Goal: Task Accomplishment & Management: Manage account settings

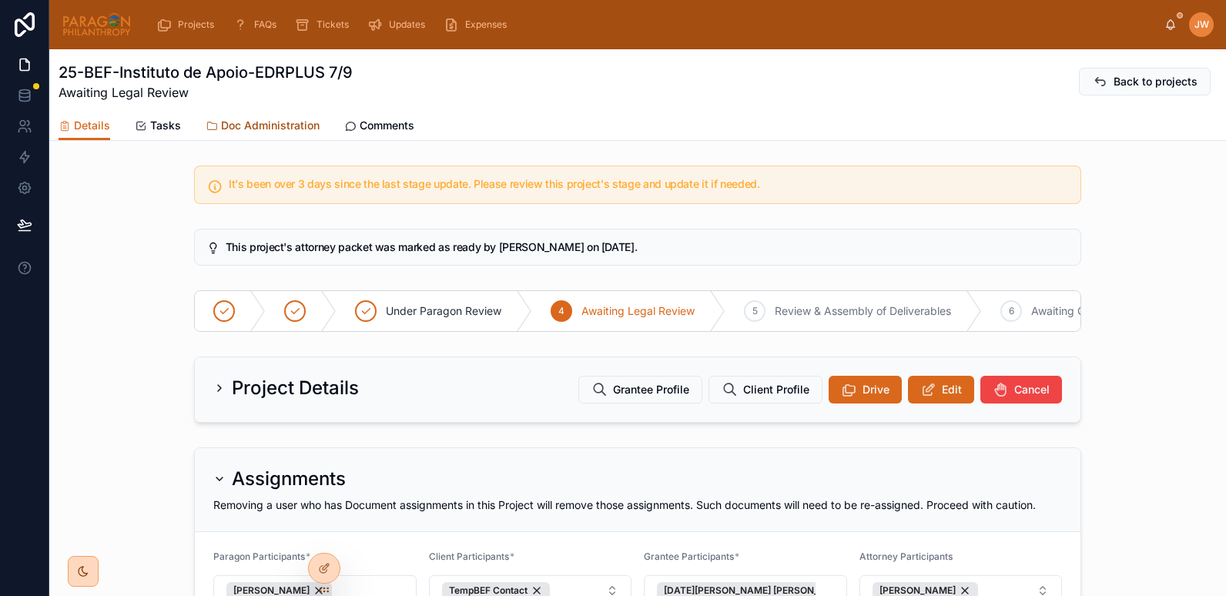
click at [238, 123] on span "Doc Administration" at bounding box center [270, 125] width 99 height 15
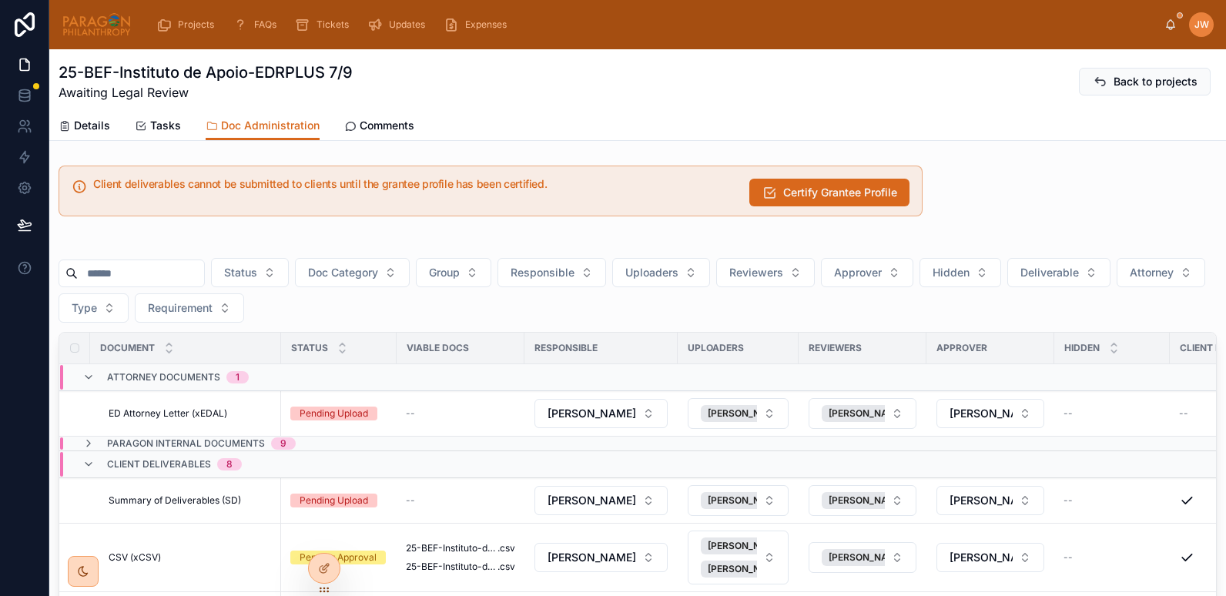
click at [112, 24] on img at bounding box center [97, 24] width 70 height 25
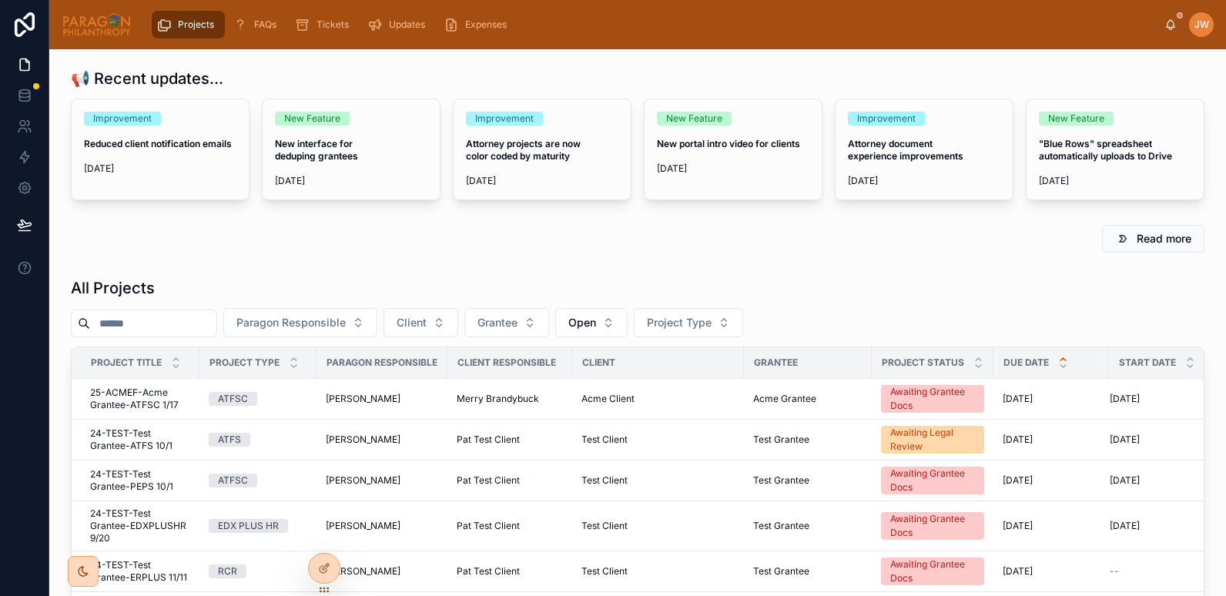
click at [162, 329] on input "text" at bounding box center [153, 324] width 126 height 22
paste input "**********"
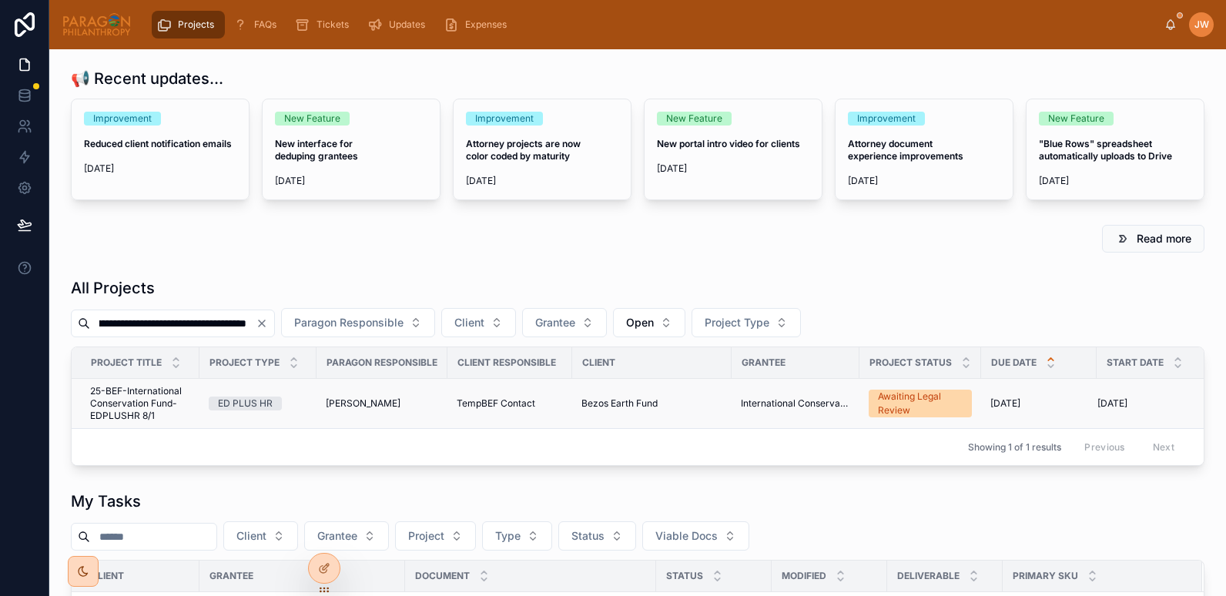
type input "**********"
click at [124, 428] on td "25-BEF-International Conservation Fund-EDPLUSHR 8/1 25-BEF-International Conser…" at bounding box center [136, 404] width 128 height 50
click at [119, 410] on span "25-BEF-International Conservation Fund-EDPLUSHR 8/1" at bounding box center [140, 403] width 100 height 37
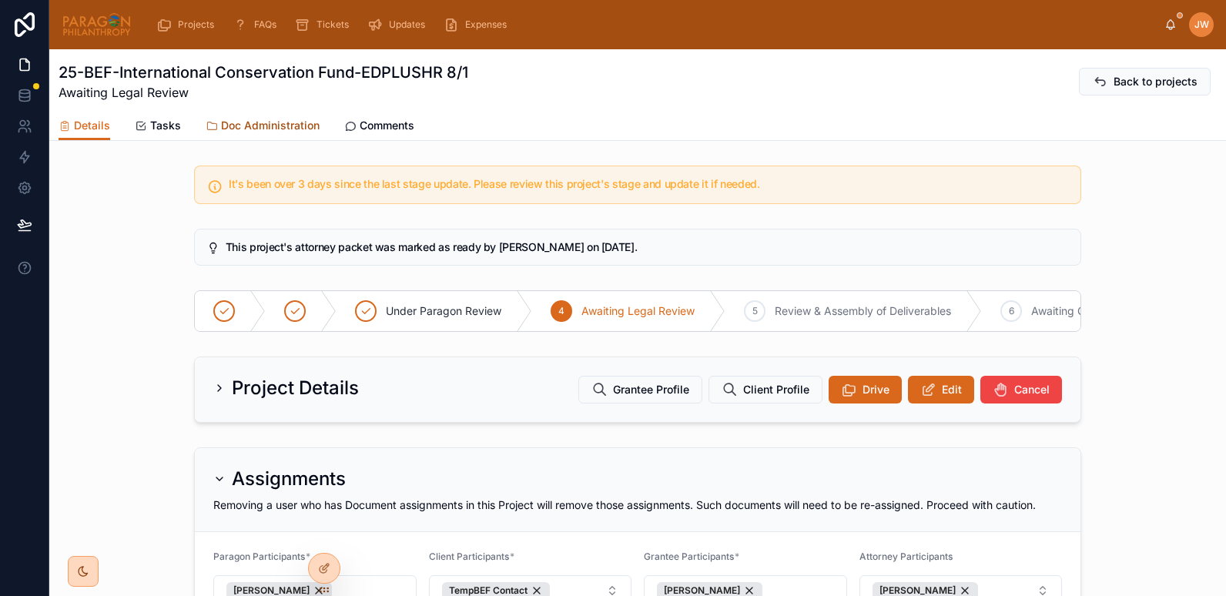
click at [269, 122] on span "Doc Administration" at bounding box center [270, 125] width 99 height 15
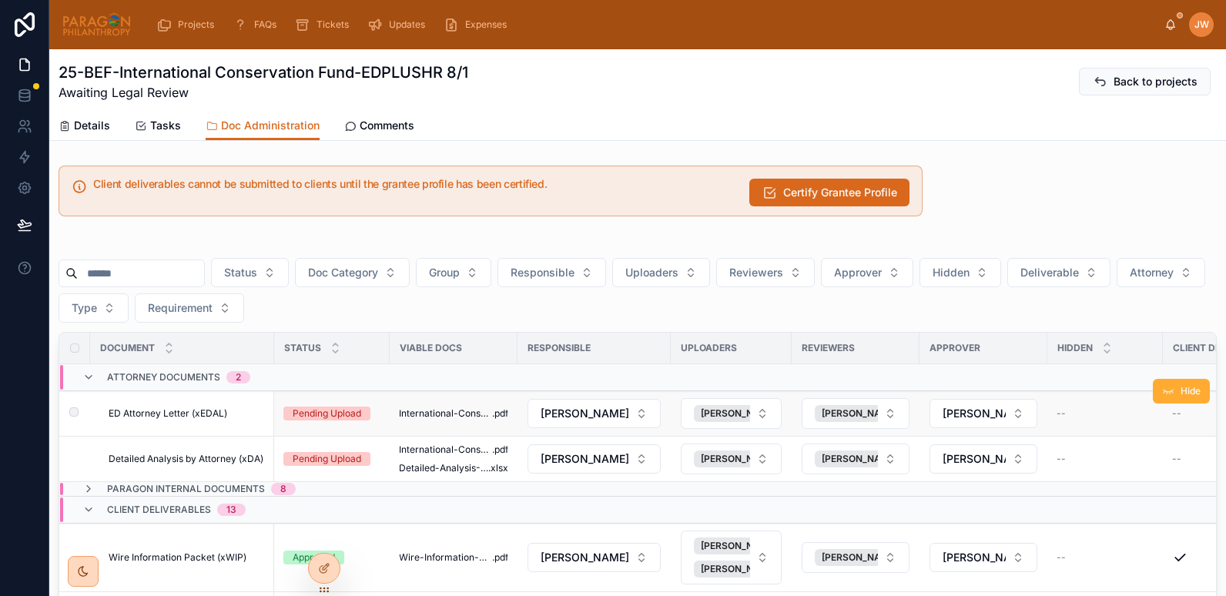
click at [146, 411] on span "ED Attorney Letter (xEDAL)" at bounding box center [168, 414] width 119 height 12
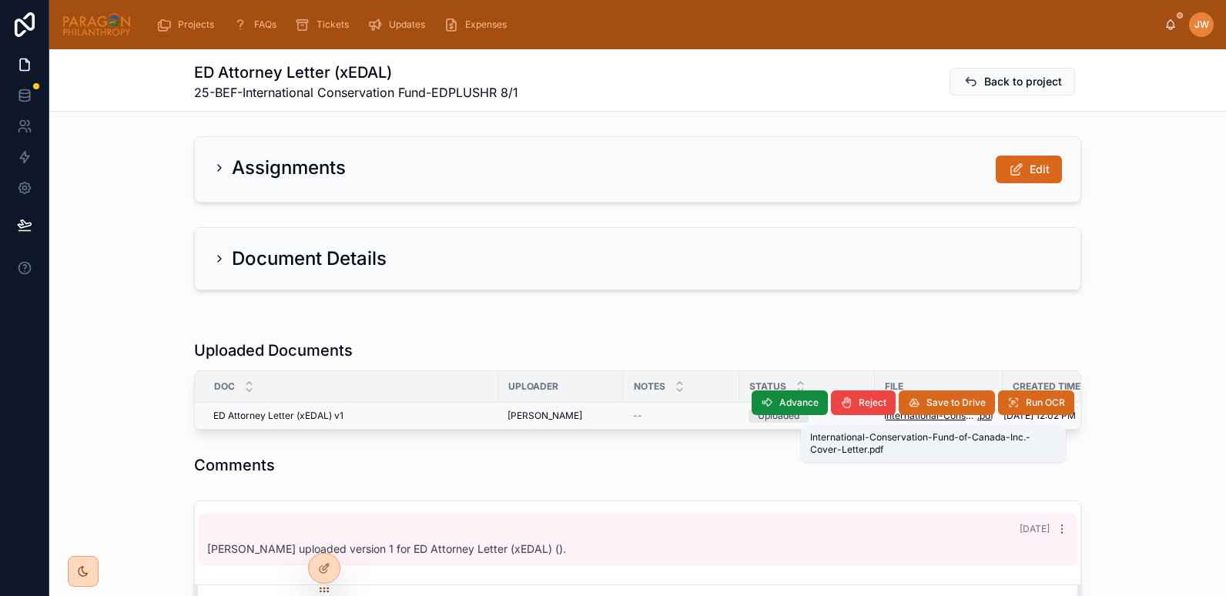
click at [895, 420] on span "International-Conservation-Fund-of-Canada-Inc.-Cover-Letter" at bounding box center [930, 416] width 93 height 12
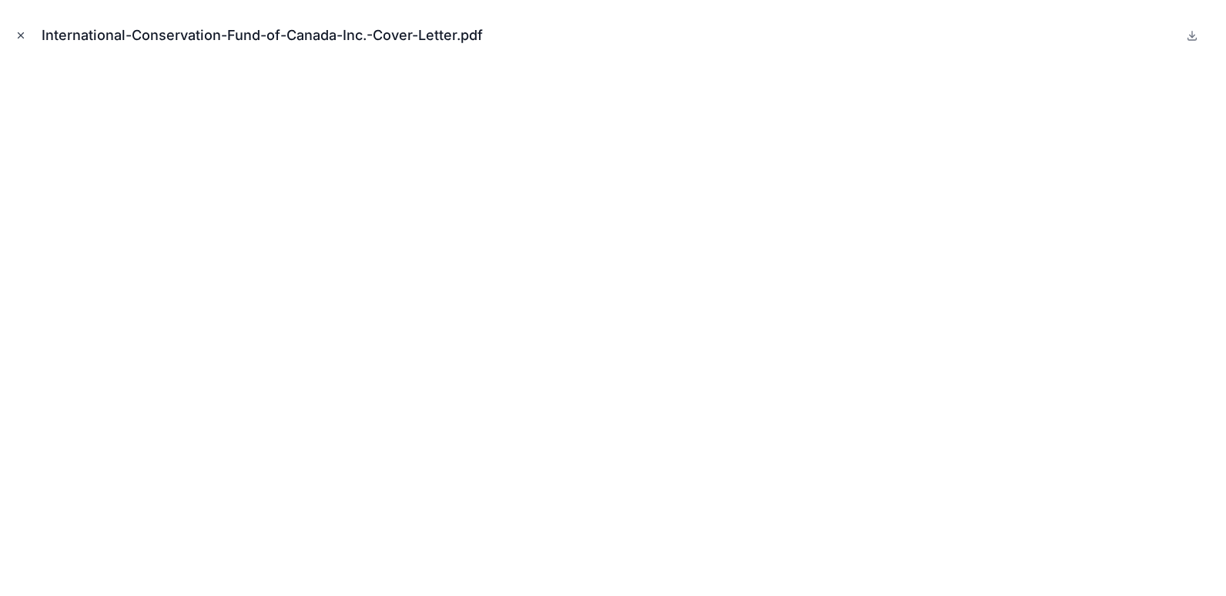
click at [22, 35] on icon "Close modal" at bounding box center [20, 35] width 11 height 11
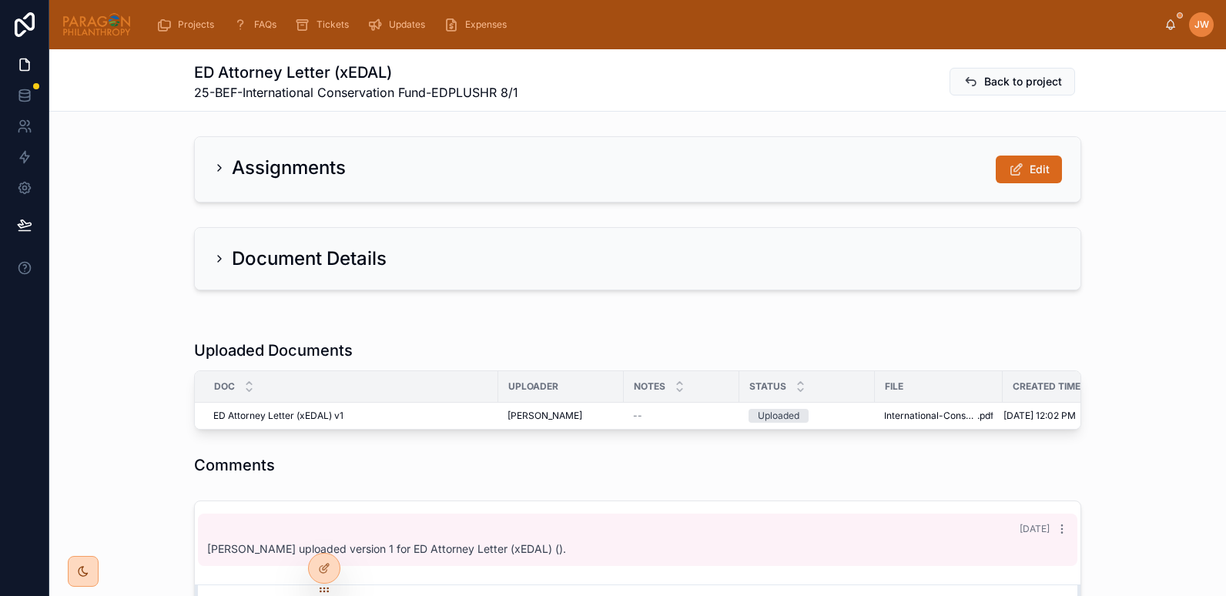
click at [459, 315] on div at bounding box center [637, 315] width 1177 height 12
click at [687, 180] on div "Assignments Edit" at bounding box center [637, 170] width 849 height 28
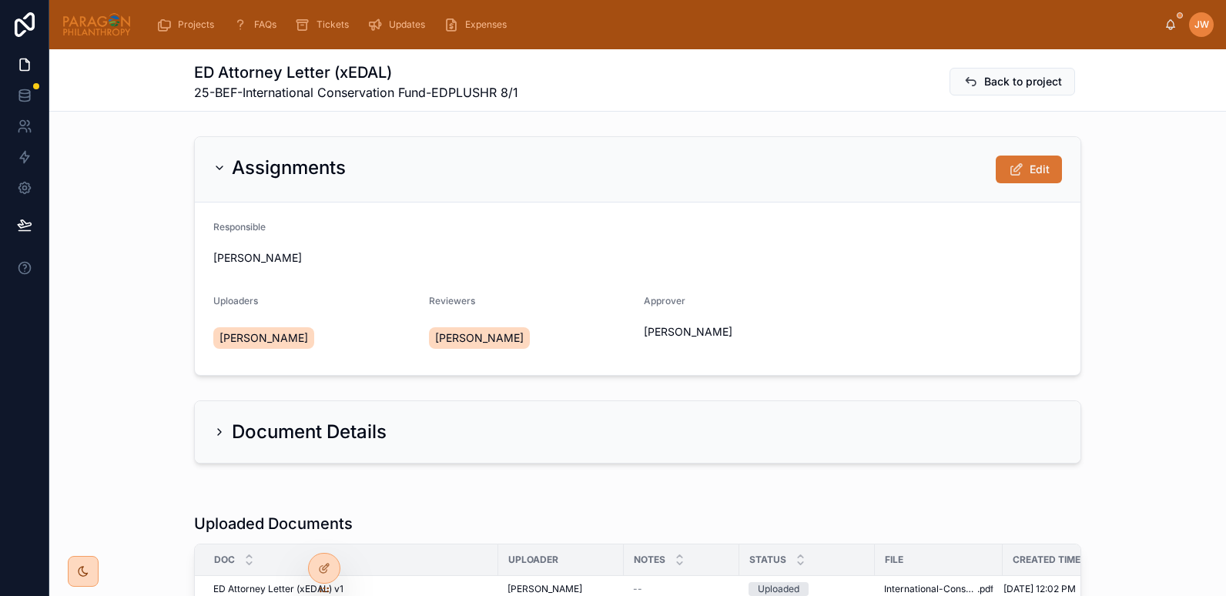
click at [1036, 168] on span "Edit" at bounding box center [1040, 169] width 20 height 15
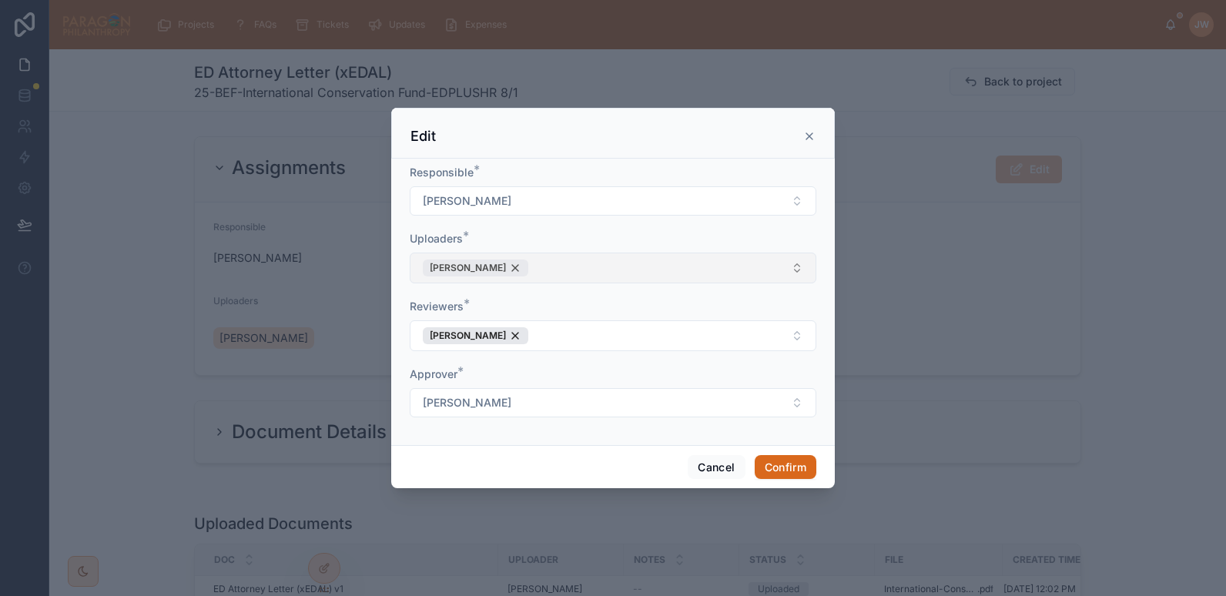
click at [522, 267] on div "Adam Hooberman" at bounding box center [476, 268] width 106 height 17
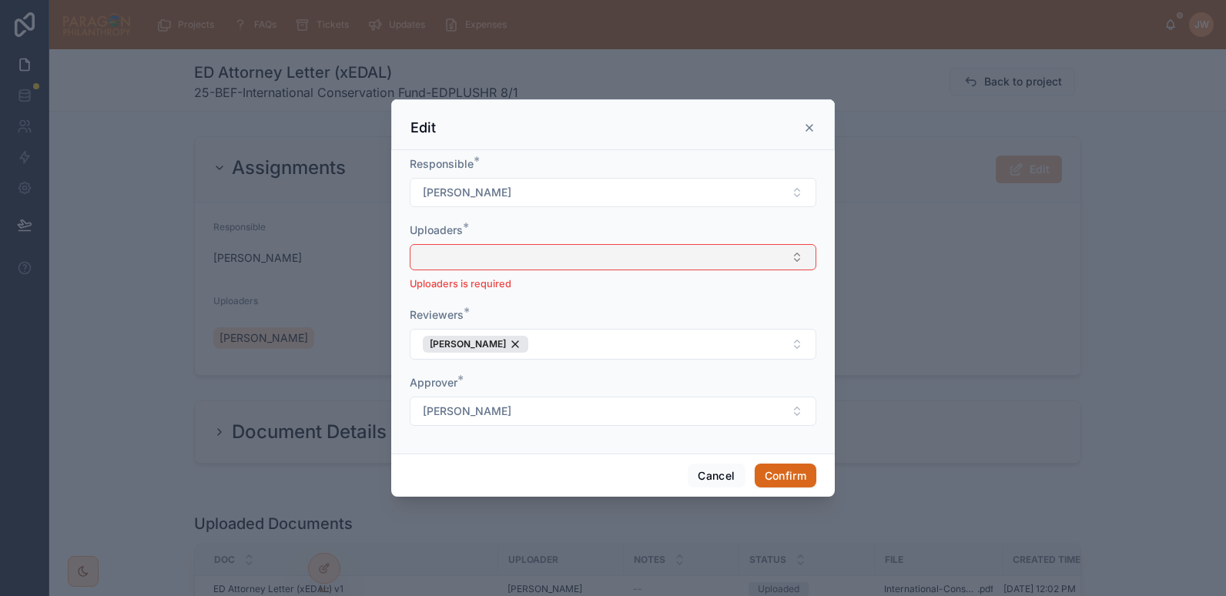
click at [501, 267] on button "Select Button" at bounding box center [613, 257] width 407 height 26
type input "*******"
click at [453, 315] on span "[PERSON_NAME]" at bounding box center [464, 317] width 89 height 15
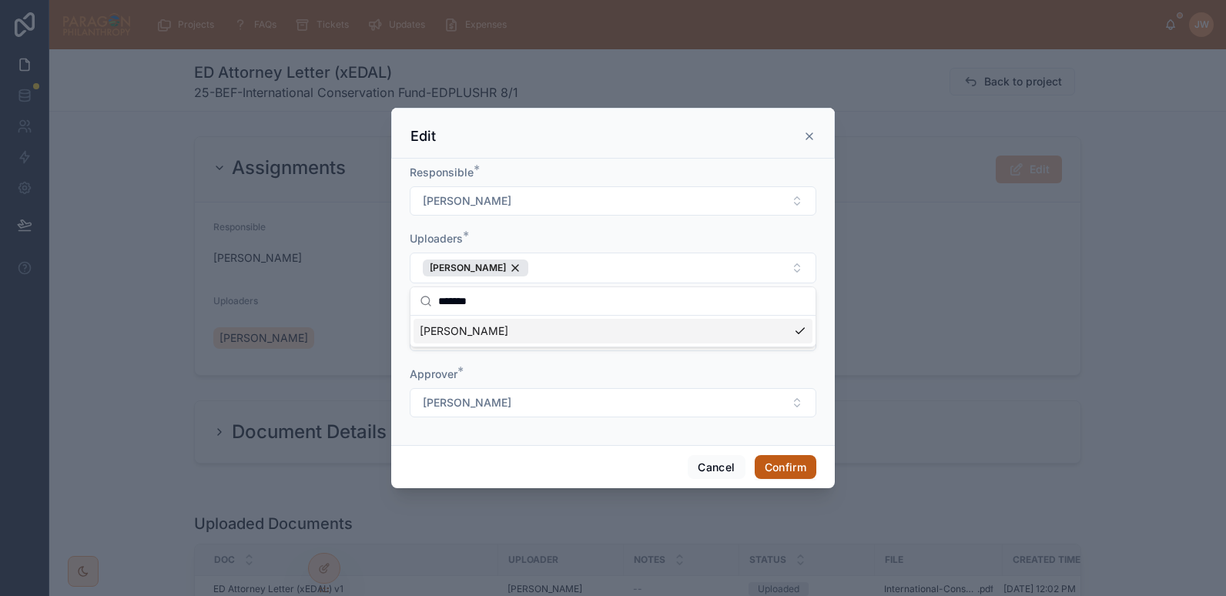
click at [793, 463] on button "Confirm" at bounding box center [786, 467] width 62 height 25
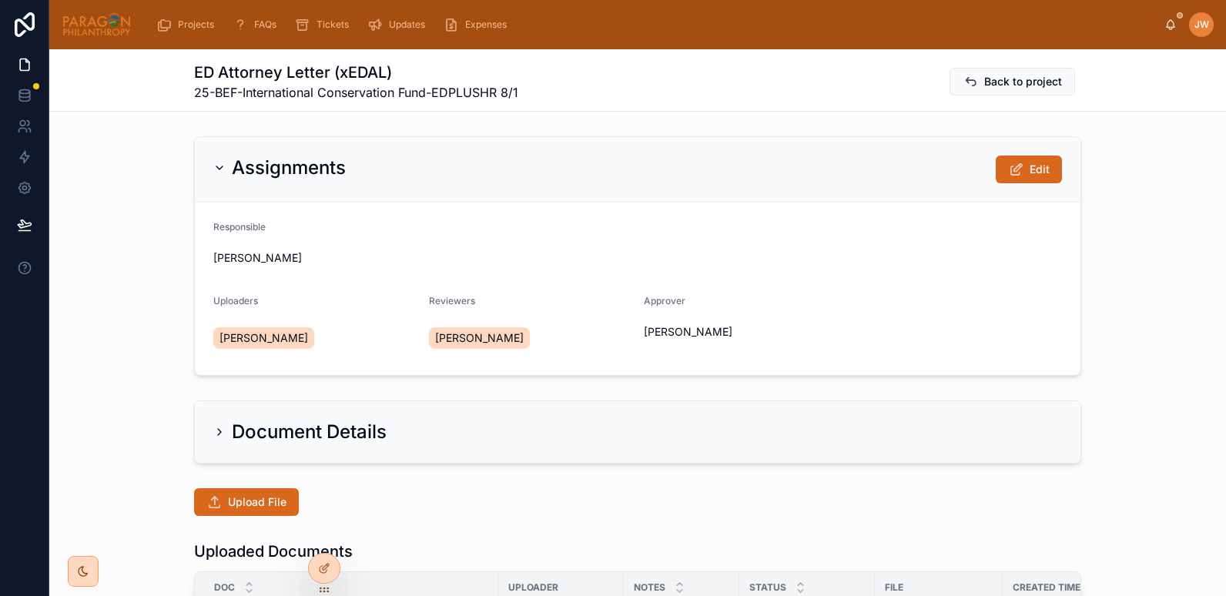
click at [228, 505] on span "Upload File" at bounding box center [257, 502] width 59 height 15
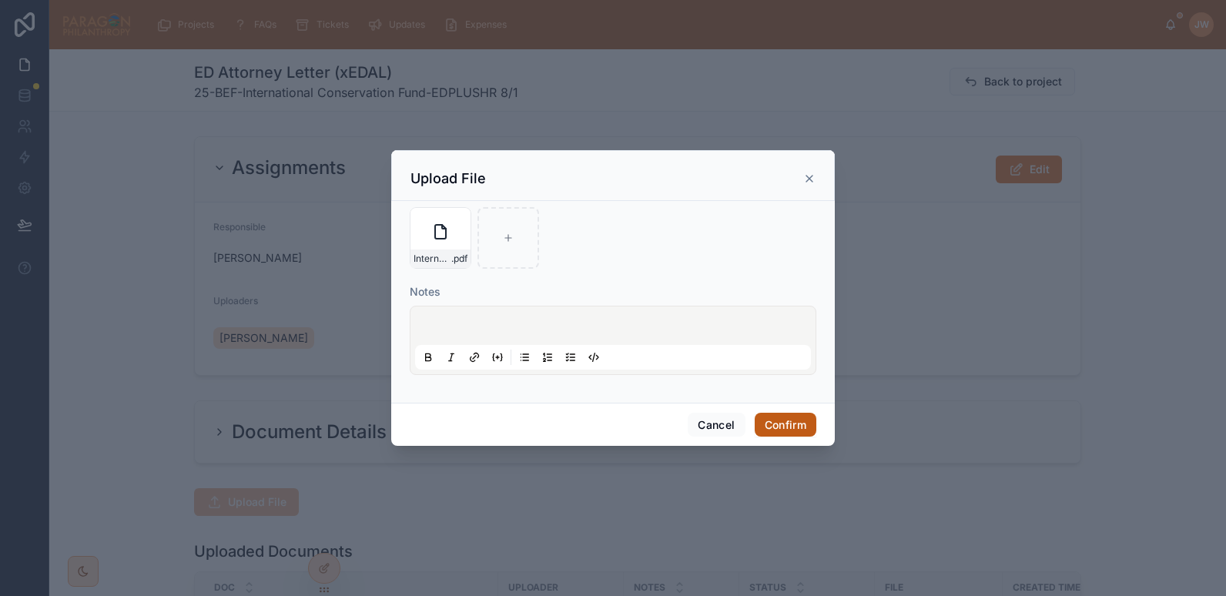
click at [786, 425] on button "Confirm" at bounding box center [786, 425] width 62 height 25
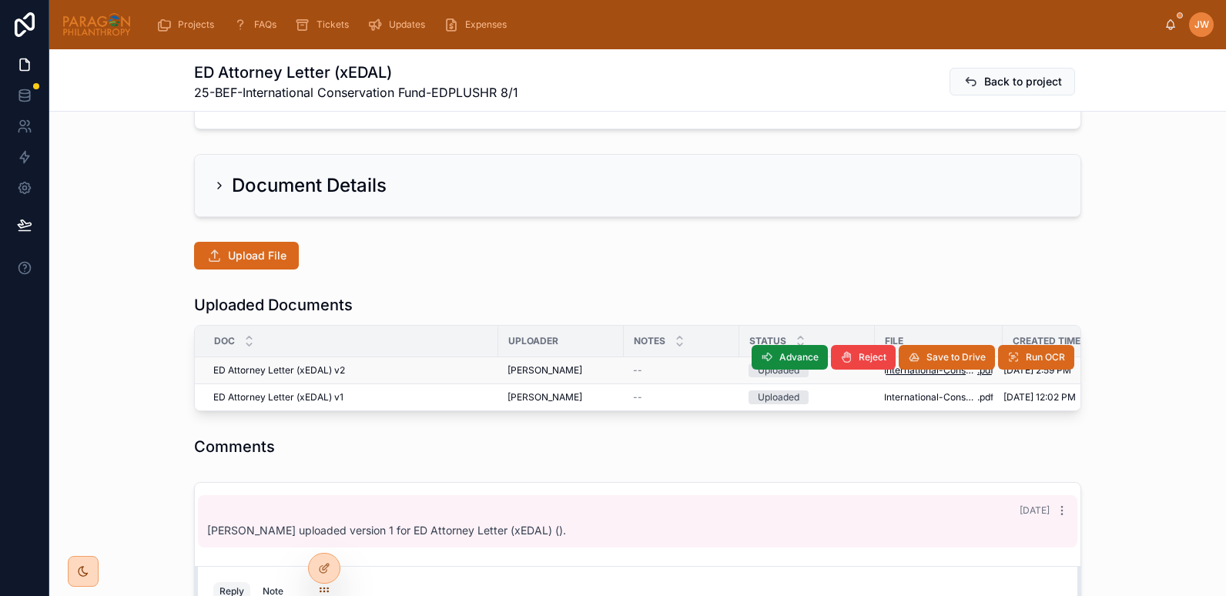
scroll to position [247, 0]
click at [780, 360] on span "Advance" at bounding box center [799, 356] width 39 height 12
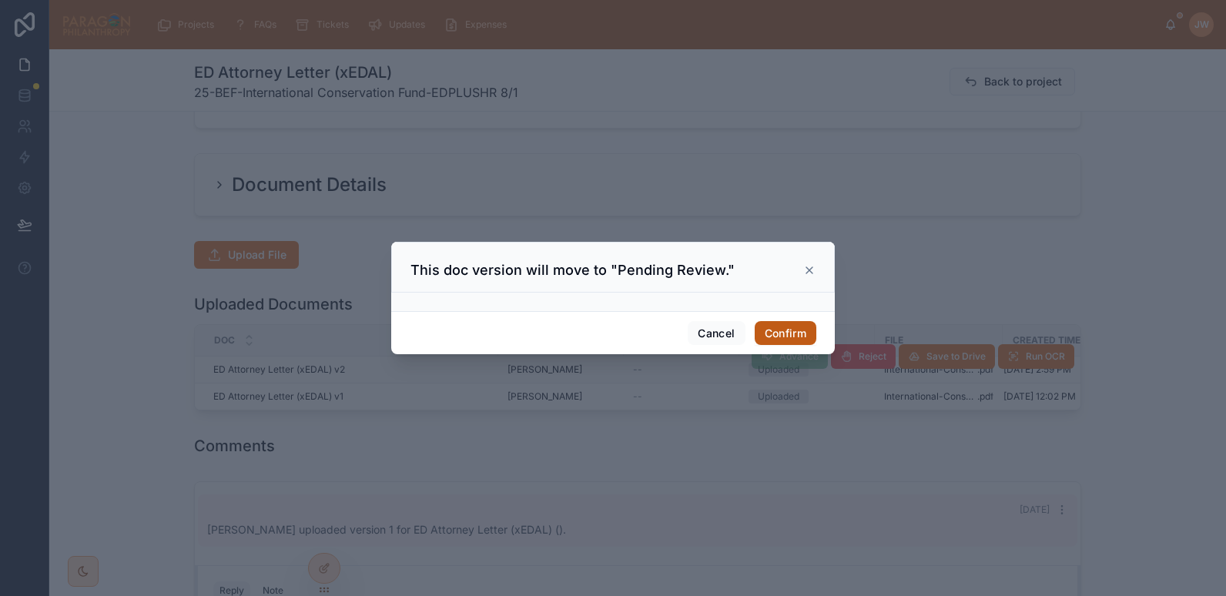
click at [765, 327] on button "Confirm" at bounding box center [786, 333] width 62 height 25
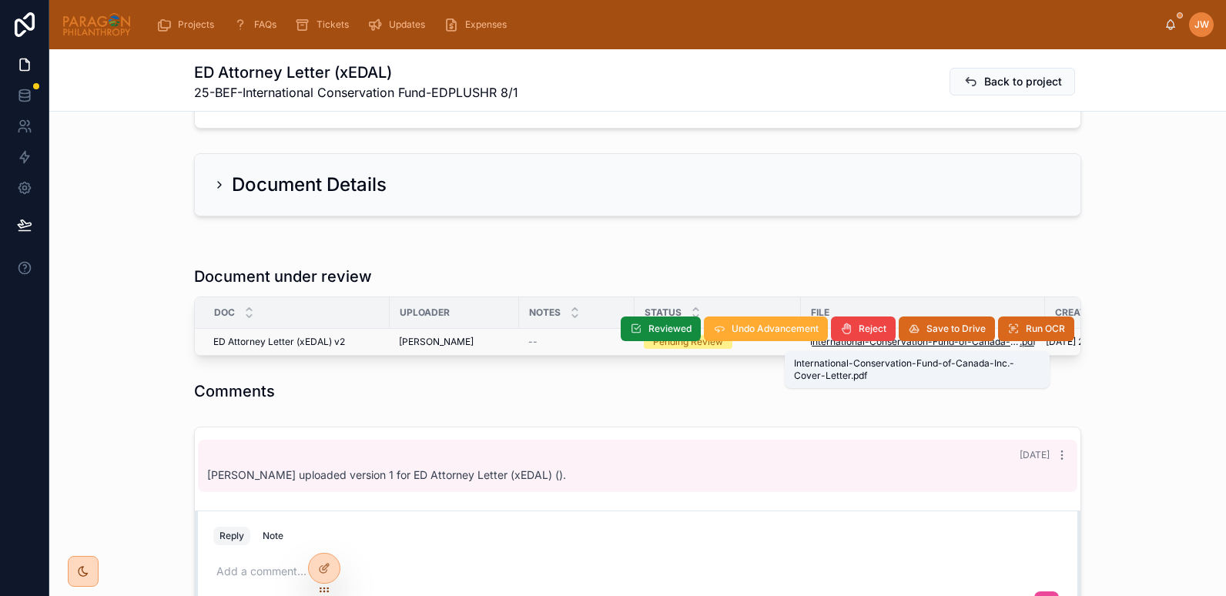
click at [826, 344] on span "International-Conservation-Fund-of-Canada-Inc.-Cover-Letter" at bounding box center [915, 342] width 210 height 12
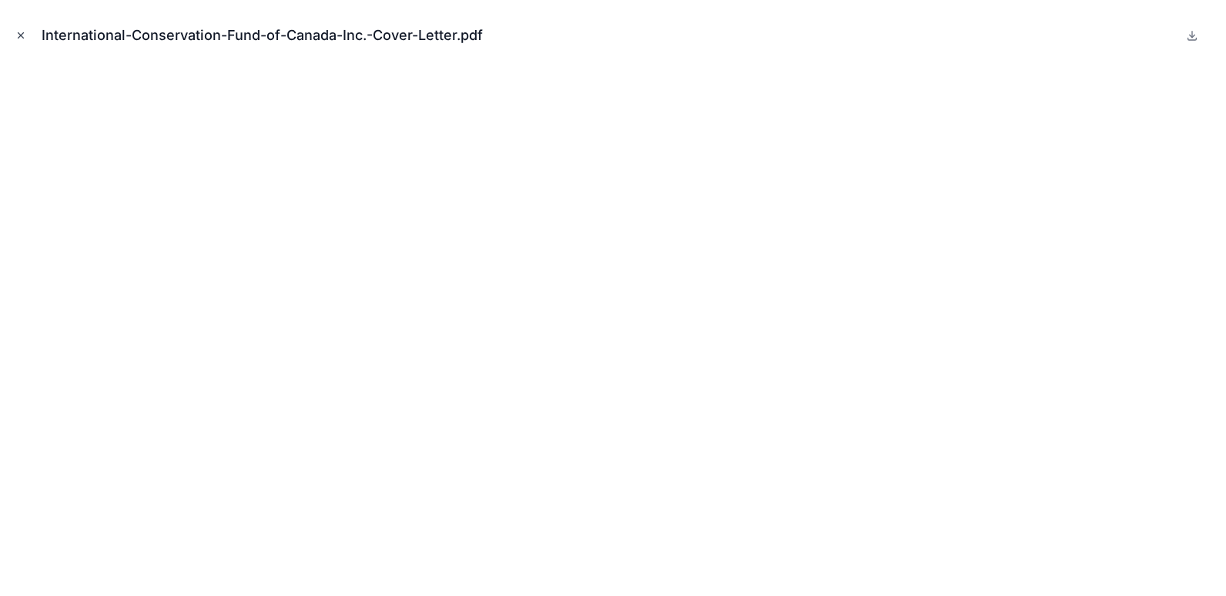
click at [18, 35] on icon "Close modal" at bounding box center [20, 35] width 11 height 11
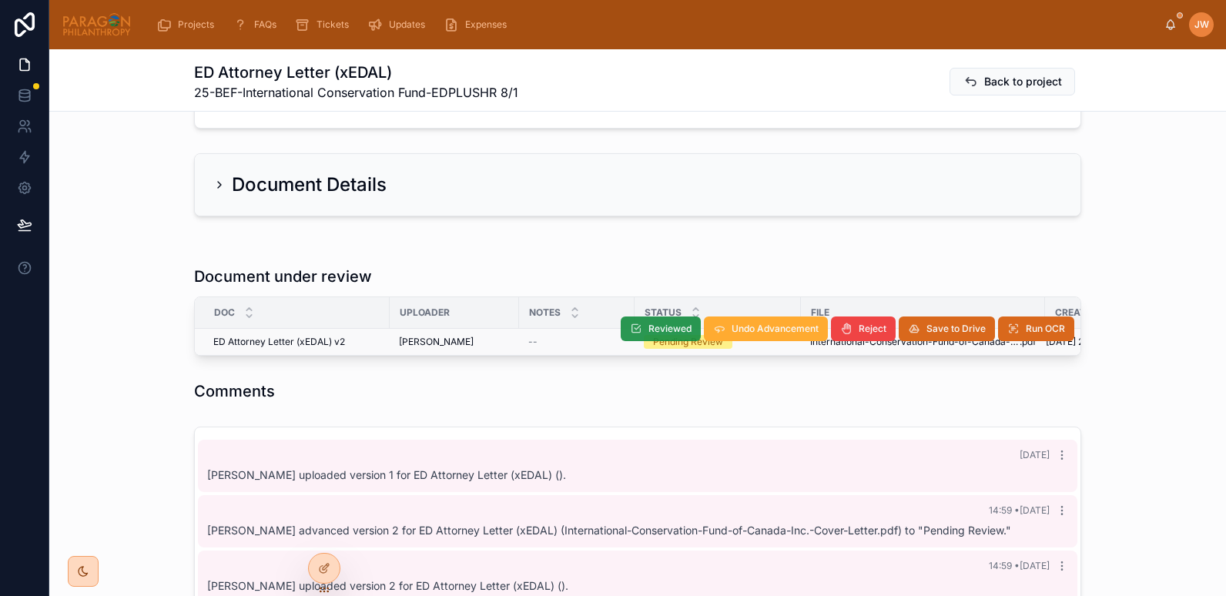
click at [649, 324] on span "Reviewed" at bounding box center [670, 329] width 43 height 12
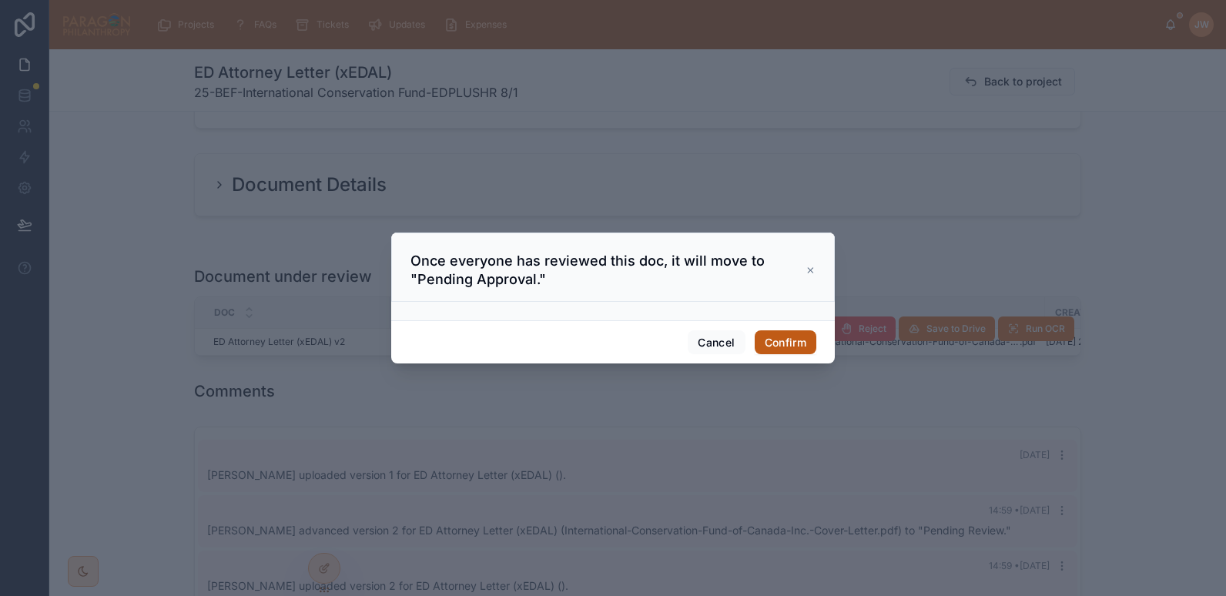
click at [765, 337] on button "Confirm" at bounding box center [786, 342] width 62 height 25
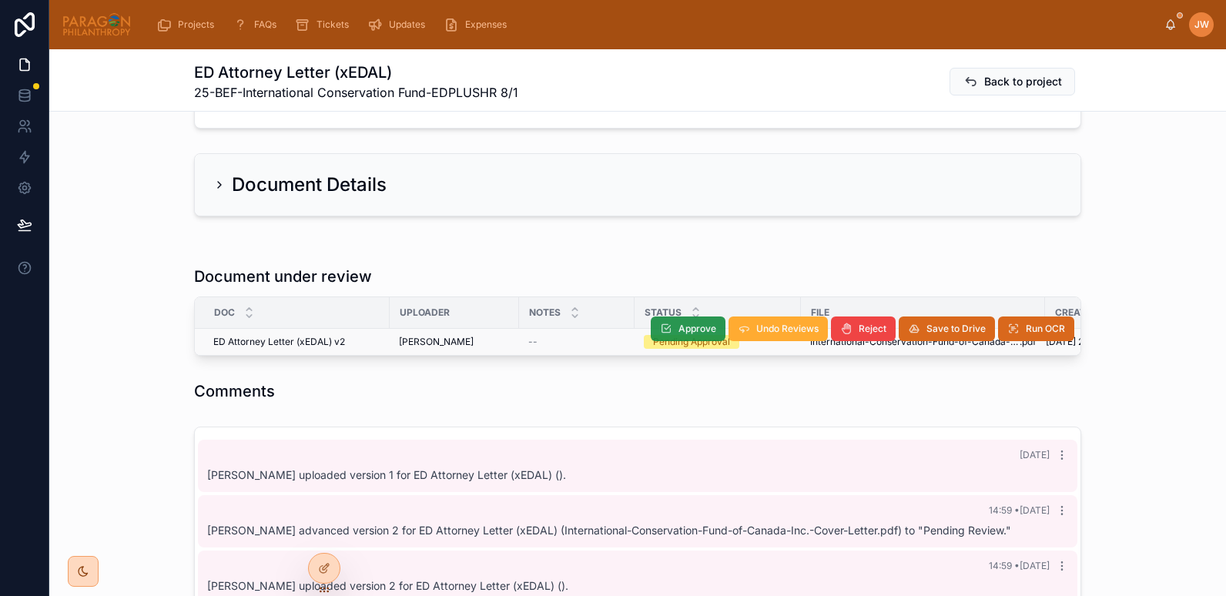
click at [670, 329] on button "Approve" at bounding box center [688, 329] width 75 height 25
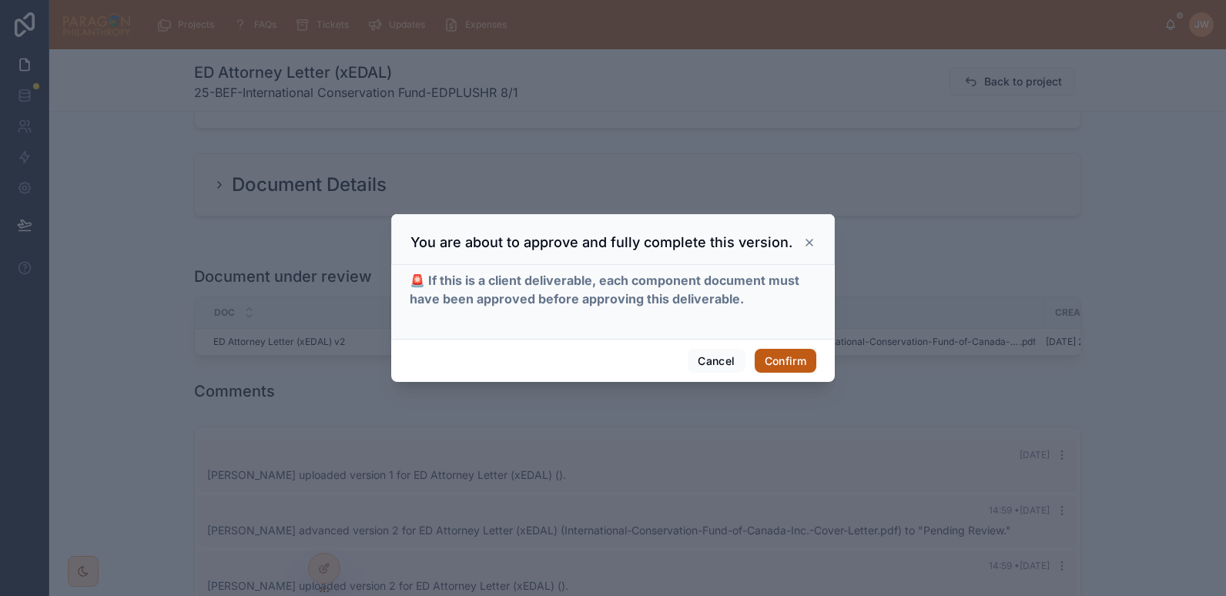
click at [780, 357] on button "Confirm" at bounding box center [786, 361] width 62 height 25
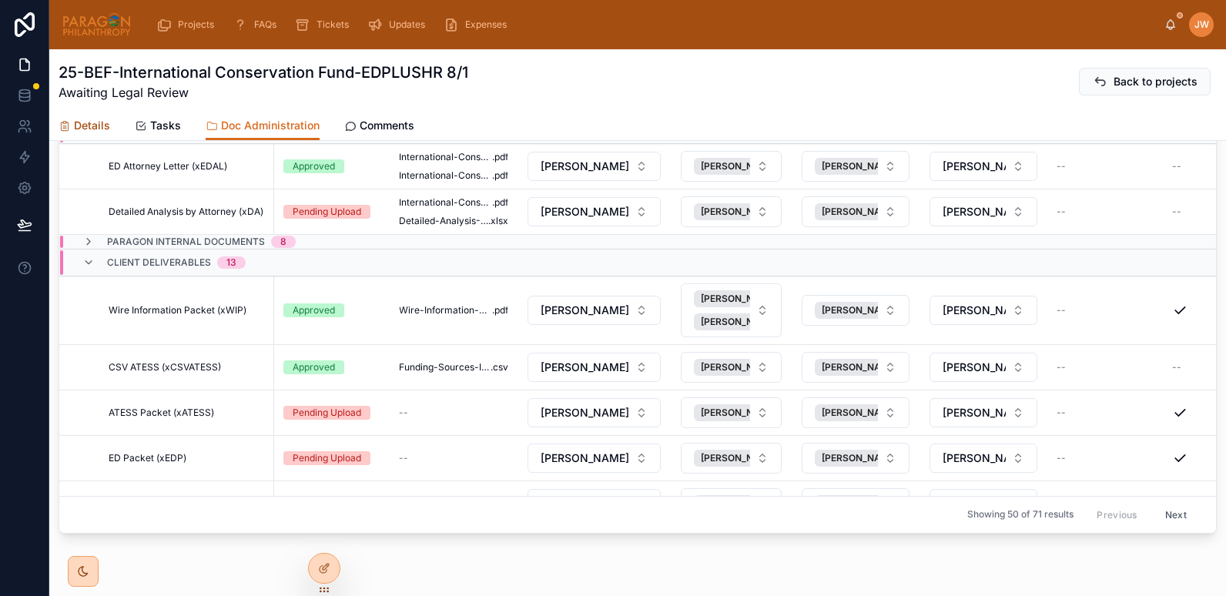
drag, startPoint x: 50, startPoint y: 1, endPoint x: 98, endPoint y: 126, distance: 133.6
click at [98, 126] on span "Details" at bounding box center [92, 125] width 36 height 15
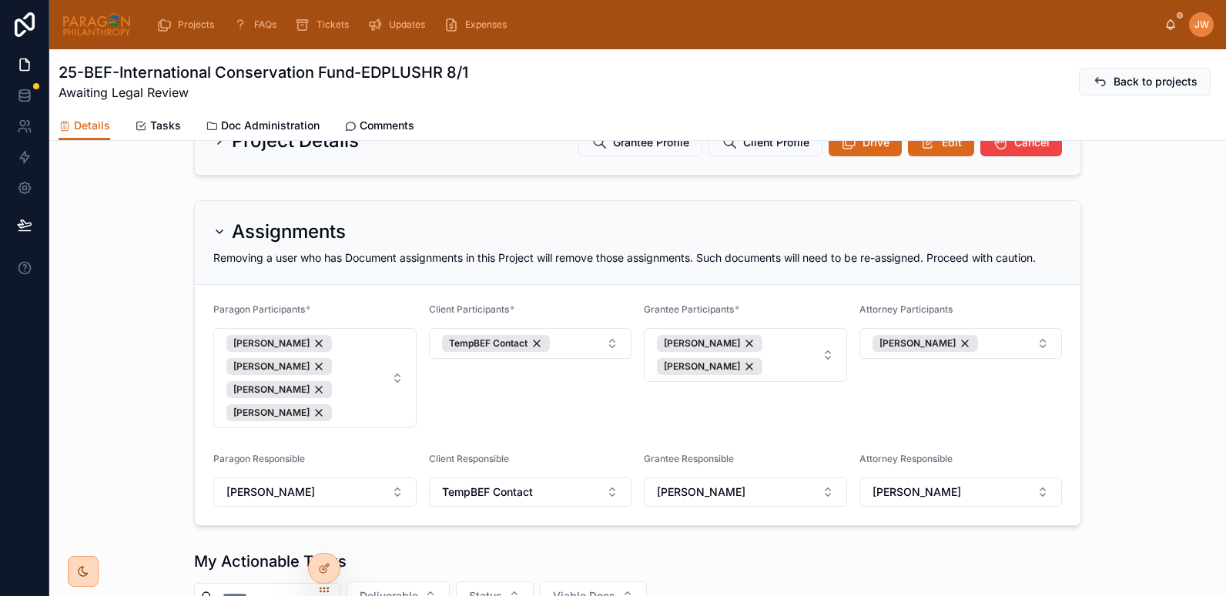
click at [84, 30] on img at bounding box center [97, 24] width 70 height 25
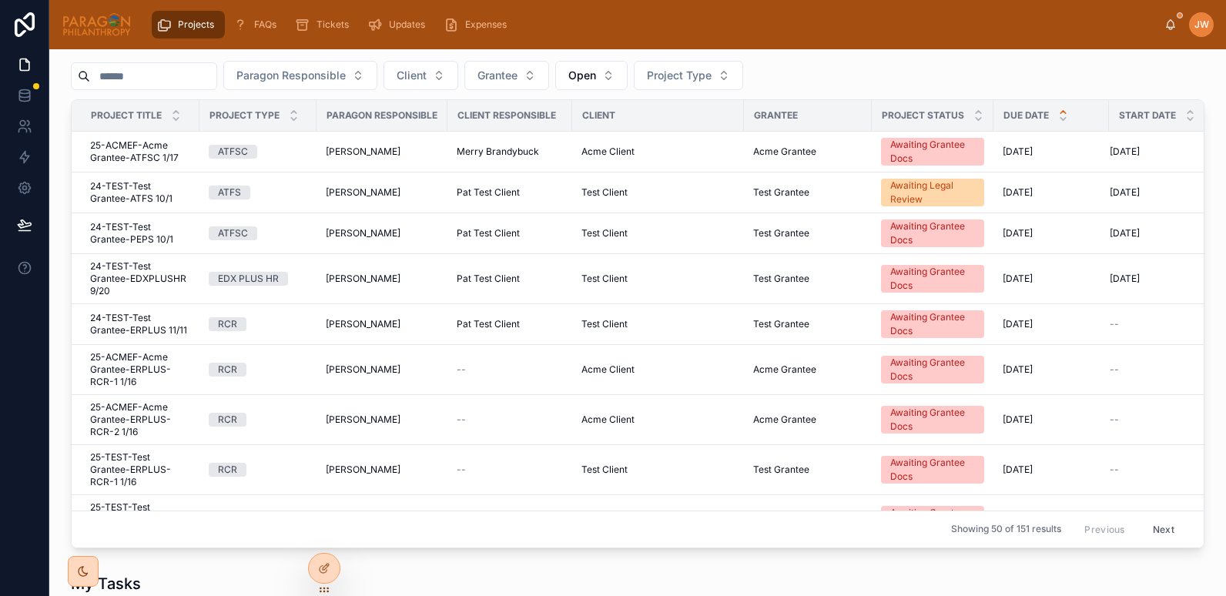
click at [149, 87] on input "text" at bounding box center [153, 76] width 126 height 22
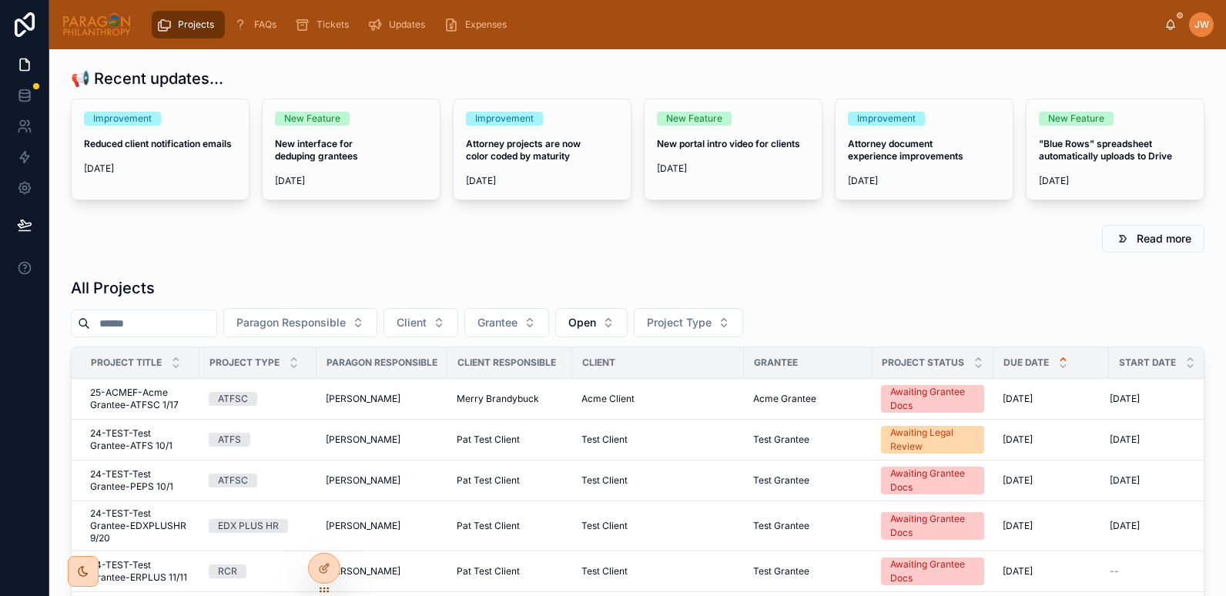
paste input "**********"
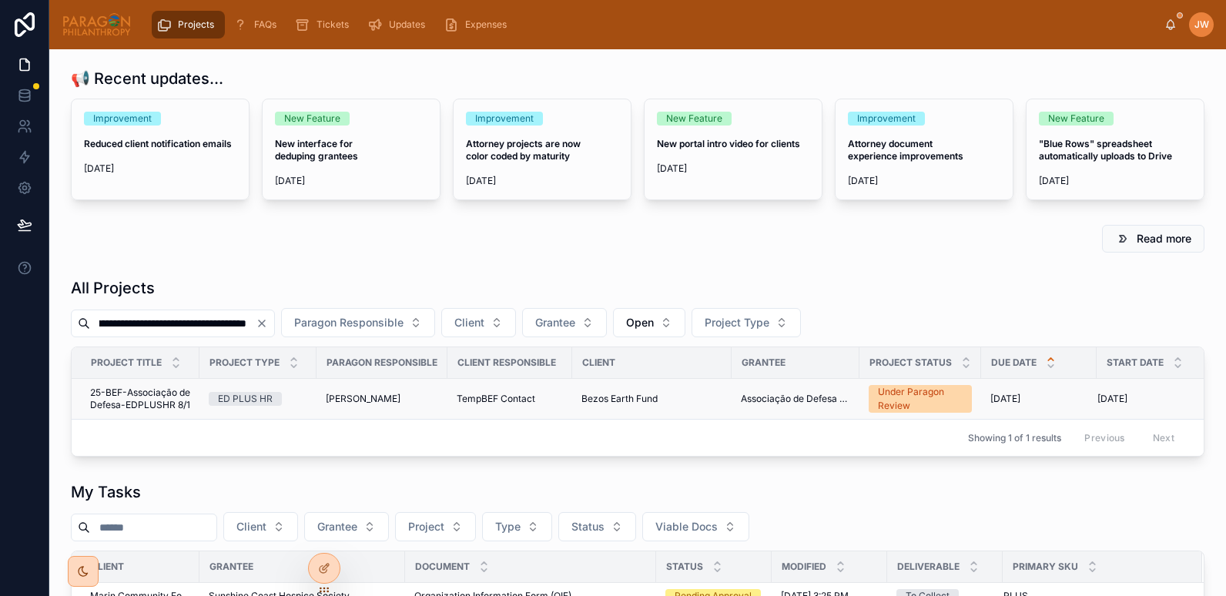
type input "**********"
click at [125, 401] on span "25-BEF-Associação de Defesa-EDPLUSHR 8/1" at bounding box center [140, 399] width 100 height 25
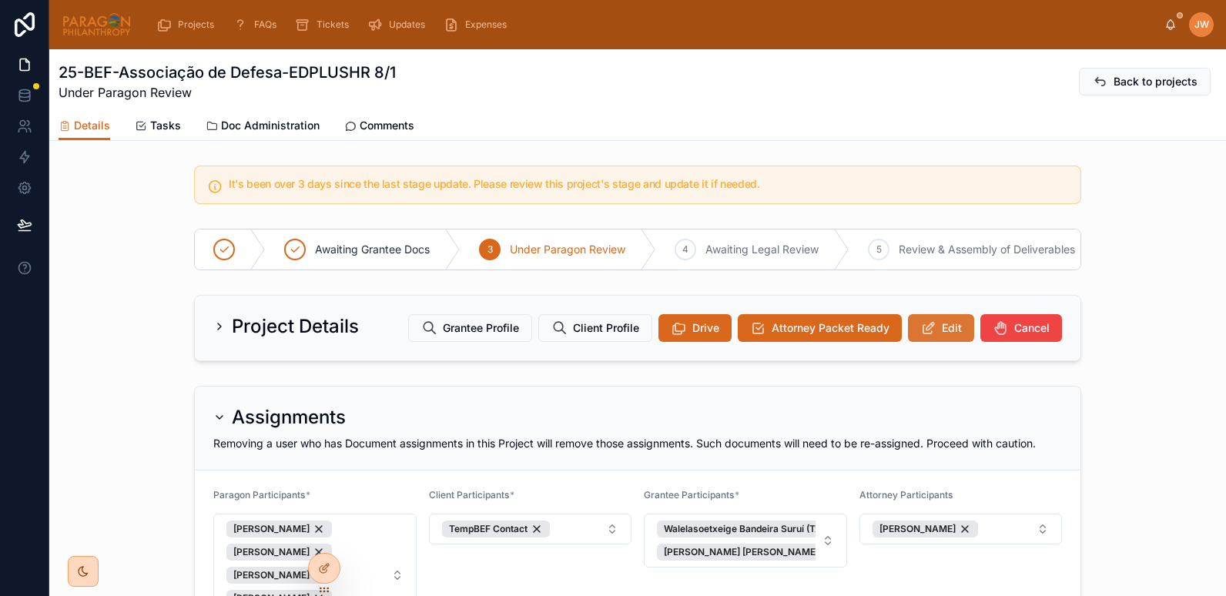
click at [927, 336] on icon at bounding box center [929, 327] width 16 height 15
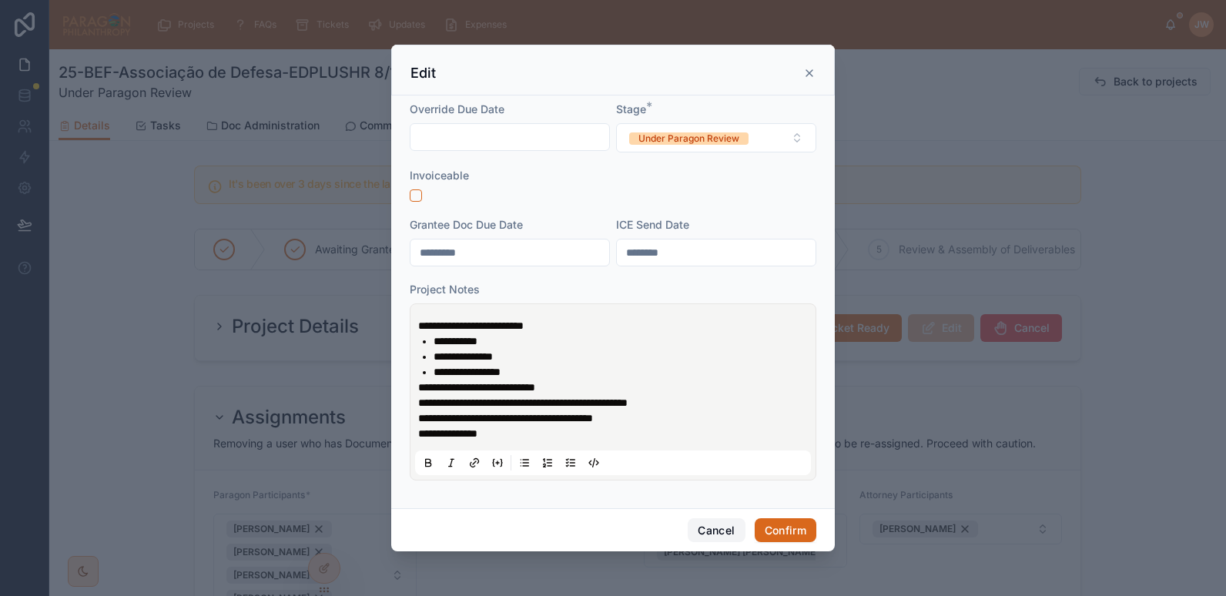
click at [716, 523] on button "Cancel" at bounding box center [716, 530] width 57 height 25
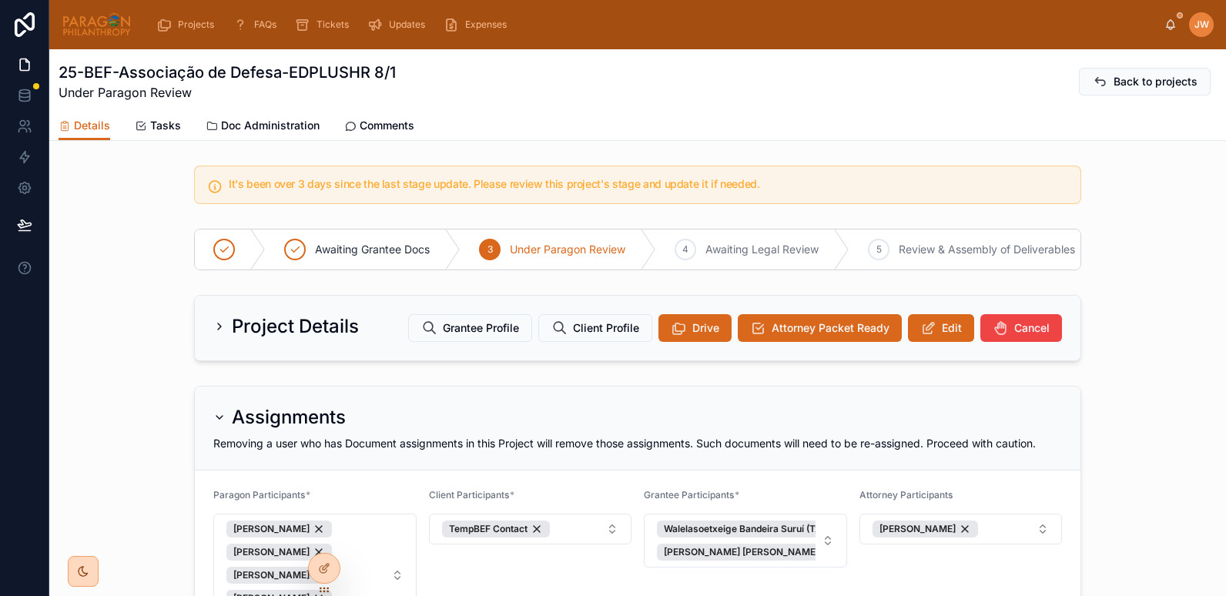
click at [1162, 30] on div "Projects FAQs Tickets Updates Expenses" at bounding box center [654, 25] width 1021 height 34
click at [1172, 25] on icon at bounding box center [1171, 24] width 12 height 12
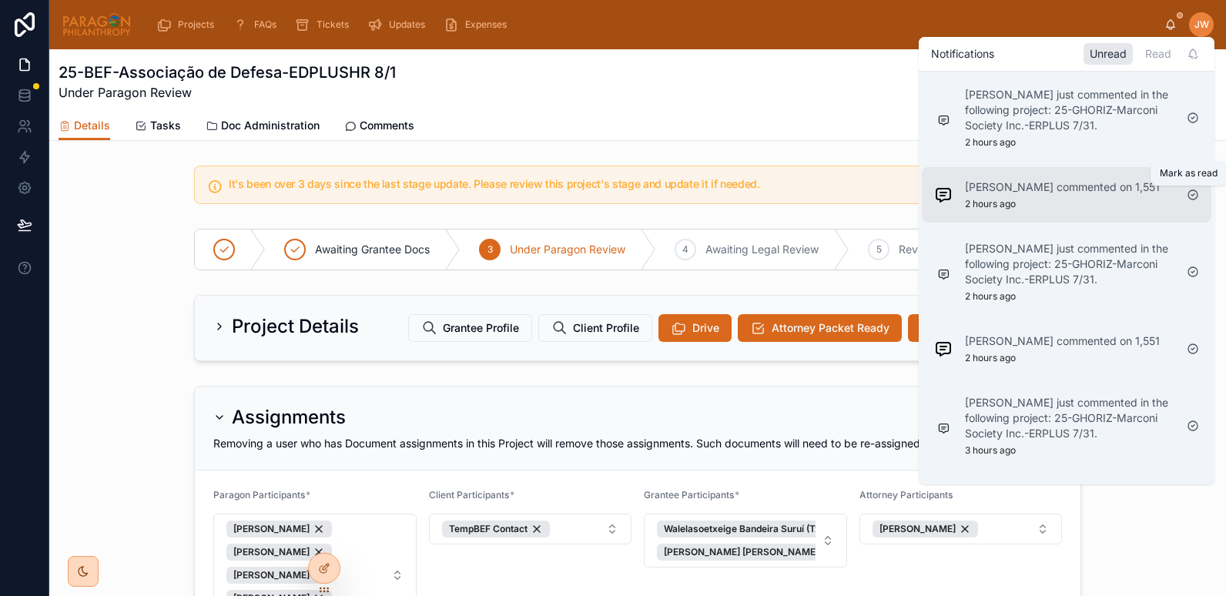
click at [1193, 196] on icon at bounding box center [1193, 195] width 3 height 2
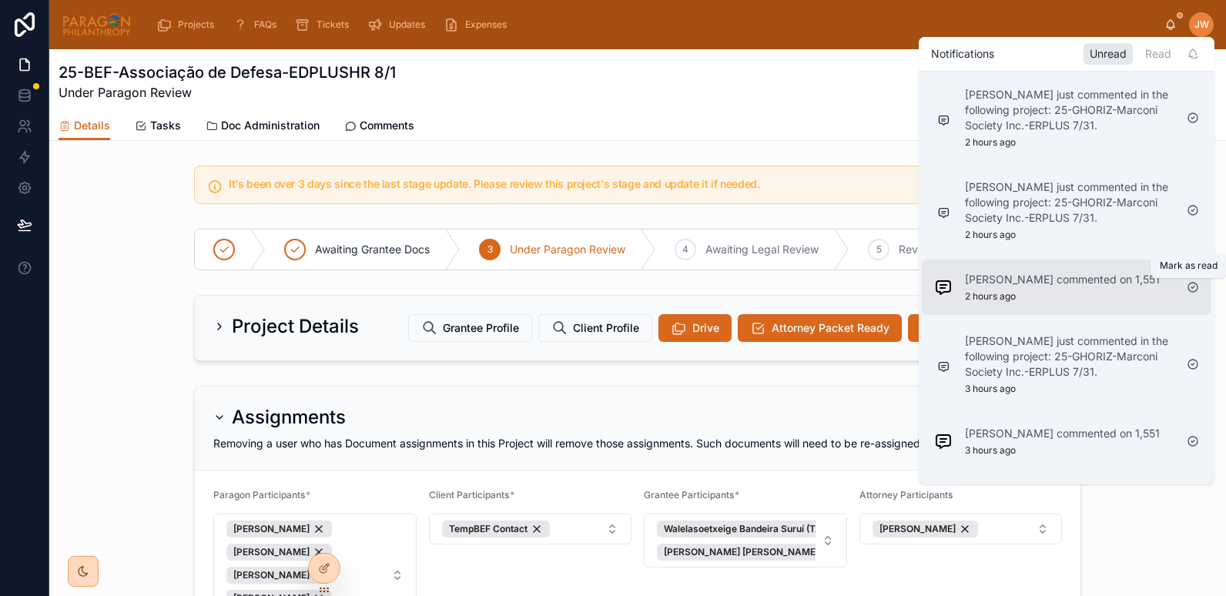
click at [1194, 290] on icon at bounding box center [1193, 287] width 12 height 12
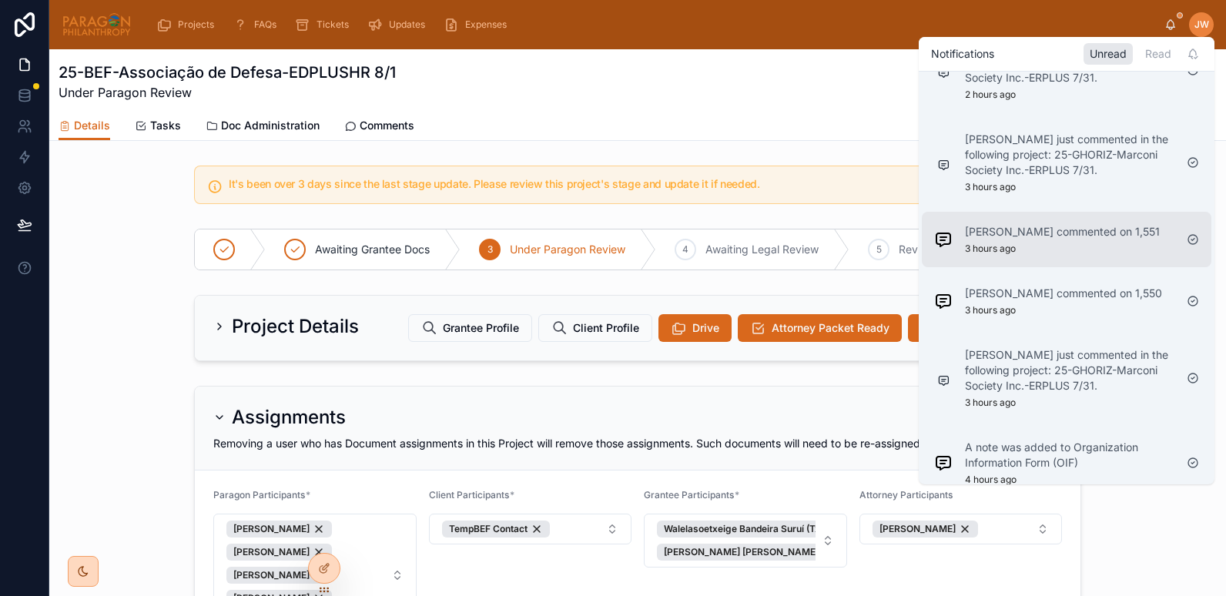
scroll to position [141, 0]
click at [1192, 239] on icon at bounding box center [1193, 239] width 12 height 12
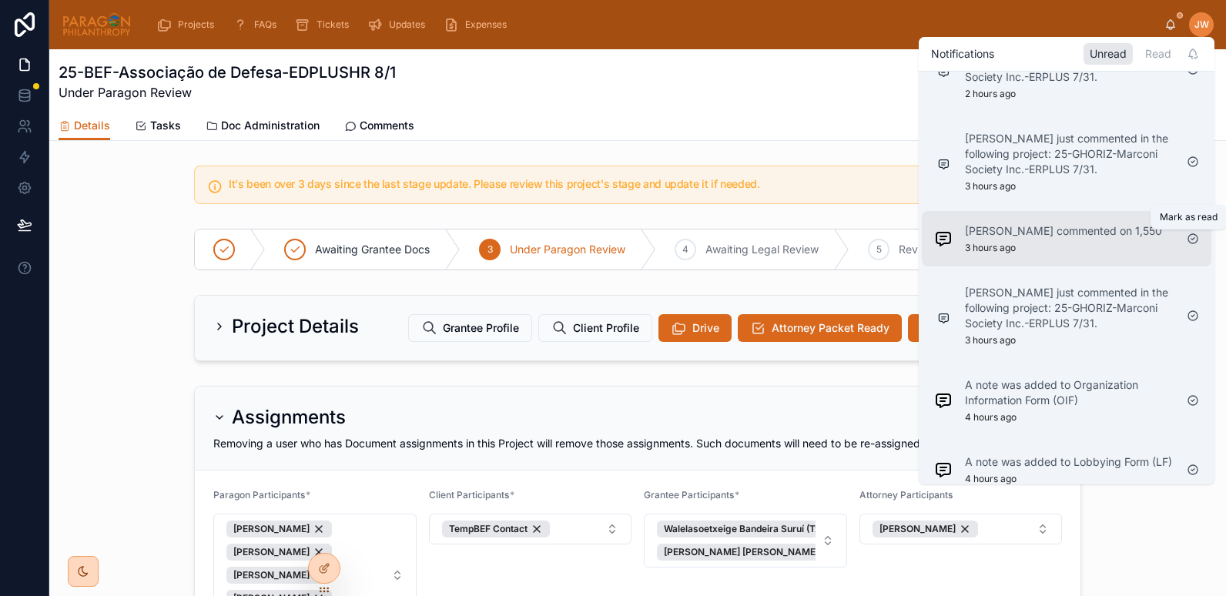
click at [1195, 238] on icon at bounding box center [1193, 239] width 3 height 2
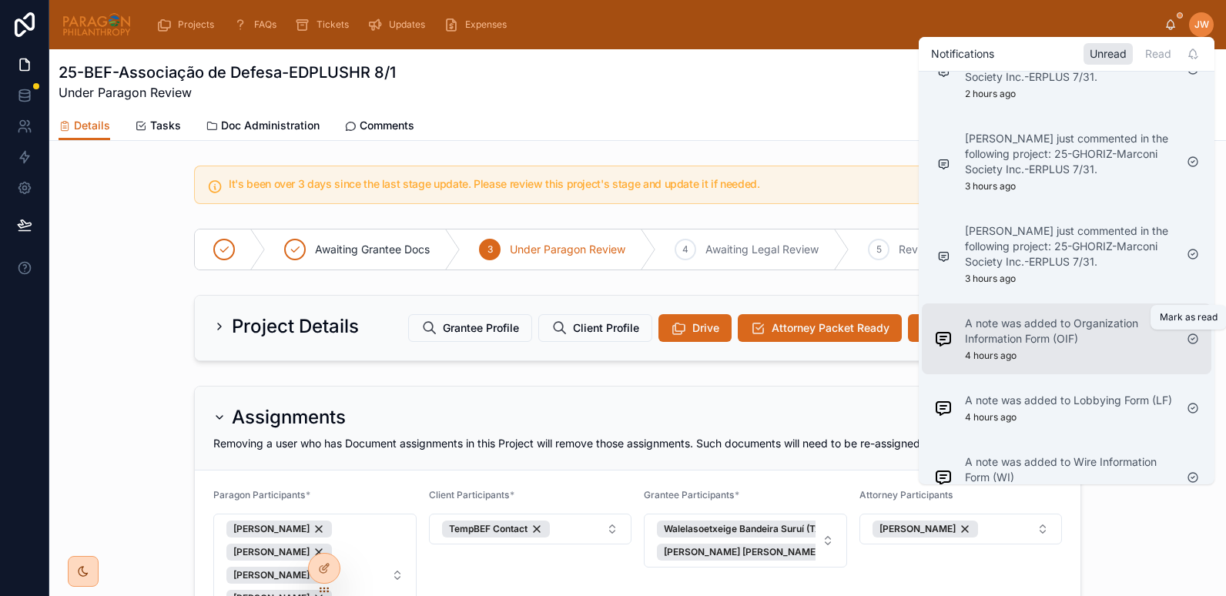
click at [1193, 337] on icon at bounding box center [1193, 339] width 12 height 12
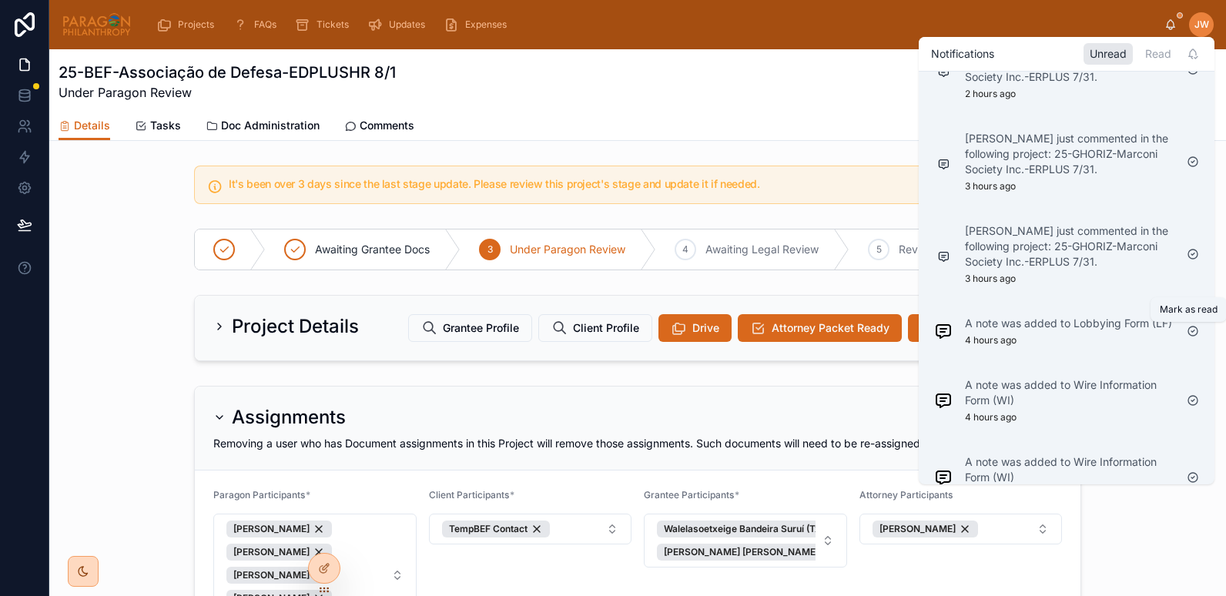
click at [1193, 337] on icon at bounding box center [1193, 331] width 12 height 12
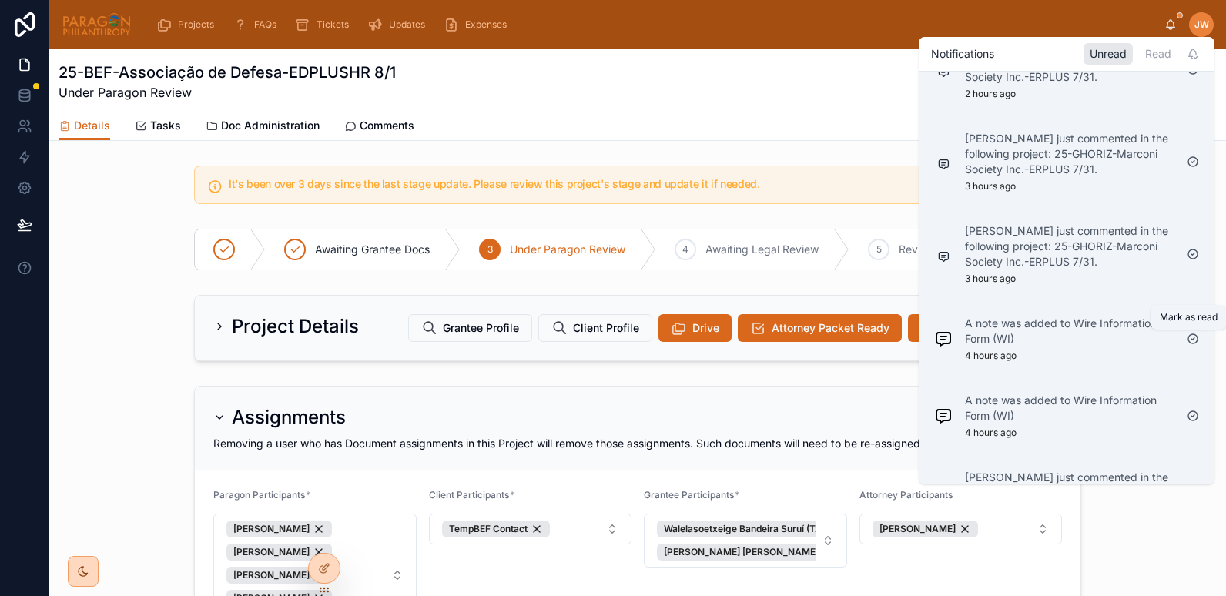
click at [1193, 337] on icon at bounding box center [1193, 339] width 12 height 12
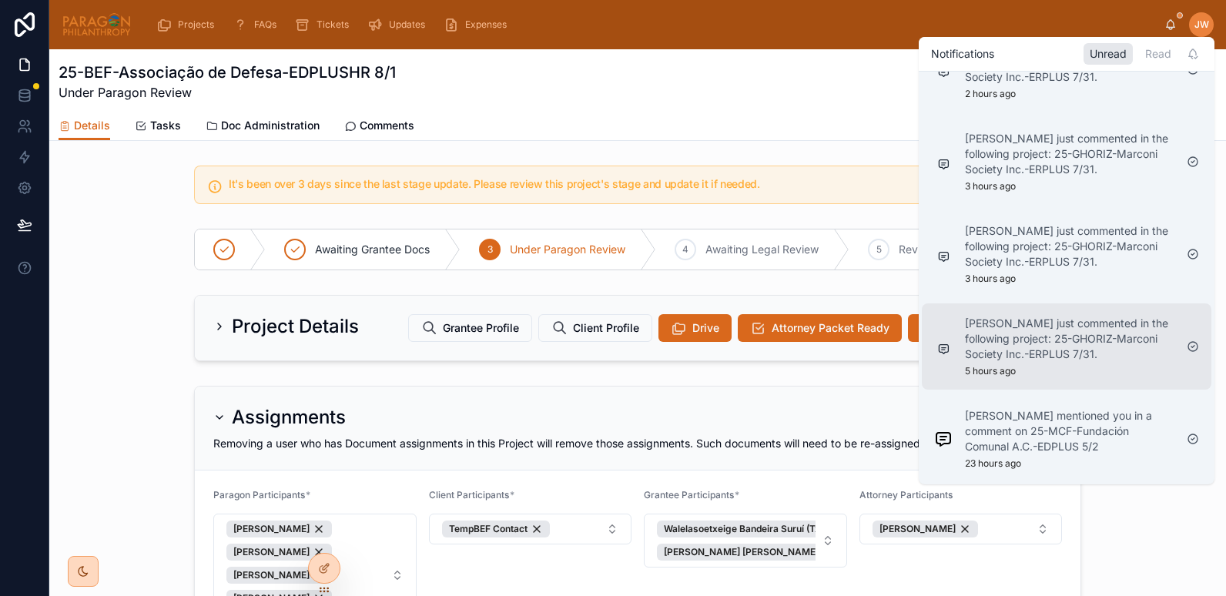
scroll to position [321, 0]
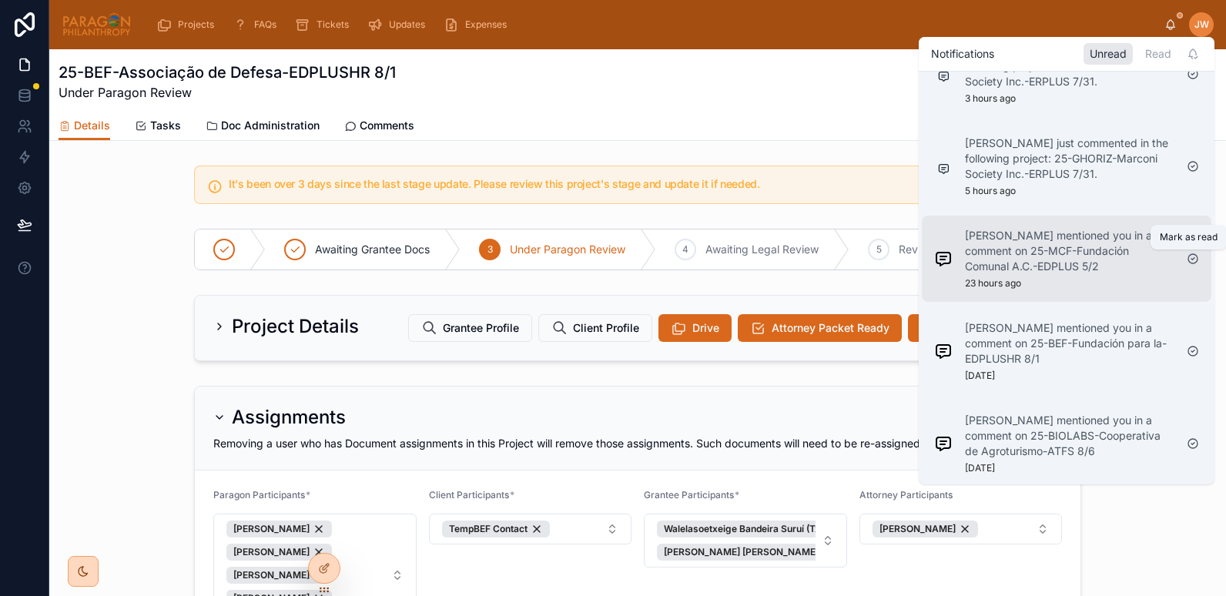
click at [1193, 262] on icon at bounding box center [1193, 259] width 12 height 12
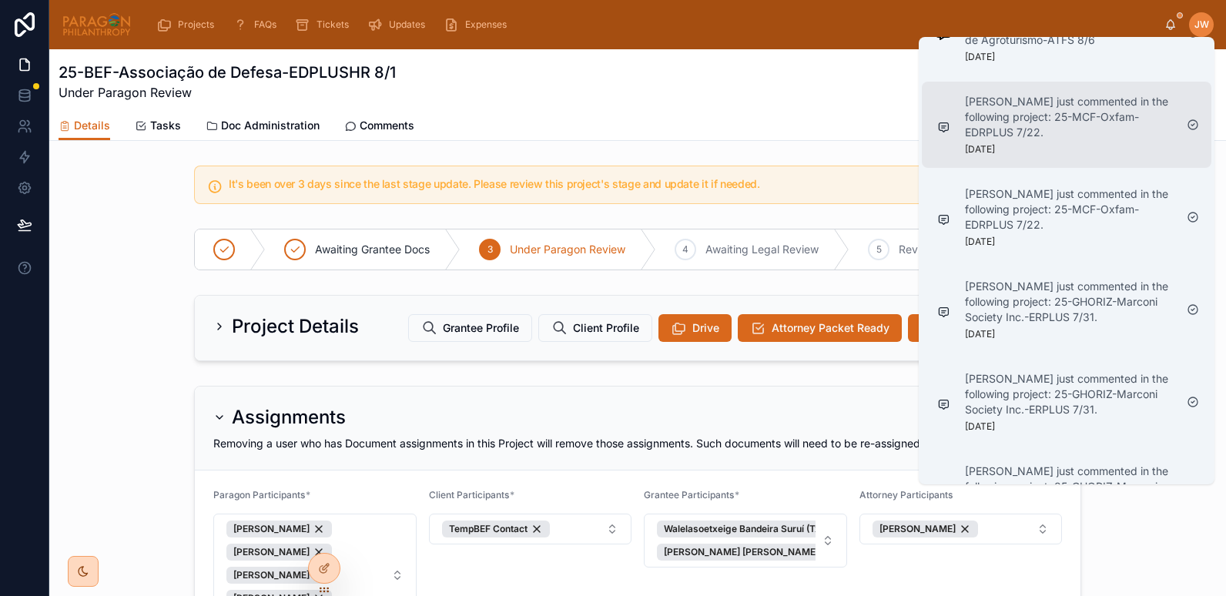
scroll to position [693, 0]
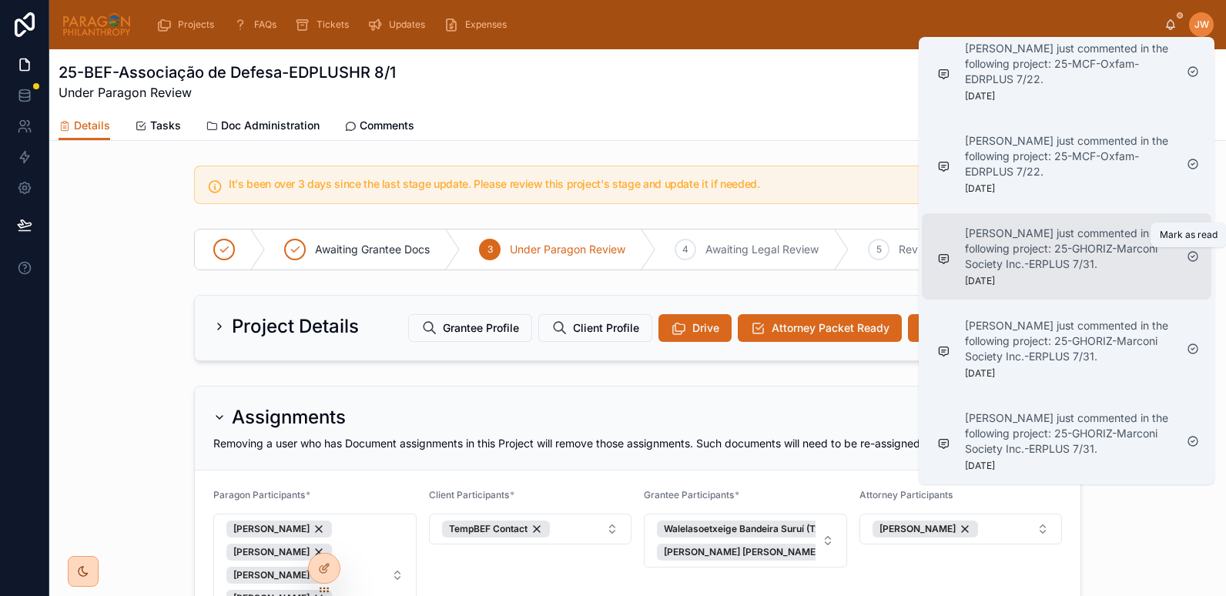
click at [1192, 257] on icon at bounding box center [1193, 256] width 12 height 12
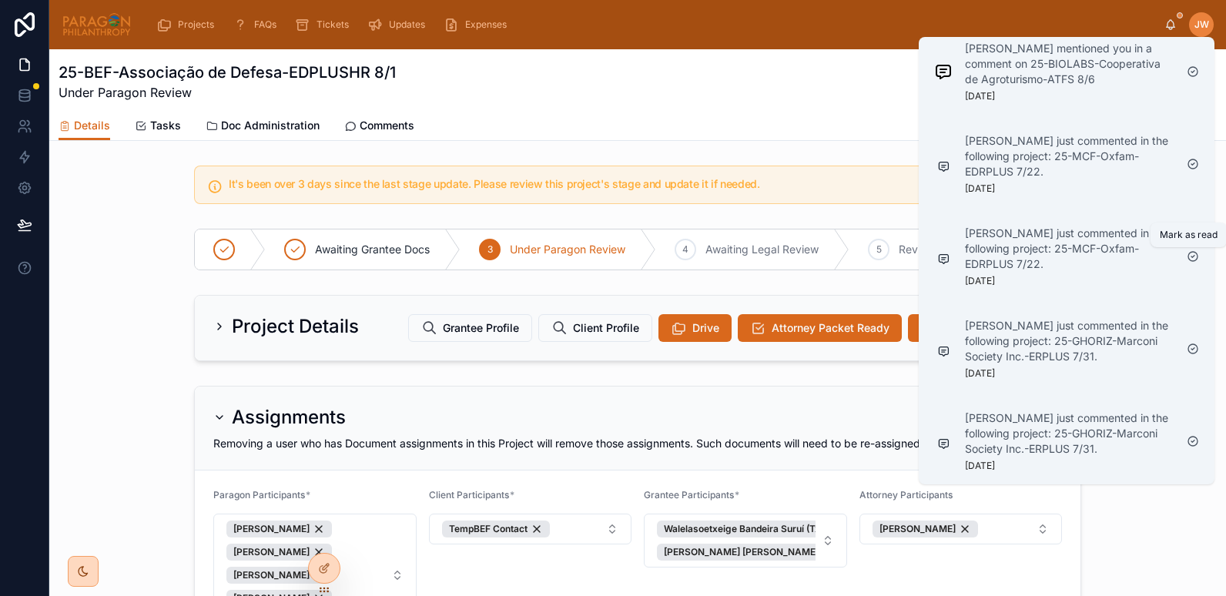
scroll to position [601, 0]
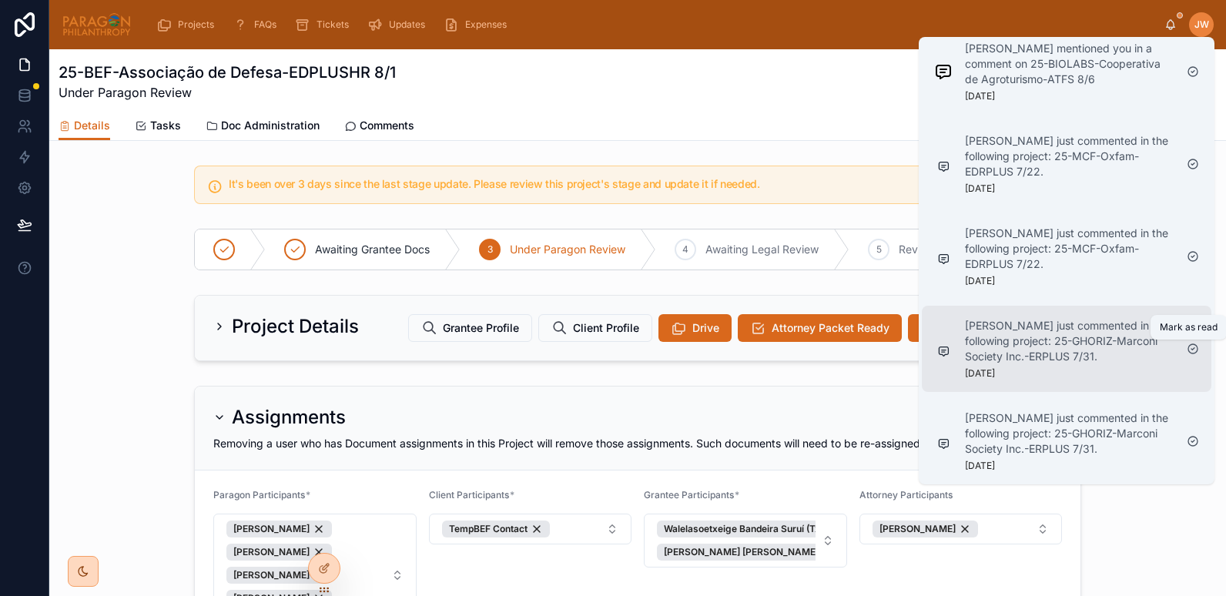
click at [1195, 352] on icon at bounding box center [1193, 349] width 12 height 12
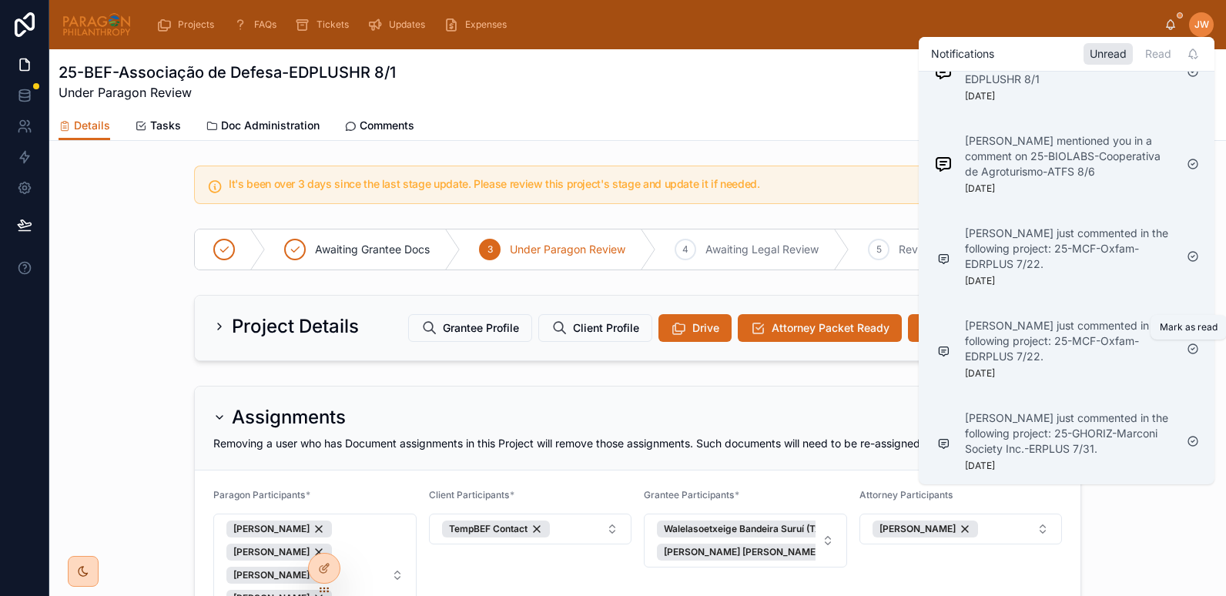
scroll to position [508, 0]
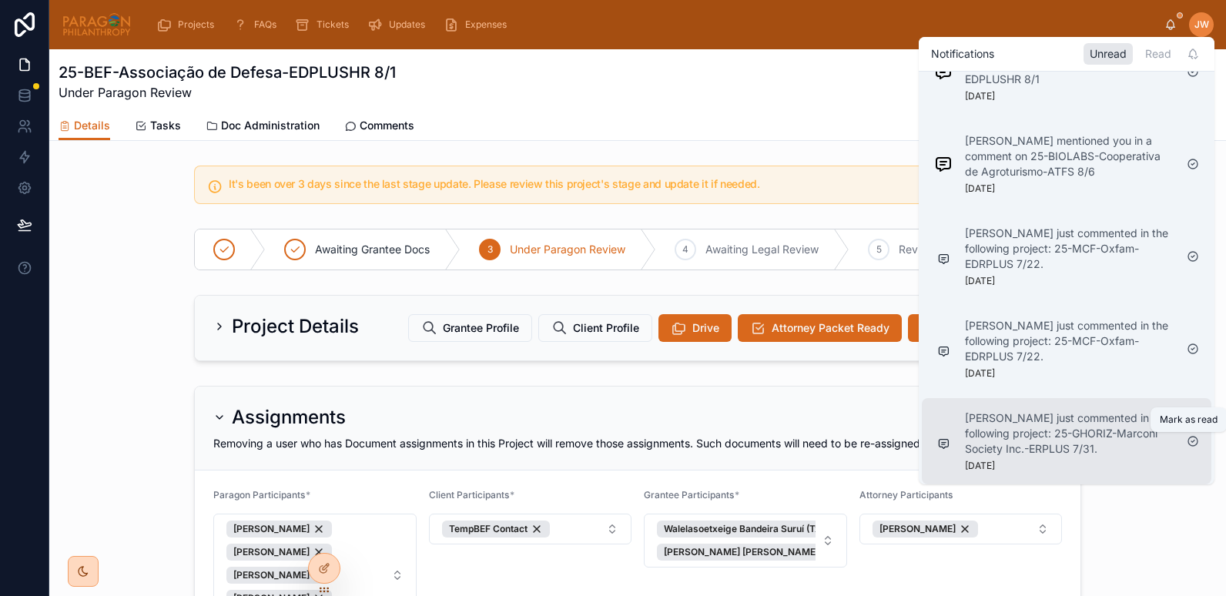
click at [1192, 443] on icon at bounding box center [1193, 441] width 12 height 12
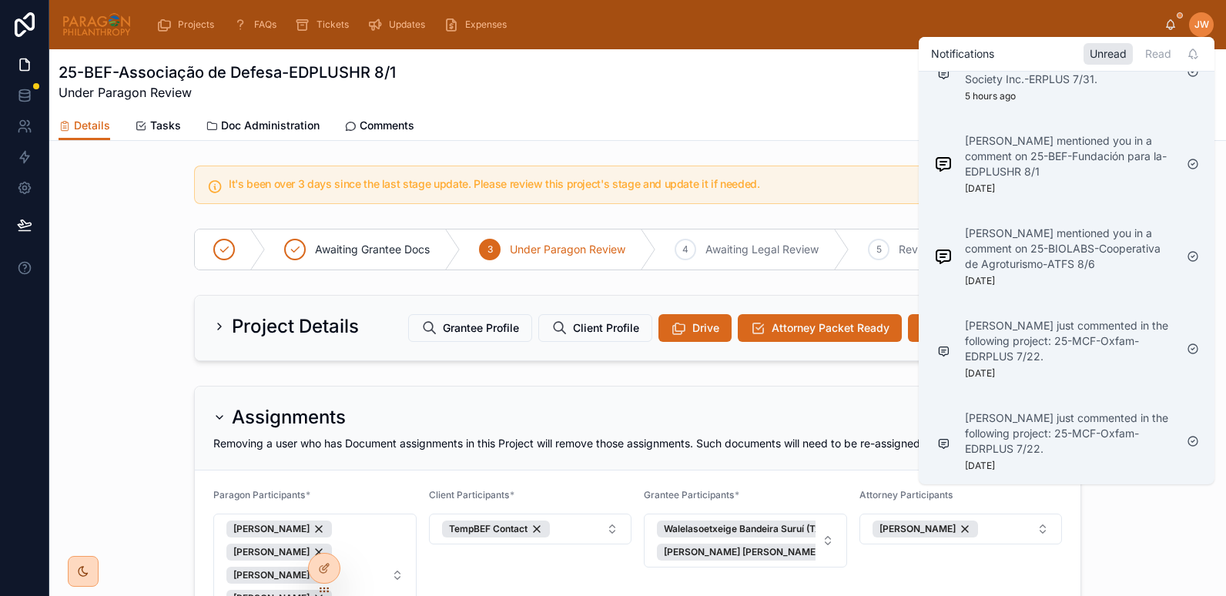
scroll to position [416, 0]
click at [642, 84] on div "25-BEF-Associação de Defesa-EDPLUSHR 8/1 Under Paragon Review Back to projects" at bounding box center [638, 82] width 1159 height 40
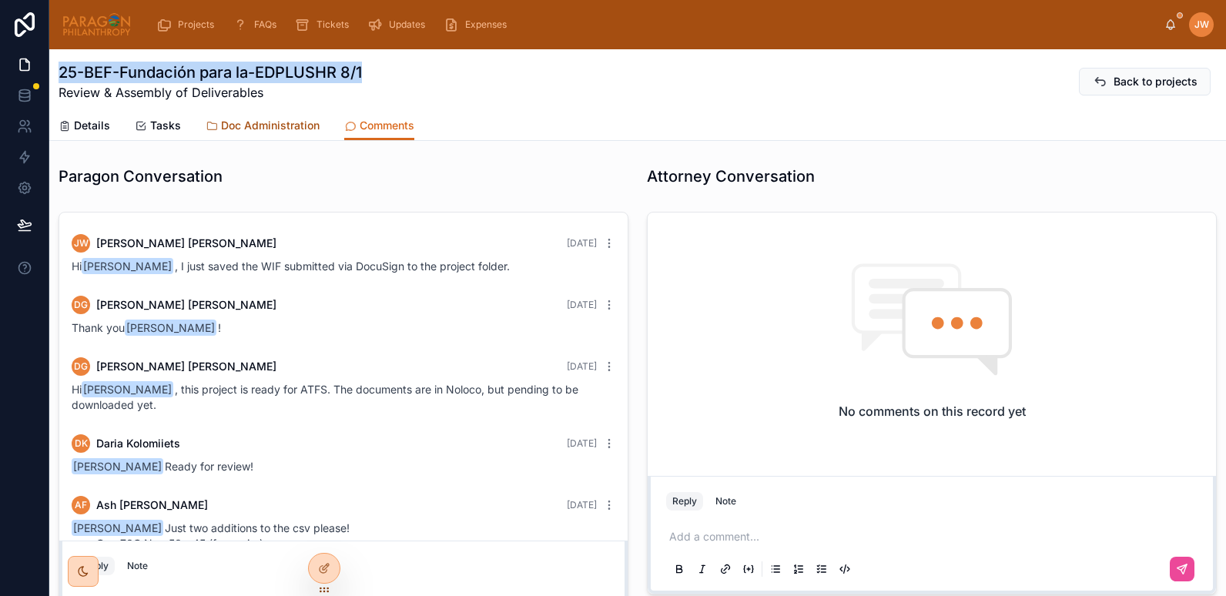
scroll to position [837, 0]
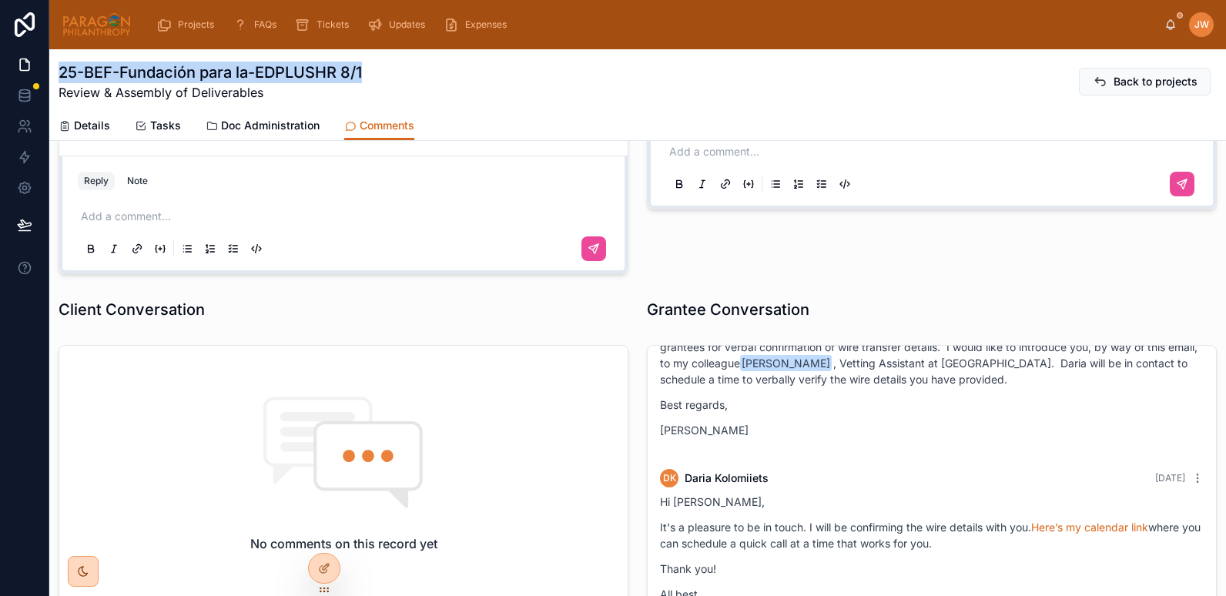
click at [90, 25] on img at bounding box center [97, 24] width 70 height 25
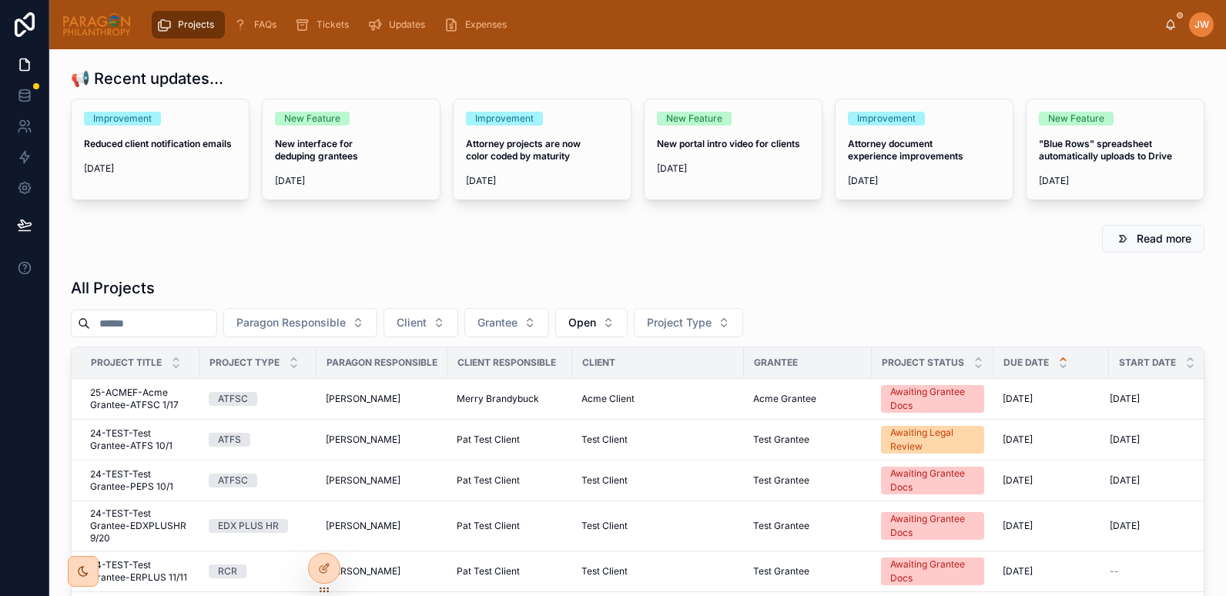
paste input "**********"
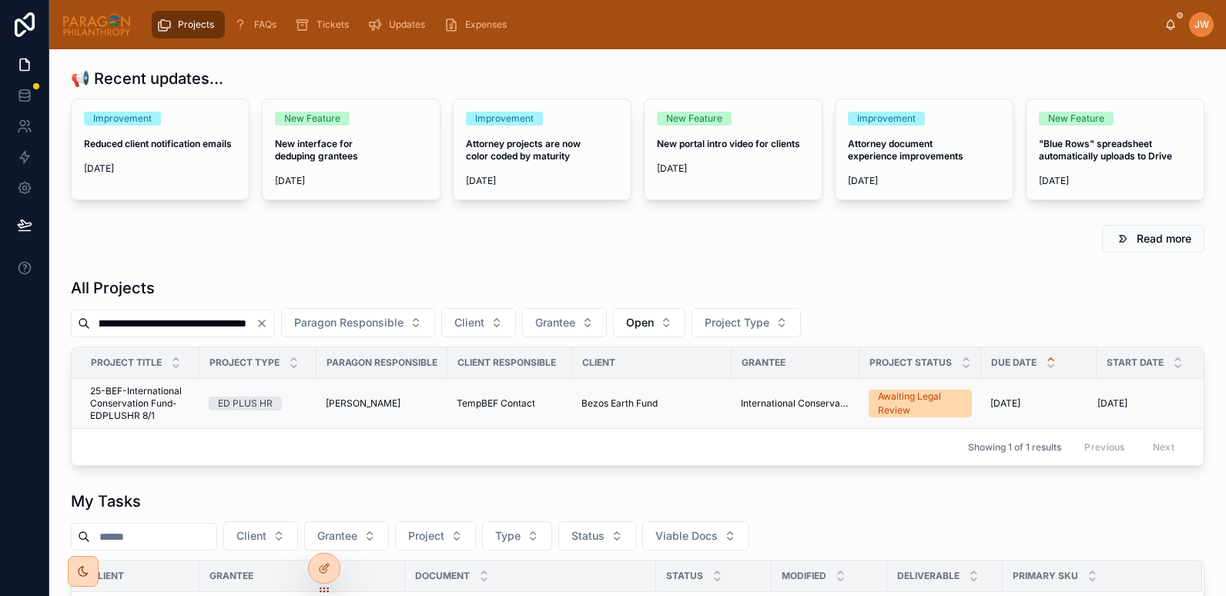
type input "**********"
click at [139, 397] on span "25-BEF-International Conservation Fund-EDPLUSHR 8/1" at bounding box center [140, 403] width 100 height 37
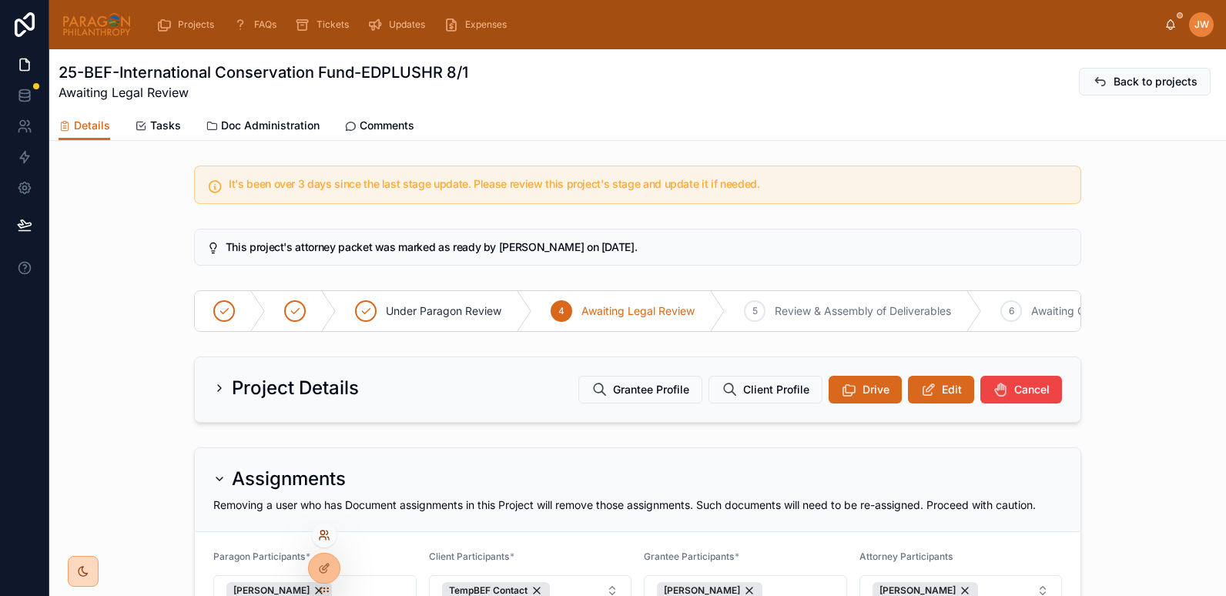
click at [321, 535] on icon at bounding box center [324, 535] width 12 height 12
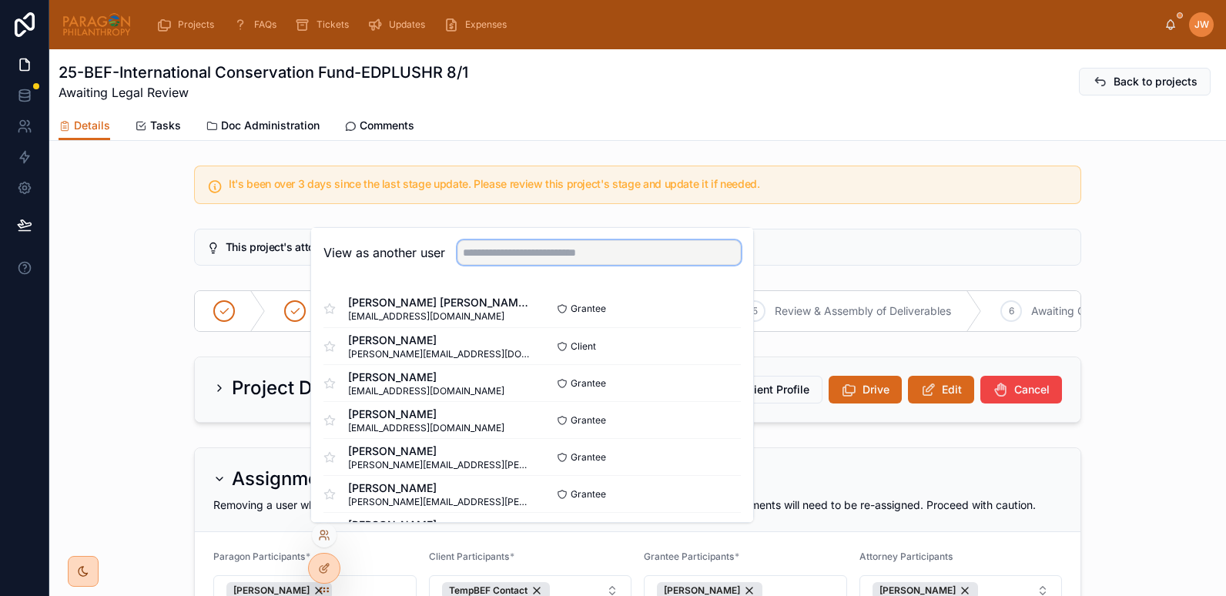
click at [575, 251] on input "text" at bounding box center [599, 252] width 283 height 25
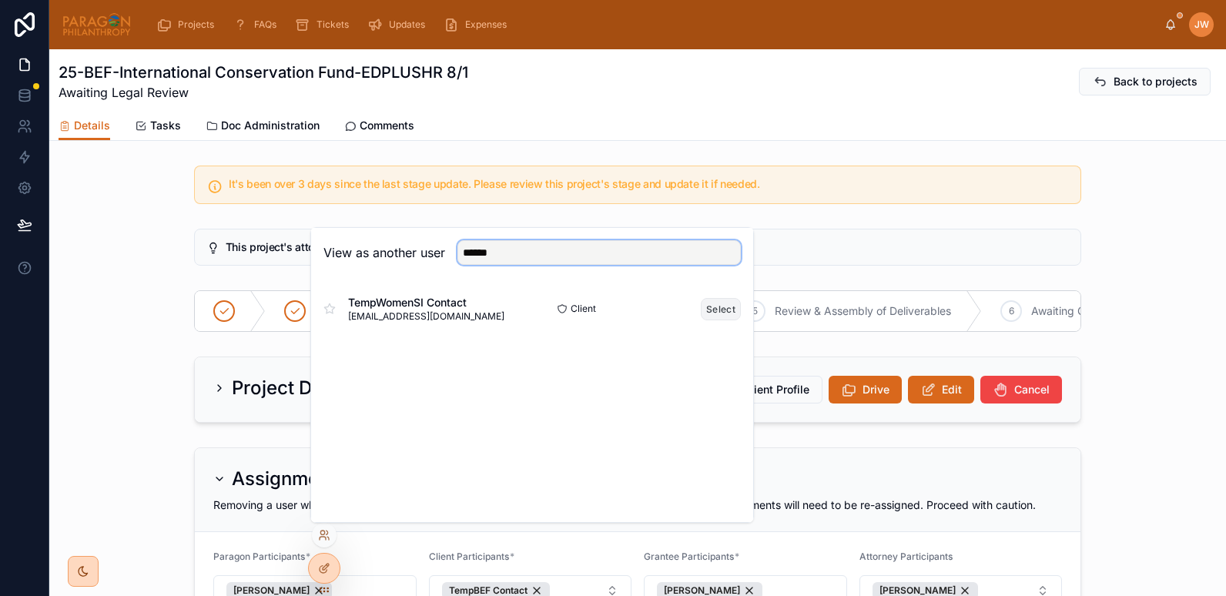
type input "******"
click at [726, 314] on button "Select" at bounding box center [721, 309] width 40 height 22
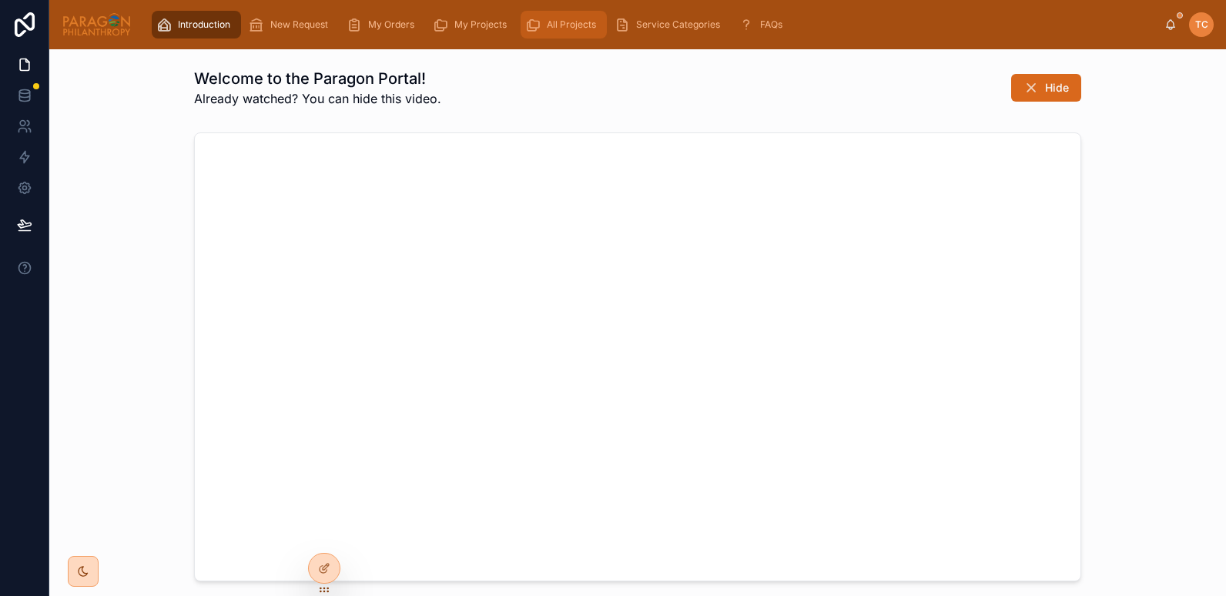
click at [526, 29] on icon "scrollable content" at bounding box center [532, 24] width 15 height 15
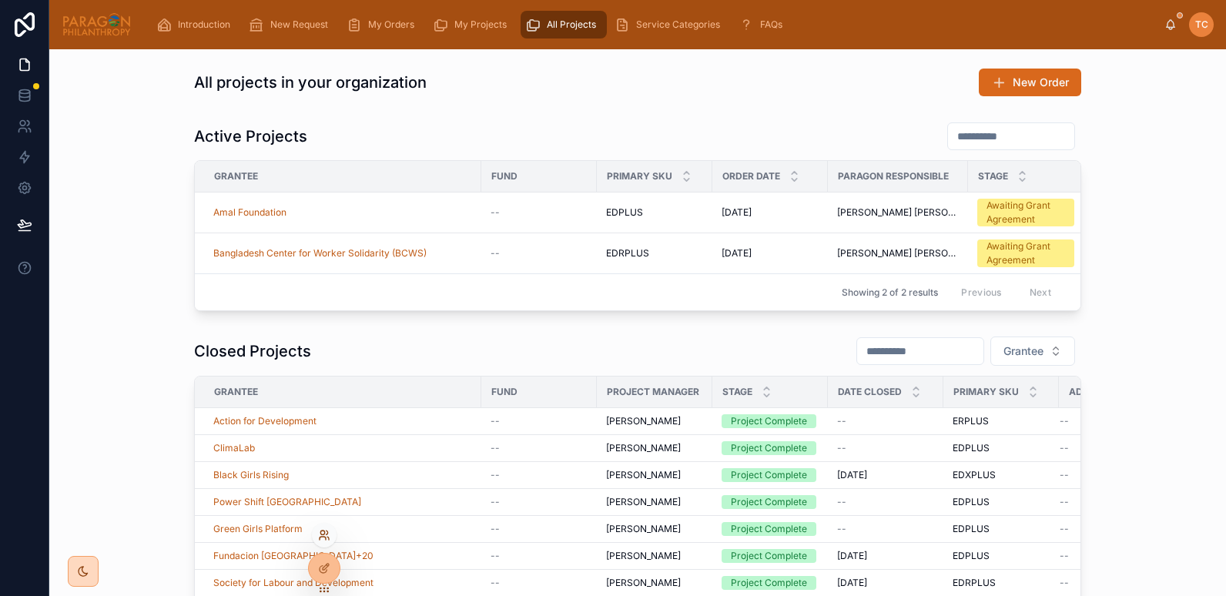
click at [324, 532] on icon at bounding box center [322, 533] width 4 height 4
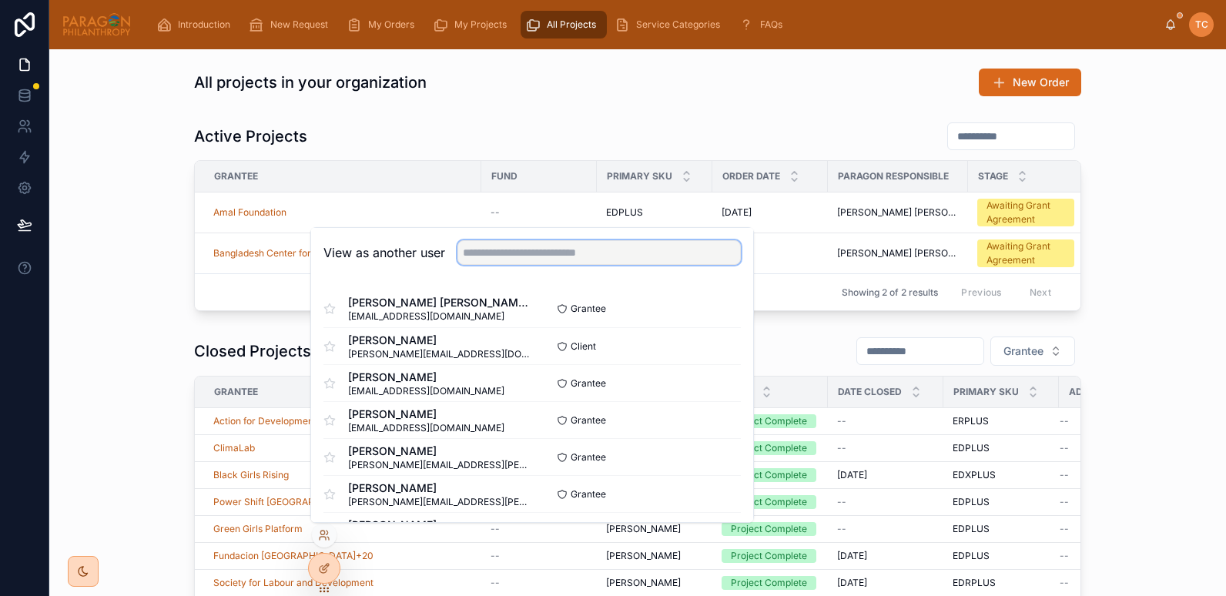
click at [495, 253] on input "text" at bounding box center [599, 252] width 283 height 25
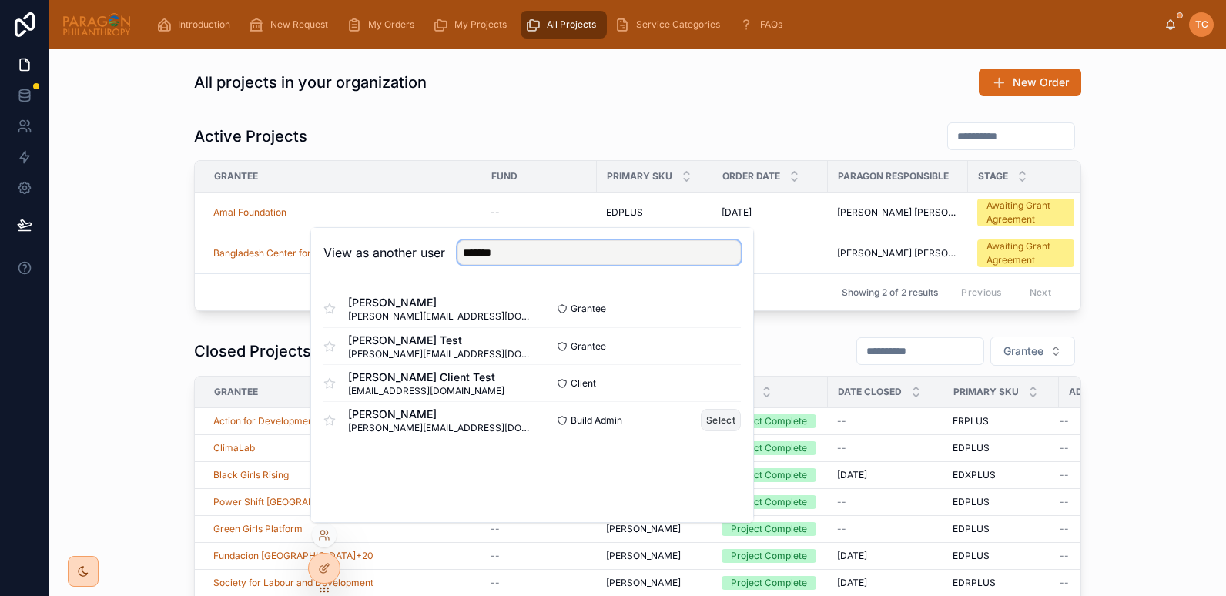
type input "*******"
click at [713, 422] on button "Select" at bounding box center [721, 420] width 40 height 22
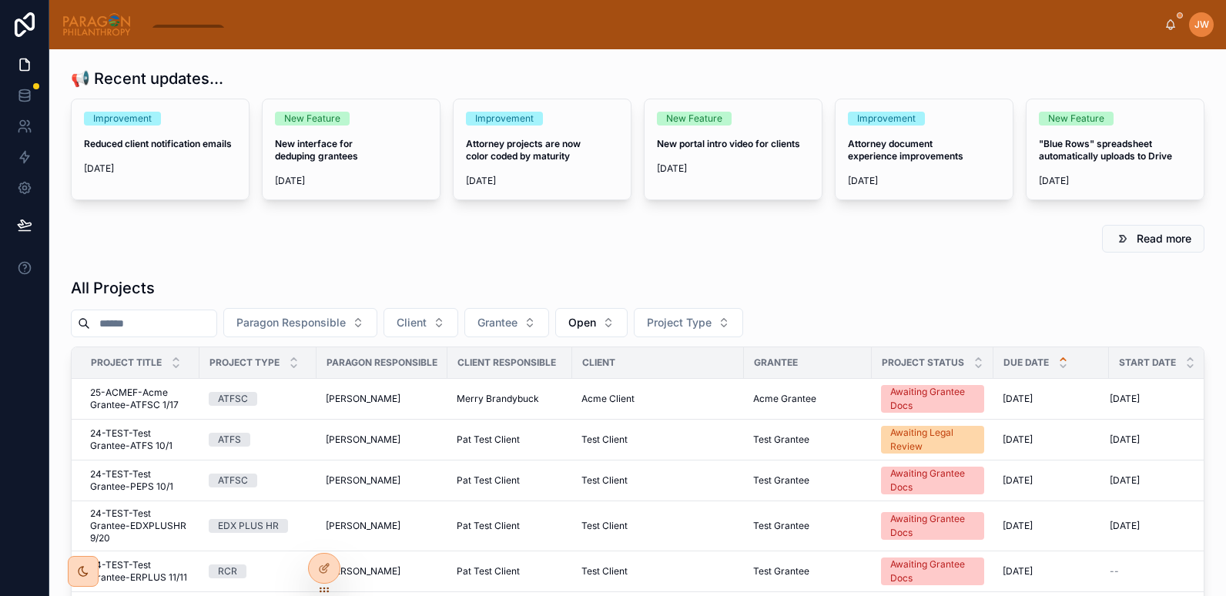
click at [152, 333] on input "text" at bounding box center [153, 324] width 126 height 22
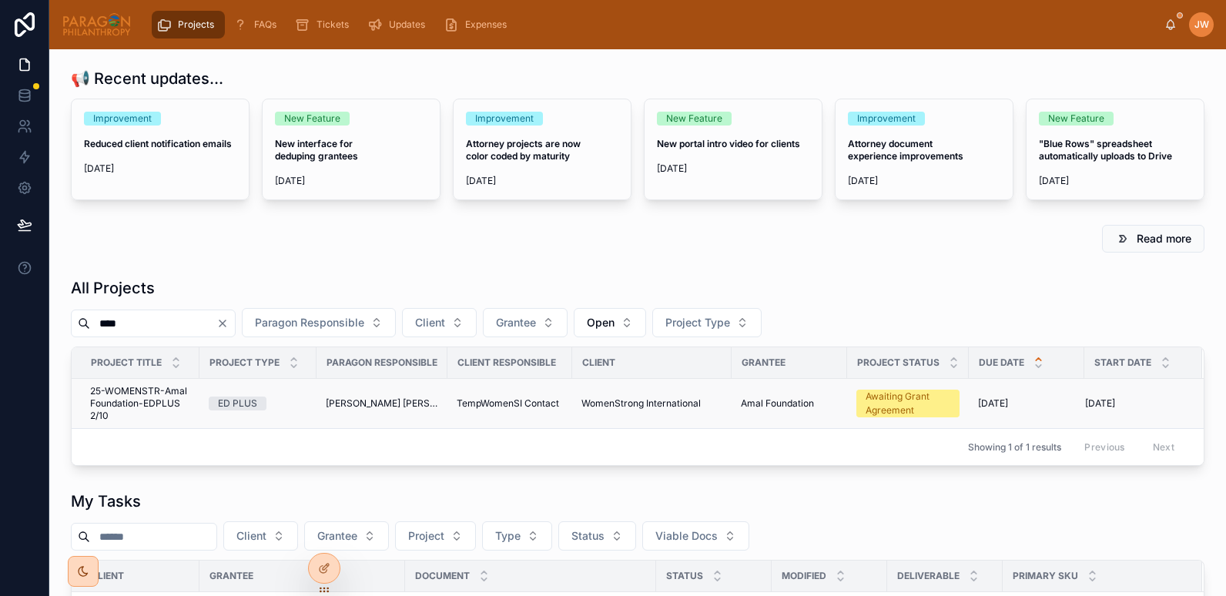
type input "****"
click at [127, 397] on span "25-WOMENSTR-Amal Foundation-EDPLUS 2/10" at bounding box center [140, 403] width 100 height 37
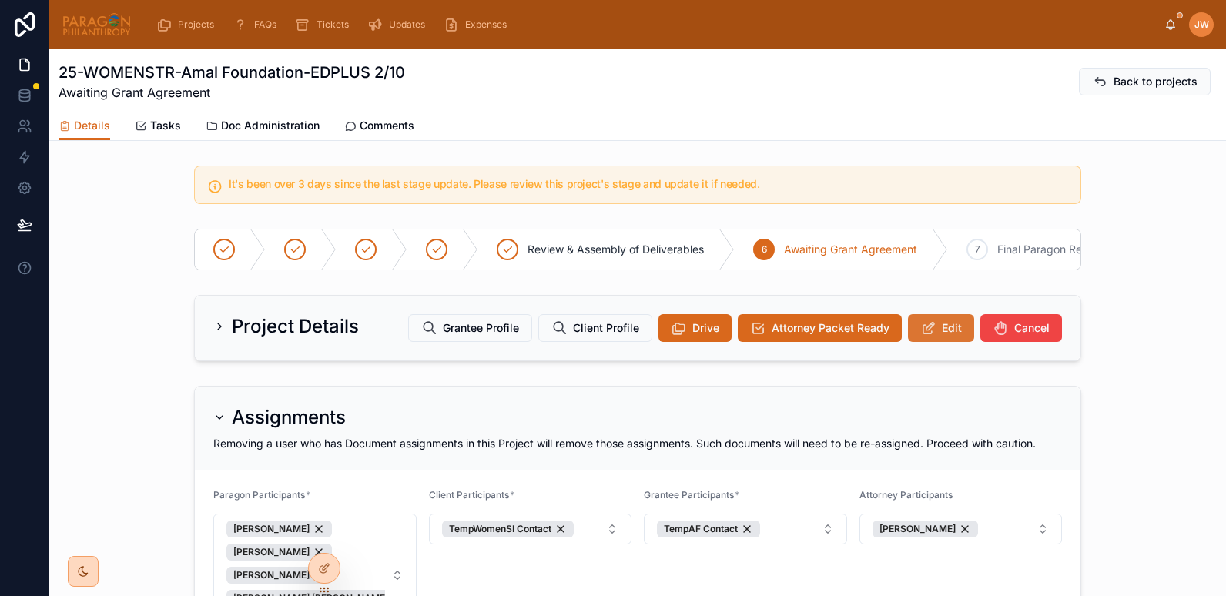
click at [942, 336] on span "Edit" at bounding box center [952, 327] width 20 height 15
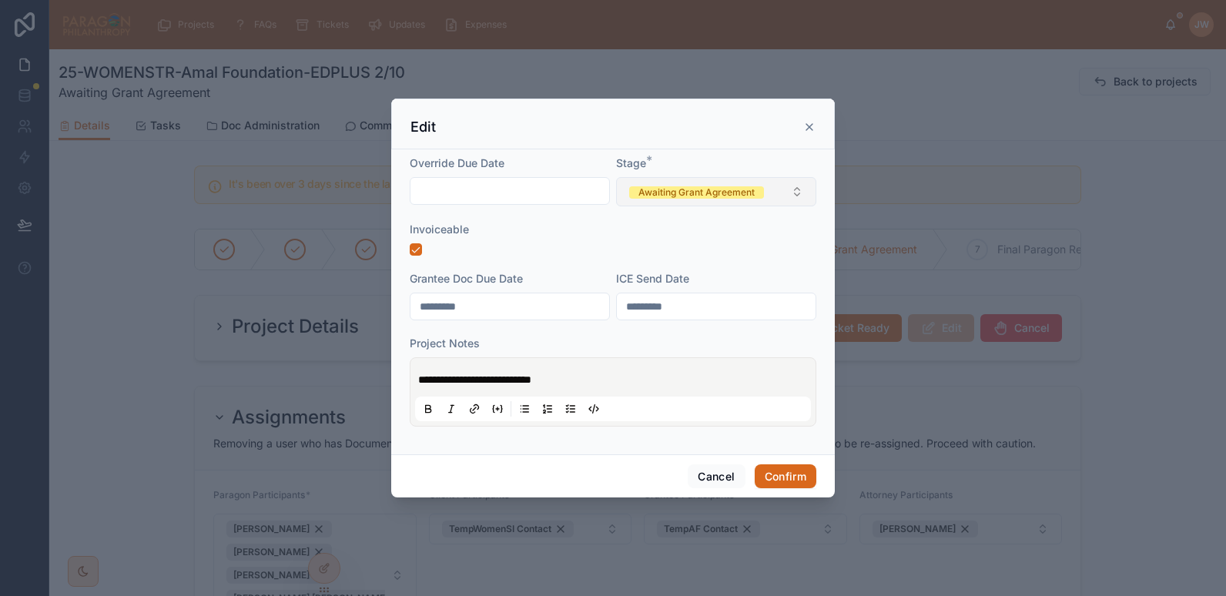
click at [798, 196] on button "Awaiting Grant Agreement" at bounding box center [716, 191] width 200 height 29
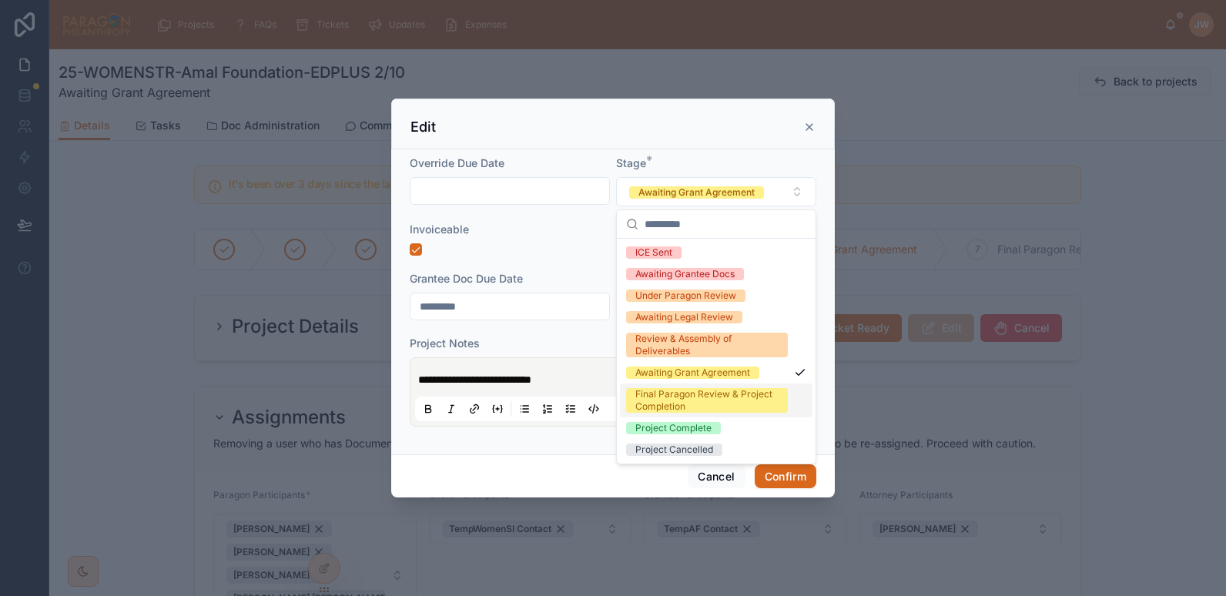
click at [666, 402] on div "Final Paragon Review & Project Completion" at bounding box center [707, 400] width 143 height 25
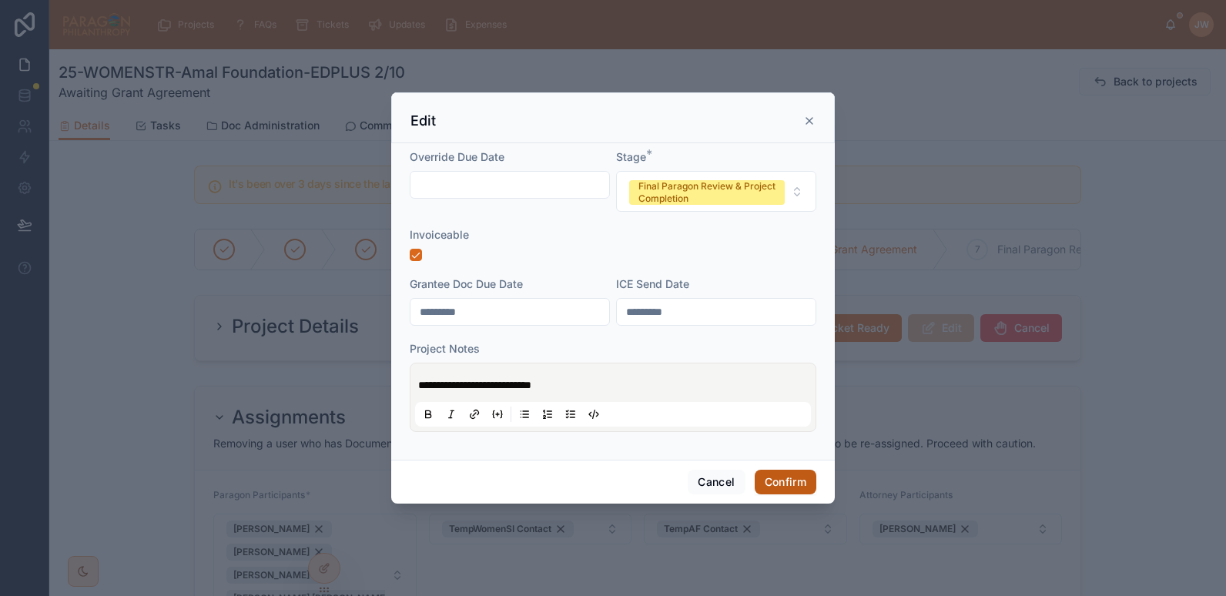
click at [778, 481] on button "Confirm" at bounding box center [786, 482] width 62 height 25
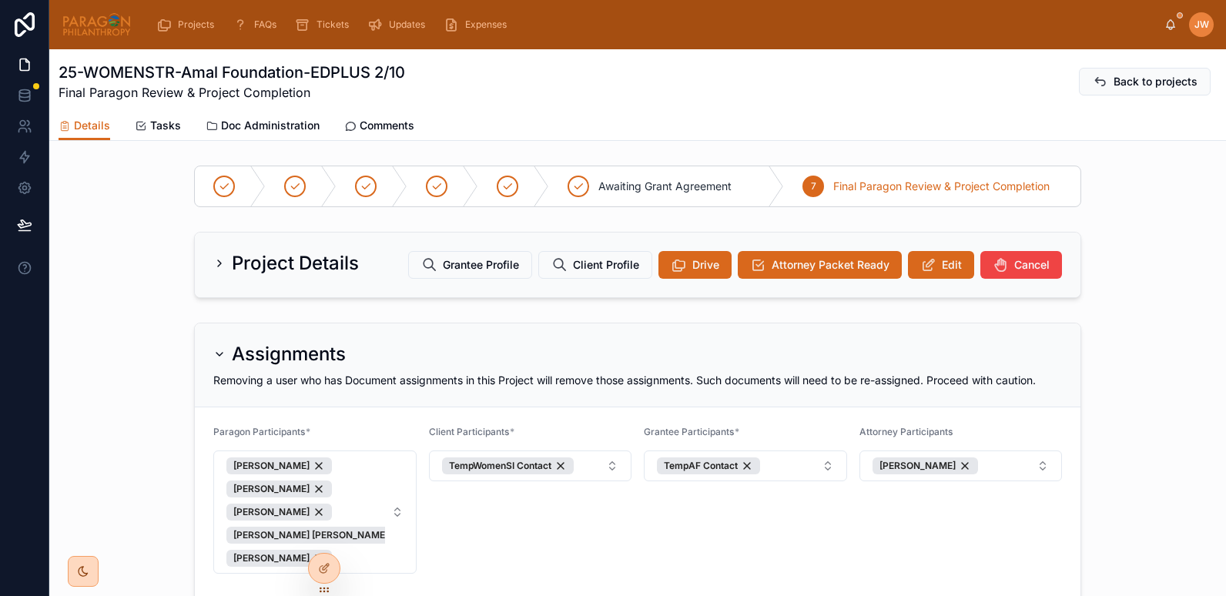
click at [82, 22] on img at bounding box center [97, 24] width 70 height 25
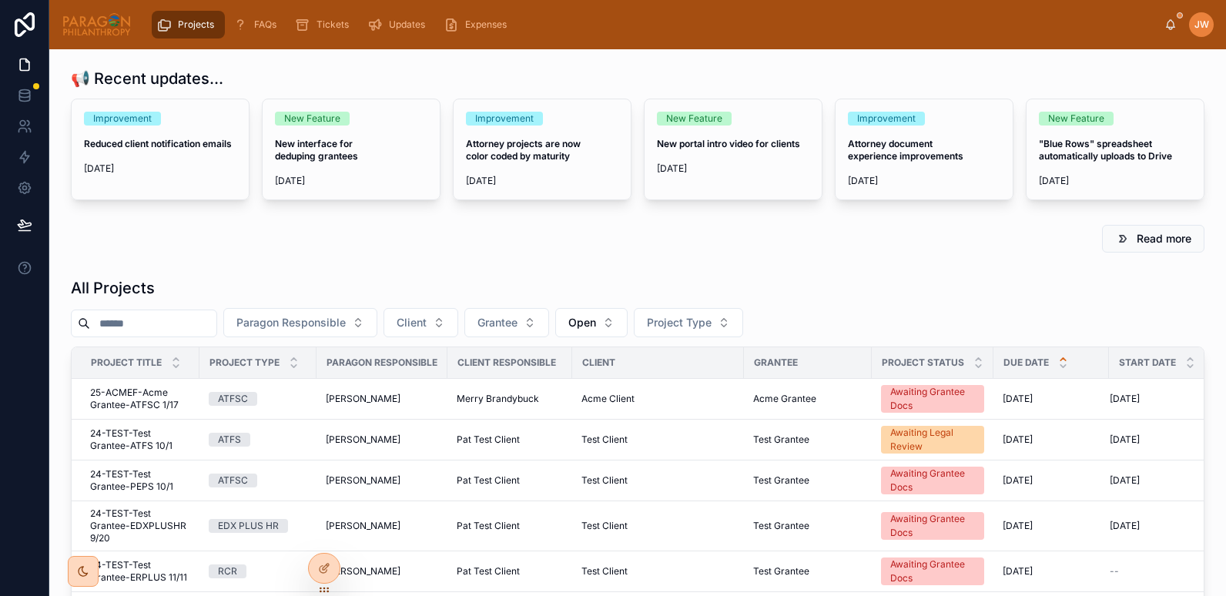
click at [136, 329] on input "text" at bounding box center [153, 324] width 126 height 22
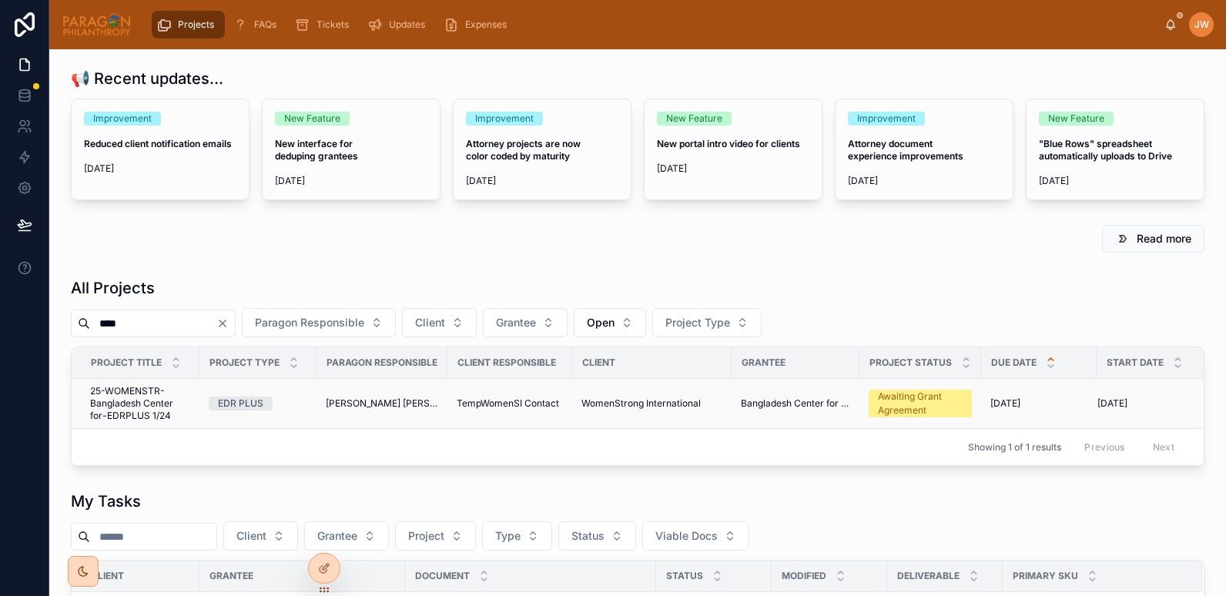
type input "****"
click at [125, 391] on span "25-WOMENSTR-Bangladesh Center for-EDRPLUS 1/24" at bounding box center [140, 403] width 100 height 37
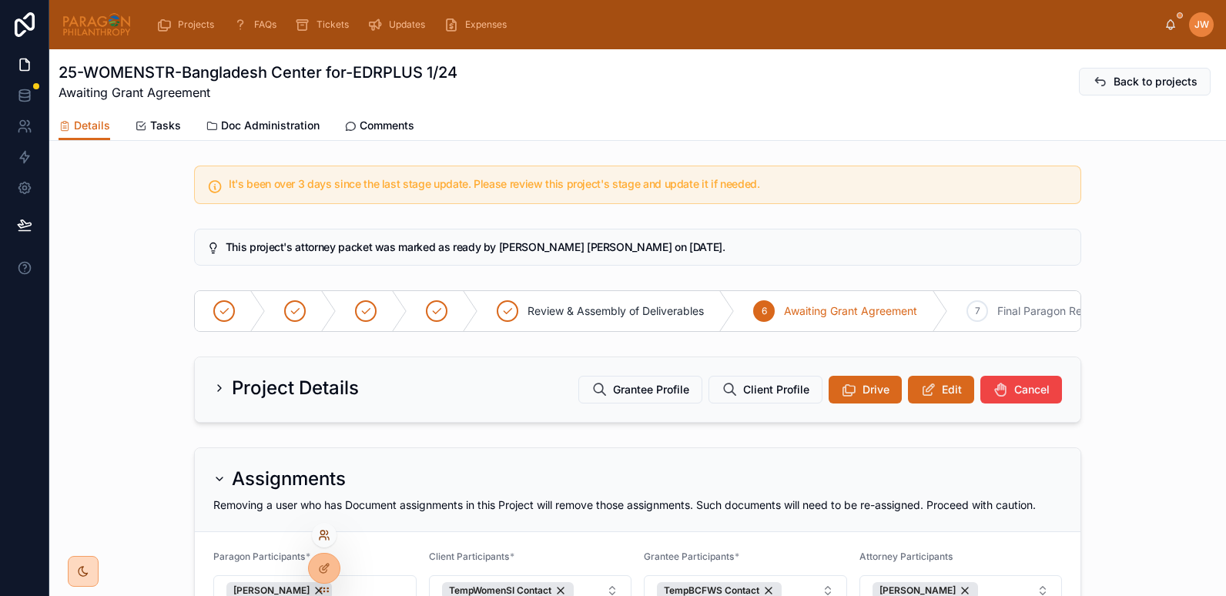
click at [324, 532] on icon at bounding box center [324, 535] width 12 height 12
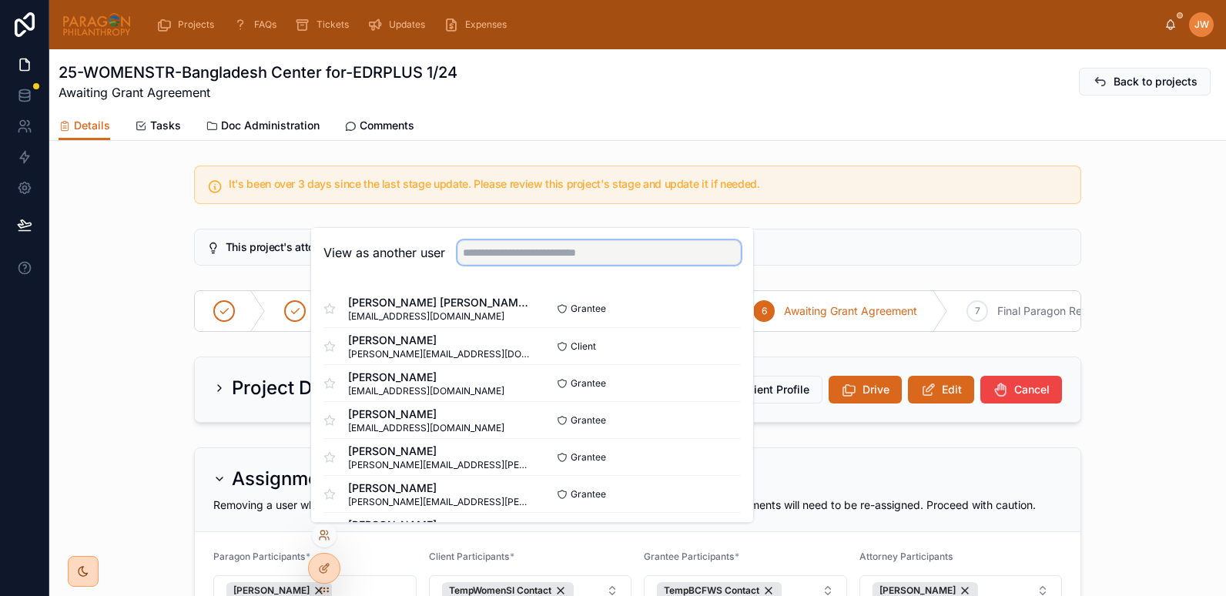
click at [509, 252] on input "text" at bounding box center [599, 252] width 283 height 25
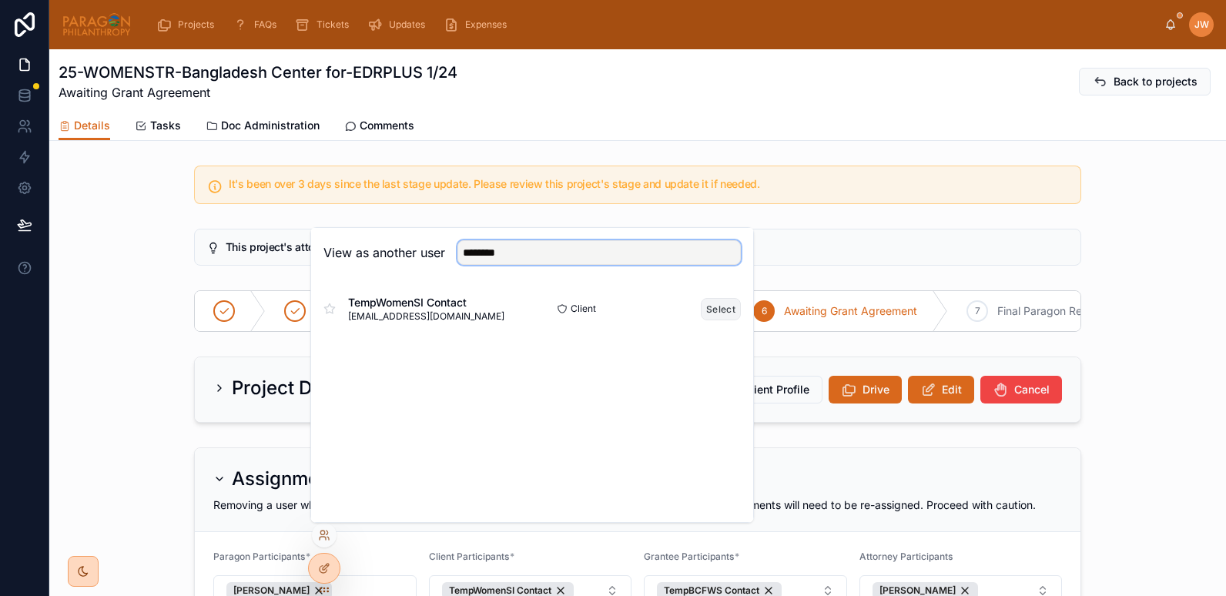
type input "********"
click at [719, 310] on button "Select" at bounding box center [721, 309] width 40 height 22
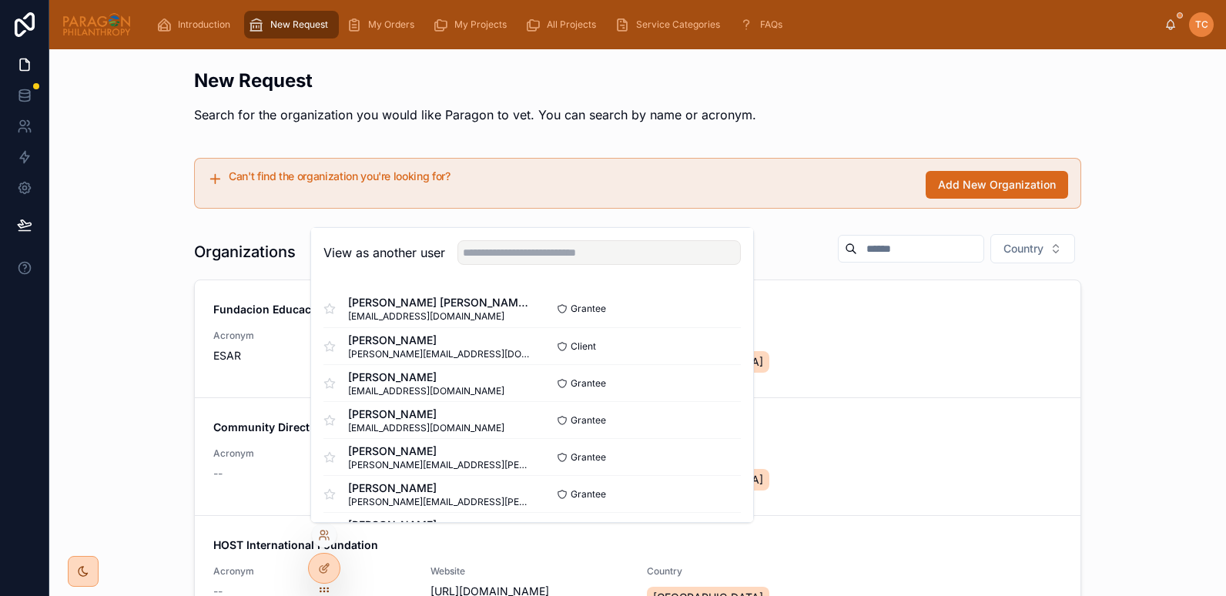
click at [152, 281] on div "Organizations Country Fundacion Educación Para la Salud Reproductiva Acronym ES…" at bounding box center [638, 480] width 1152 height 506
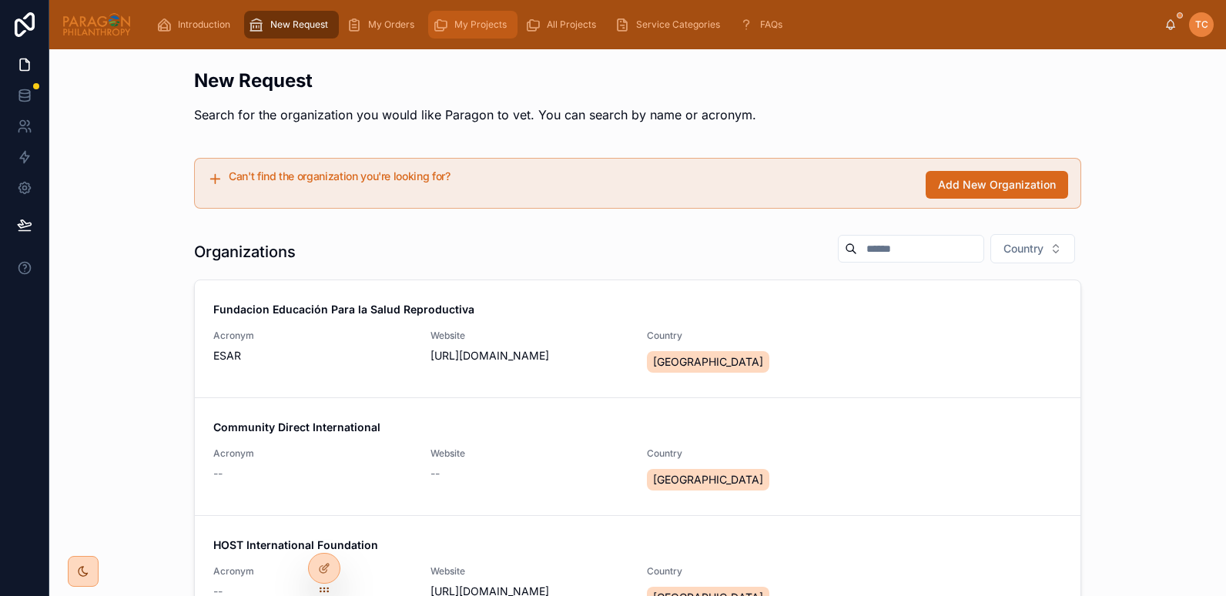
click at [481, 19] on span "My Projects" at bounding box center [480, 24] width 52 height 12
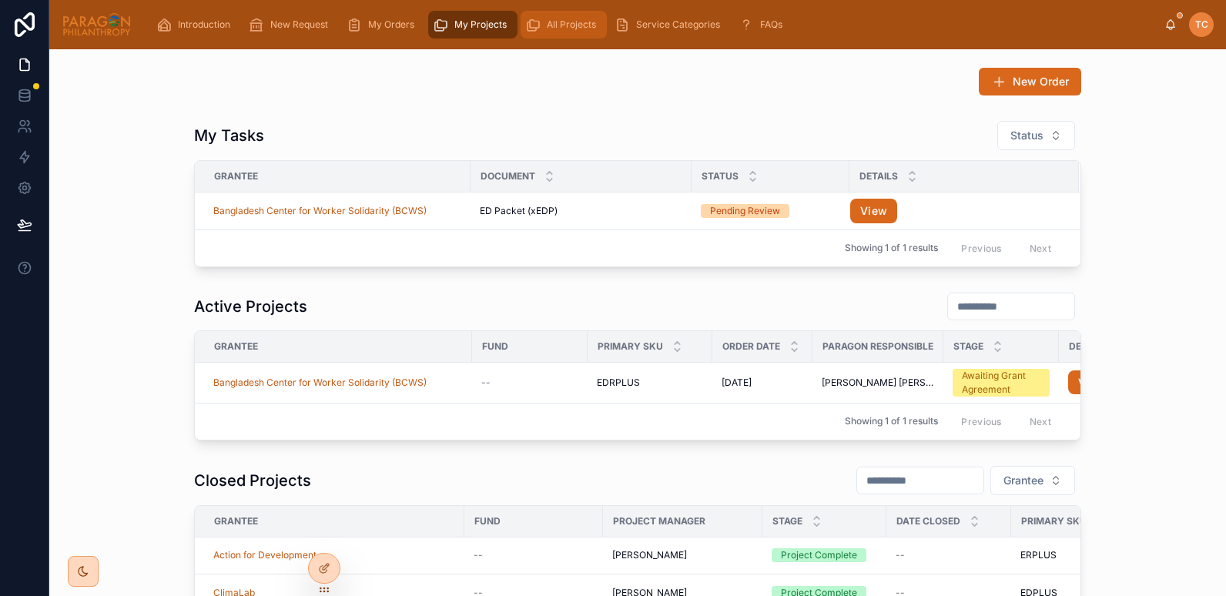
click at [585, 14] on div "All Projects" at bounding box center [563, 24] width 77 height 25
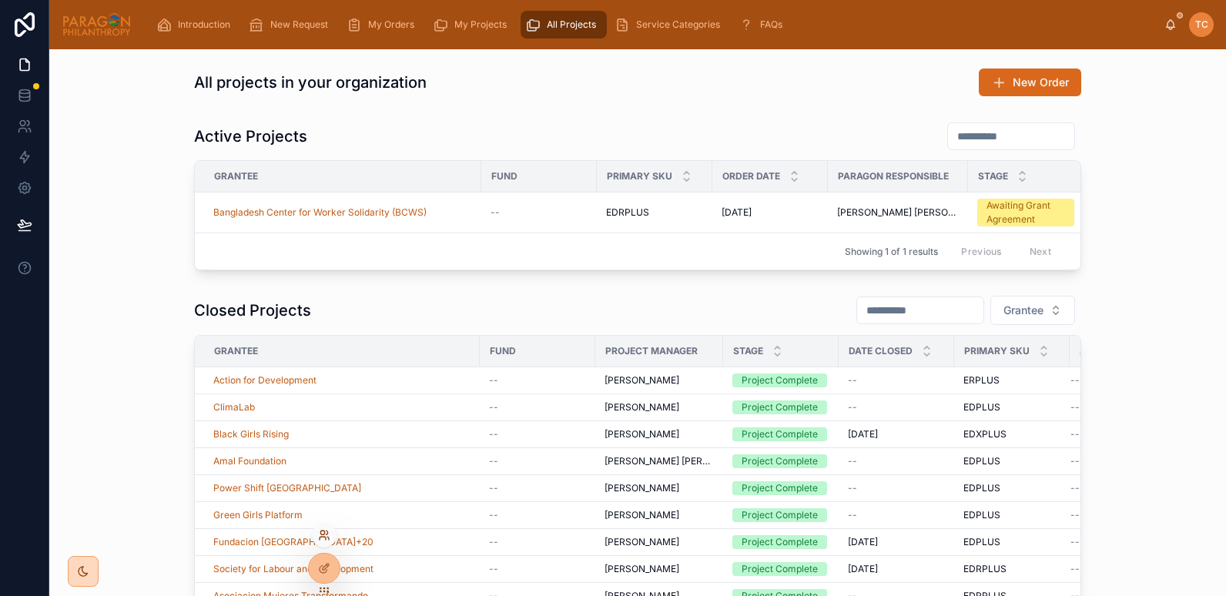
click at [321, 535] on icon at bounding box center [324, 535] width 12 height 12
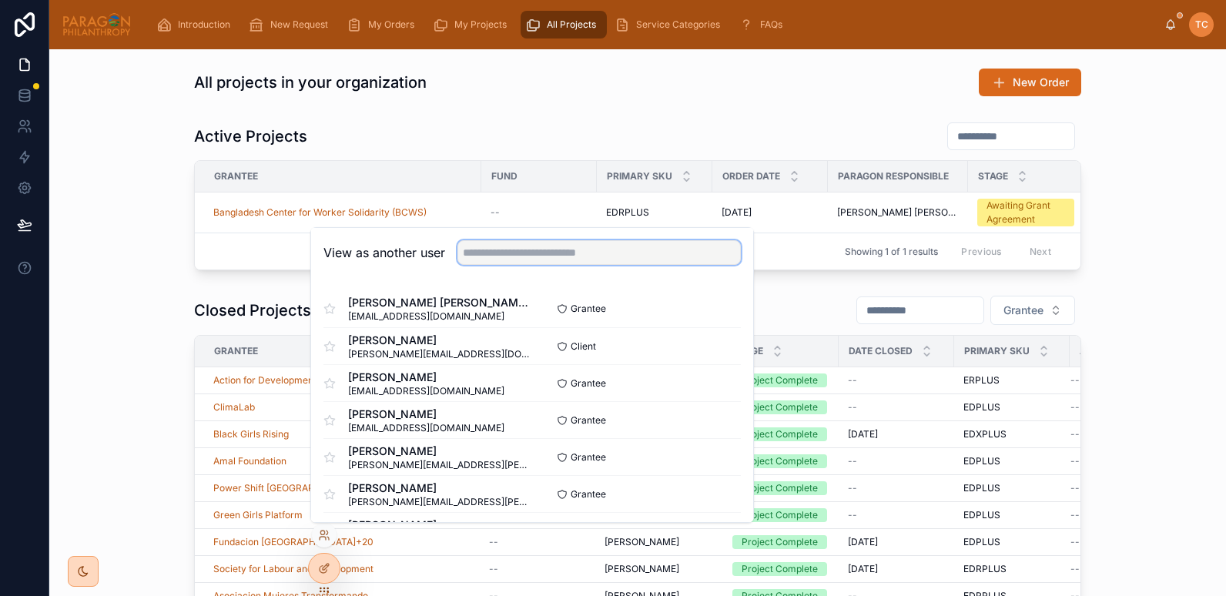
click at [515, 250] on input "text" at bounding box center [599, 252] width 283 height 25
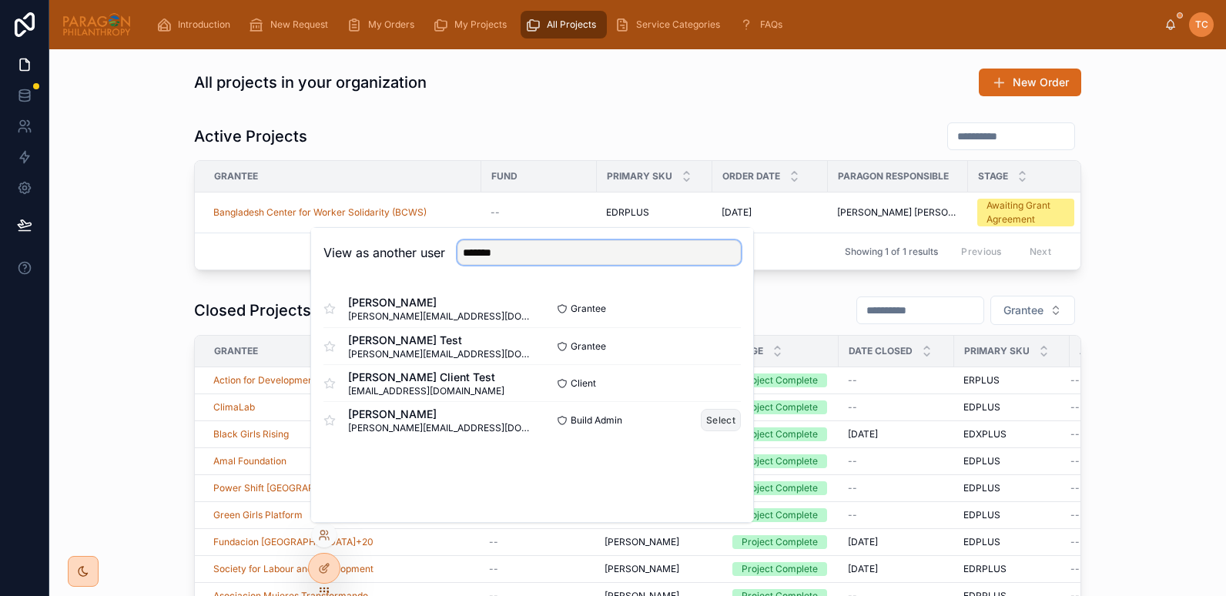
type input "*******"
click at [716, 416] on button "Select" at bounding box center [721, 420] width 40 height 22
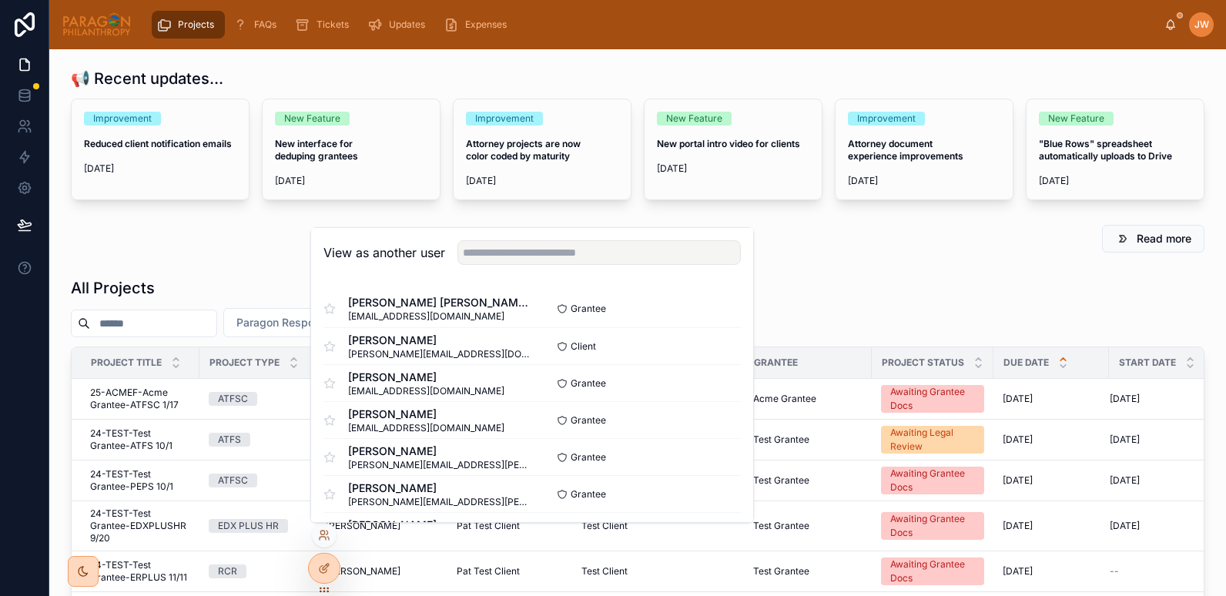
click at [220, 255] on div "Read more" at bounding box center [638, 239] width 1152 height 40
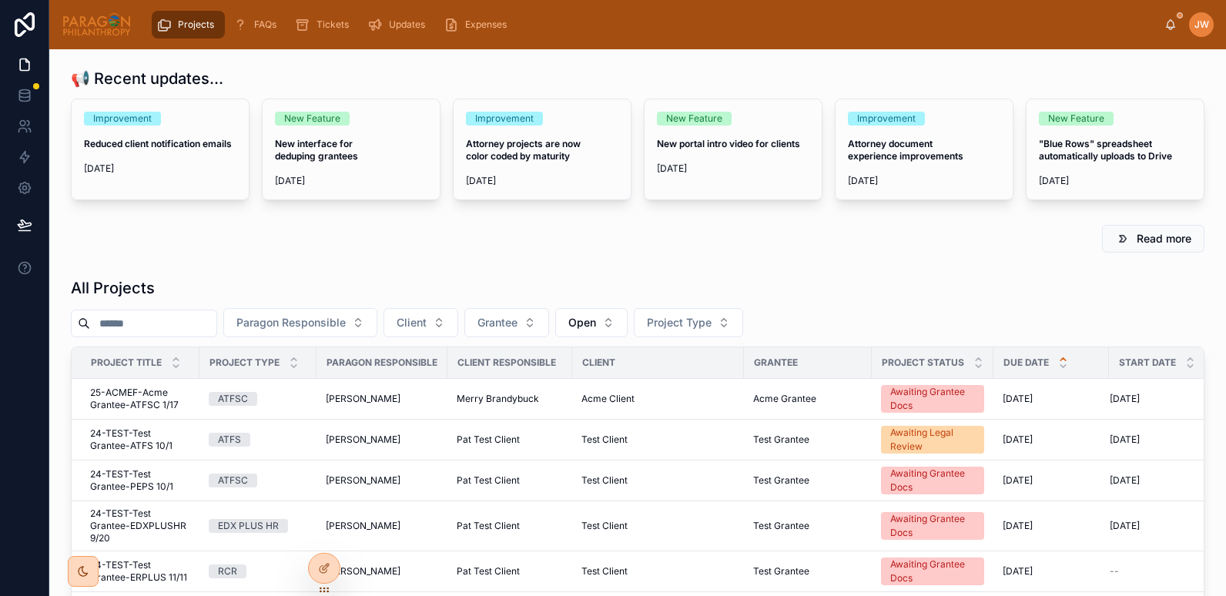
click at [132, 329] on input "text" at bounding box center [153, 324] width 126 height 22
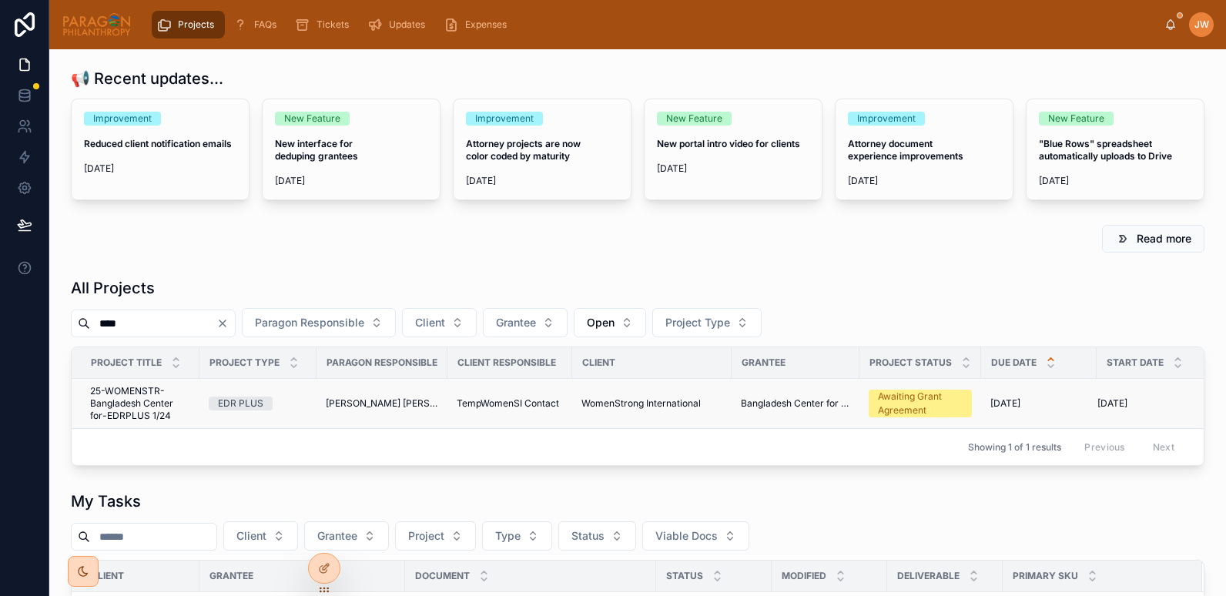
type input "****"
click at [141, 408] on span "25-WOMENSTR-Bangladesh Center for-EDRPLUS 1/24" at bounding box center [140, 403] width 100 height 37
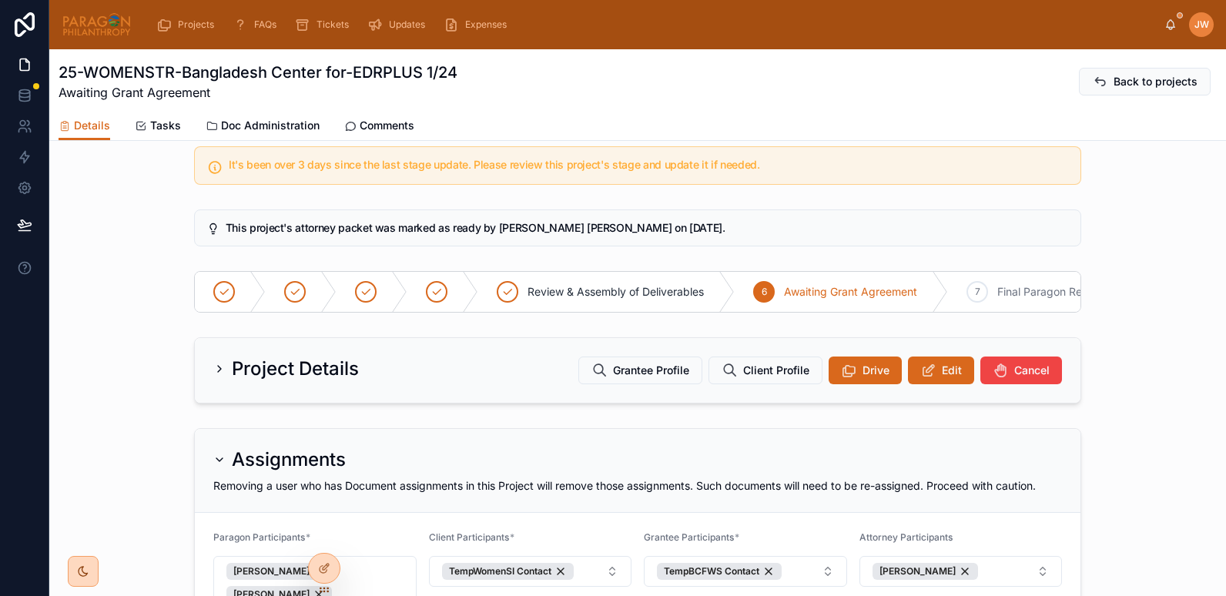
scroll to position [5, 0]
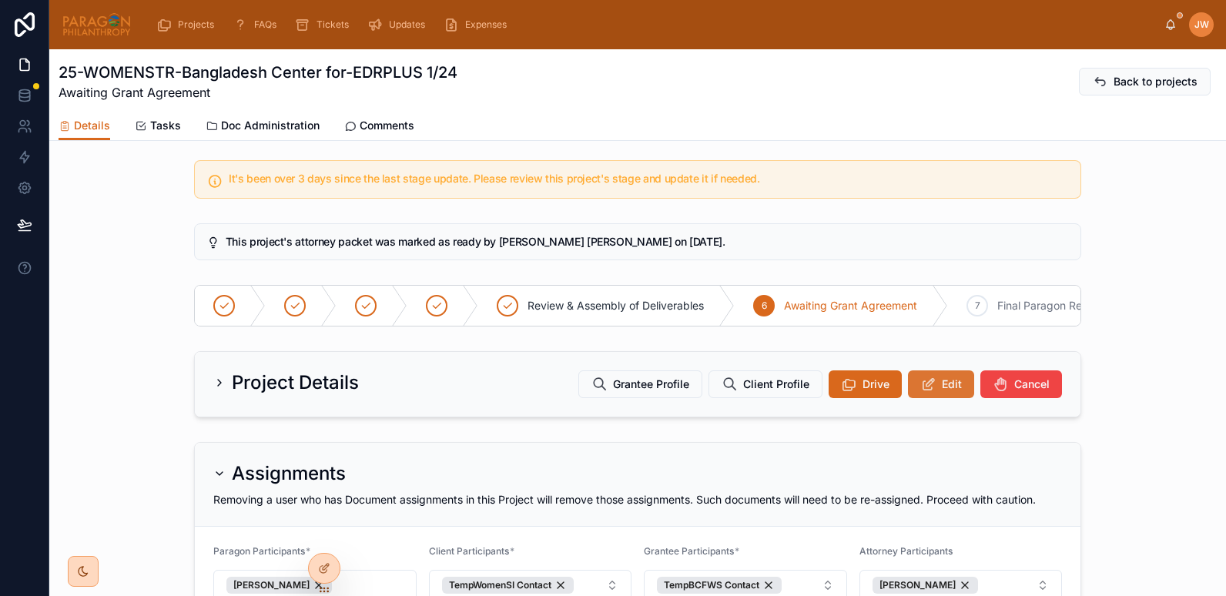
click at [958, 398] on button "Edit" at bounding box center [941, 385] width 66 height 28
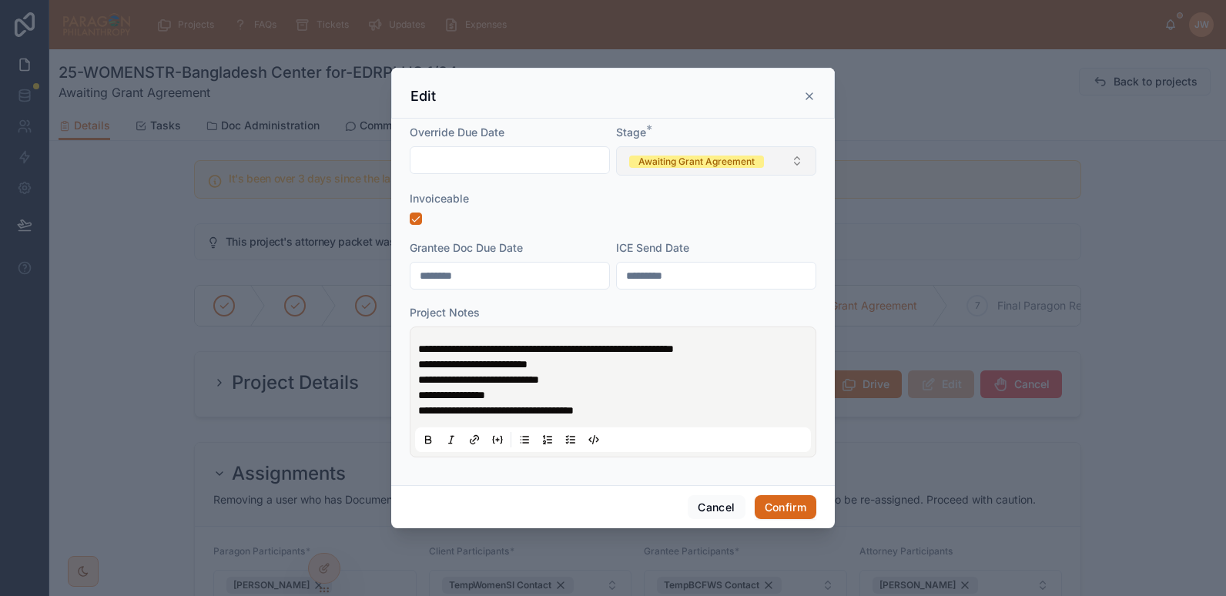
click at [793, 168] on button "Awaiting Grant Agreement" at bounding box center [716, 160] width 200 height 29
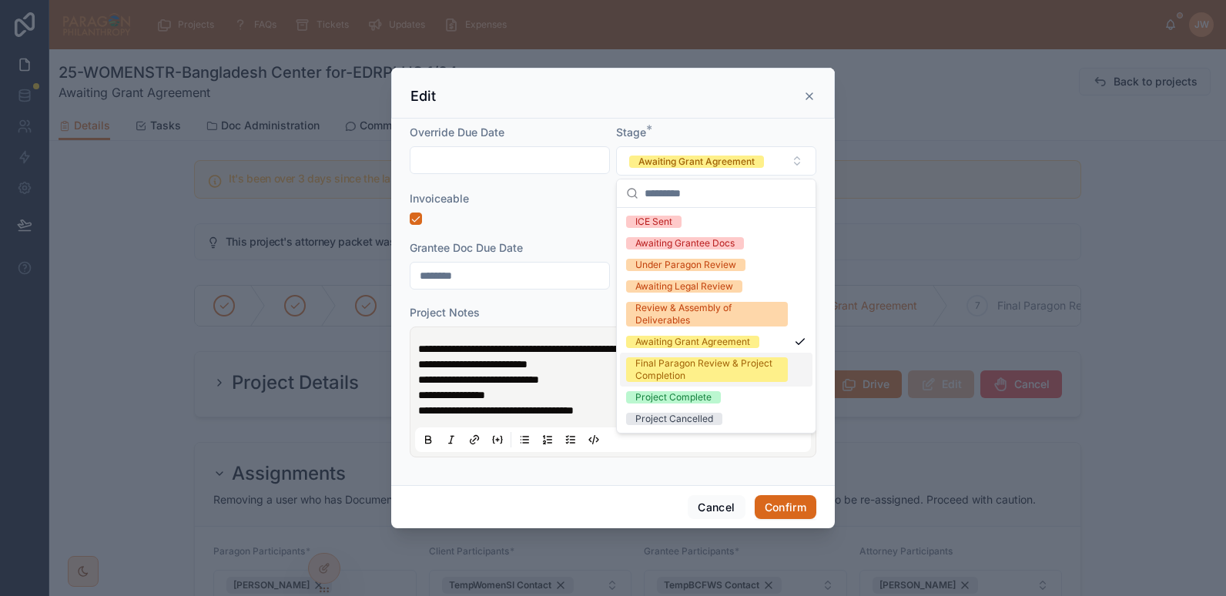
click at [644, 368] on div "Final Paragon Review & Project Completion" at bounding box center [707, 369] width 143 height 25
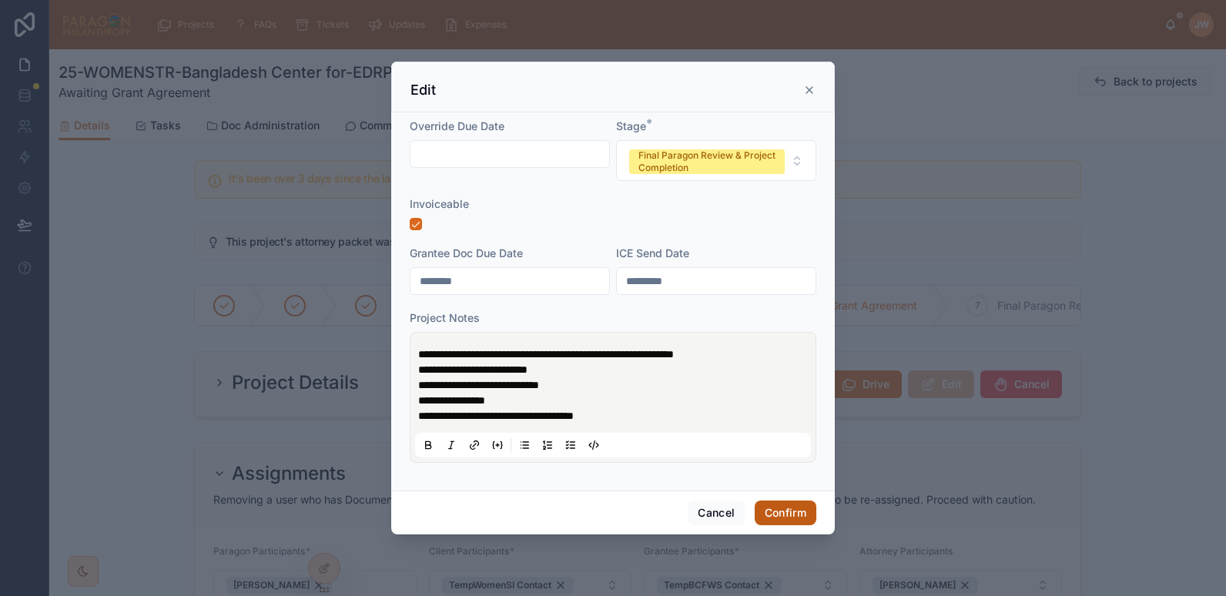
click at [781, 512] on button "Confirm" at bounding box center [786, 513] width 62 height 25
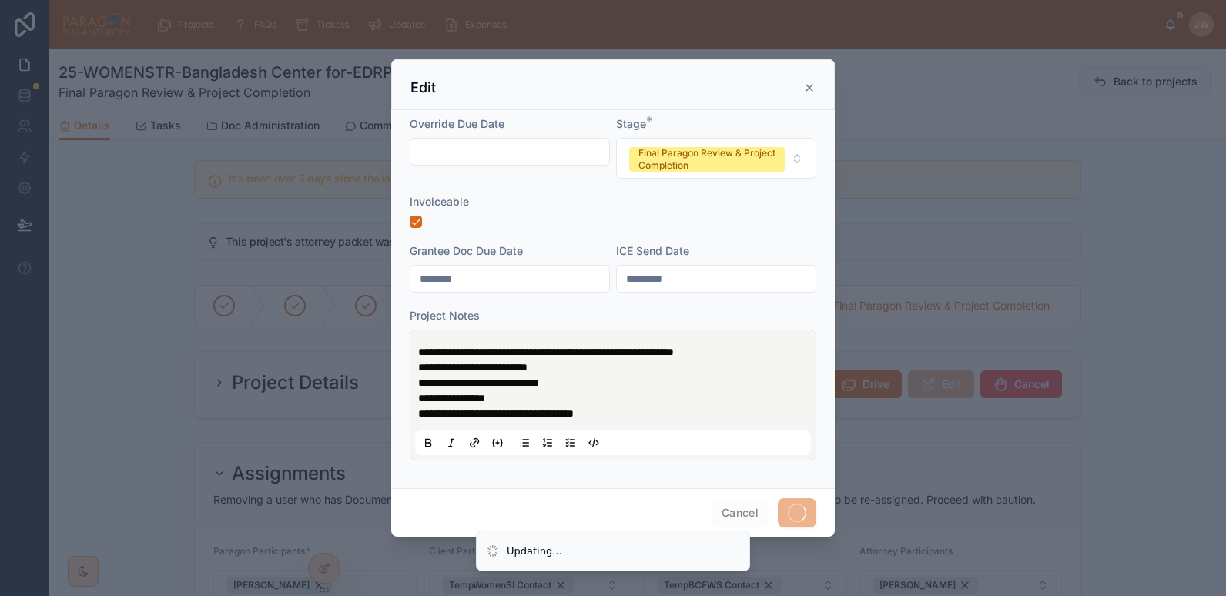
click at [226, 122] on div at bounding box center [613, 298] width 1226 height 596
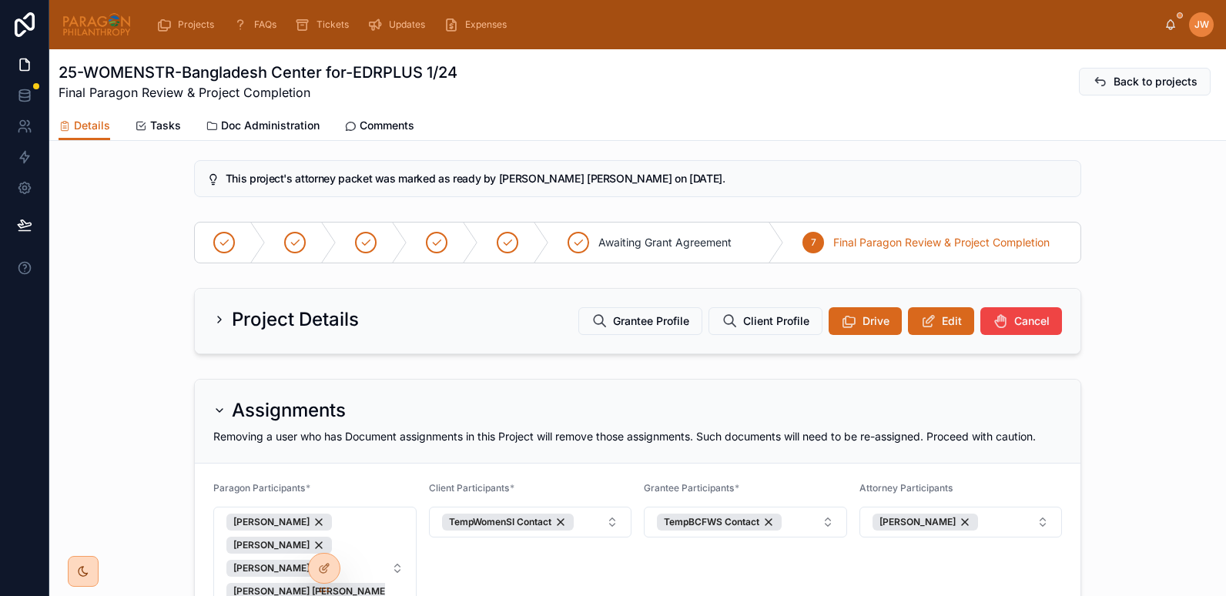
scroll to position [0, 0]
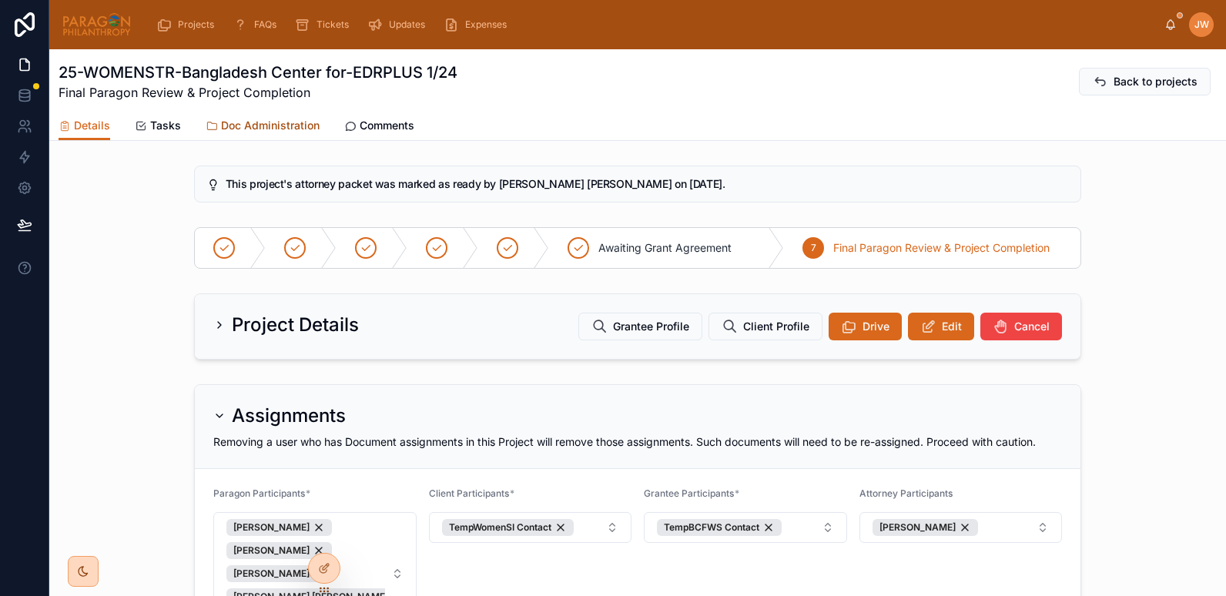
click at [233, 122] on span "Doc Administration" at bounding box center [270, 125] width 99 height 15
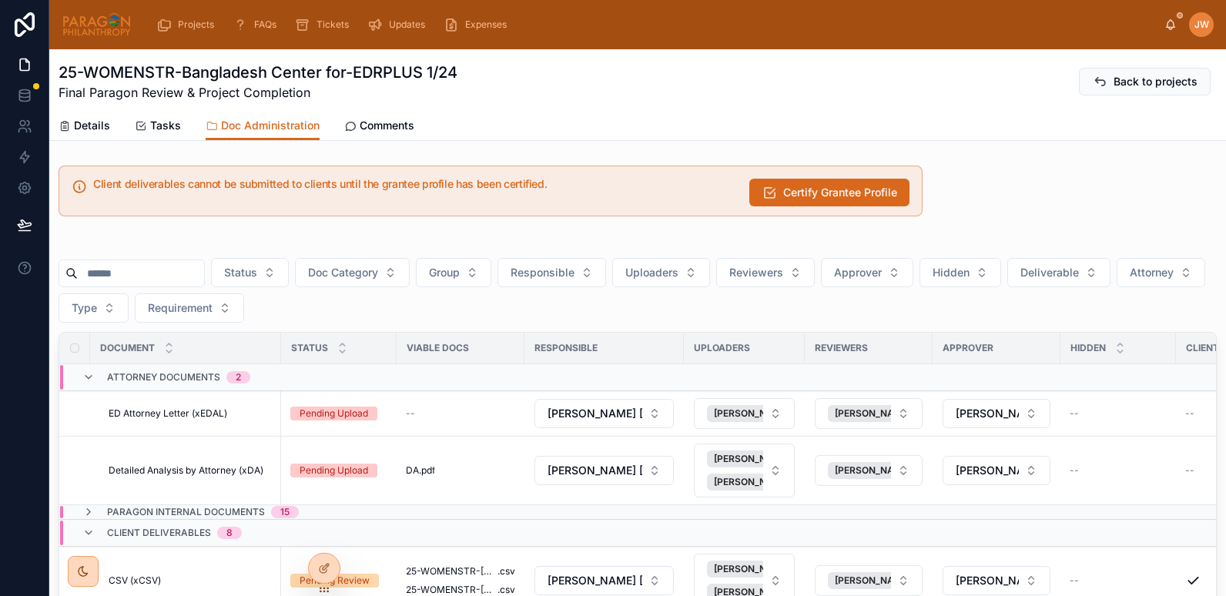
click at [132, 273] on input "text" at bounding box center [141, 274] width 126 height 22
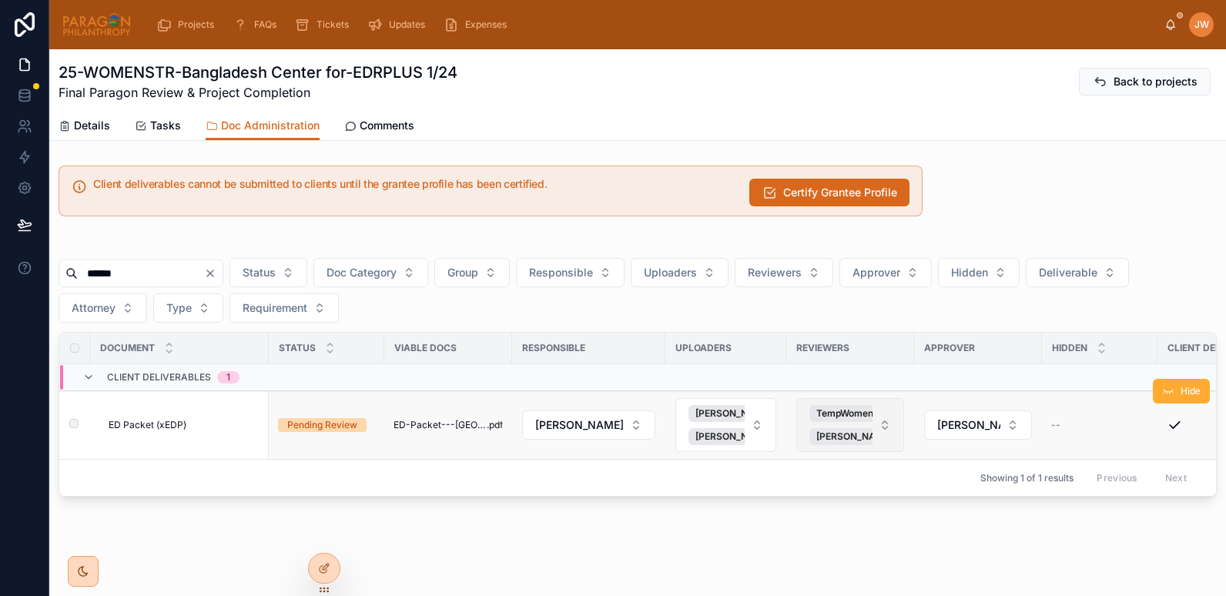
type input "******"
click at [880, 426] on button "TempWomenSI Contact Brooke Barrera Sheldon" at bounding box center [851, 425] width 108 height 54
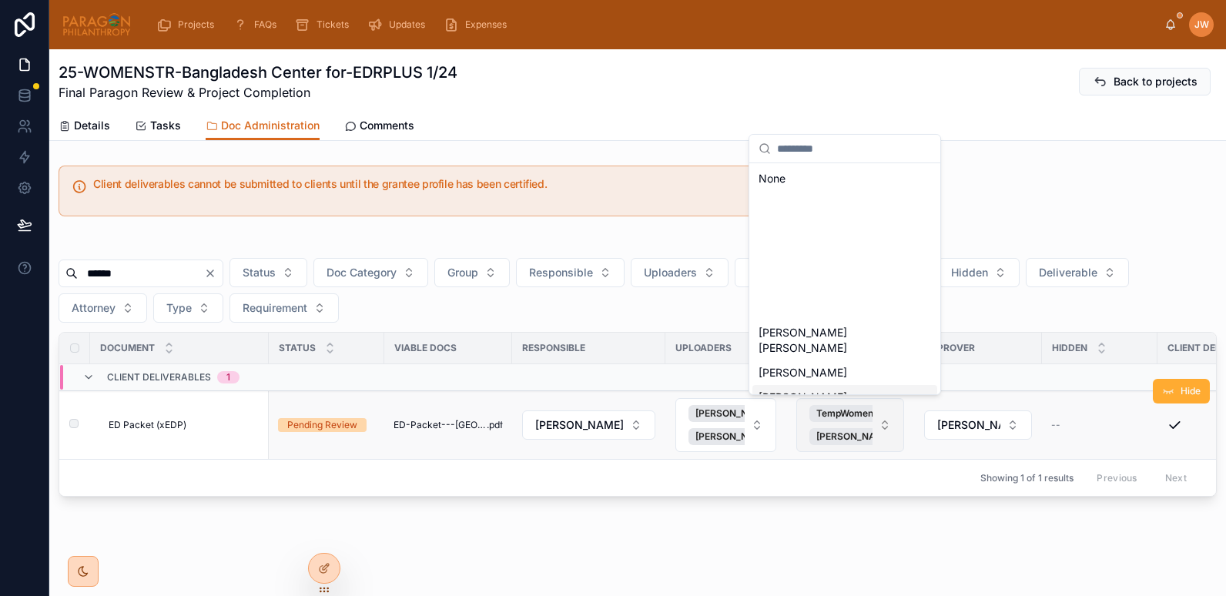
click at [874, 418] on button "TempWomenSI Contact Brooke Barrera Sheldon" at bounding box center [851, 425] width 108 height 54
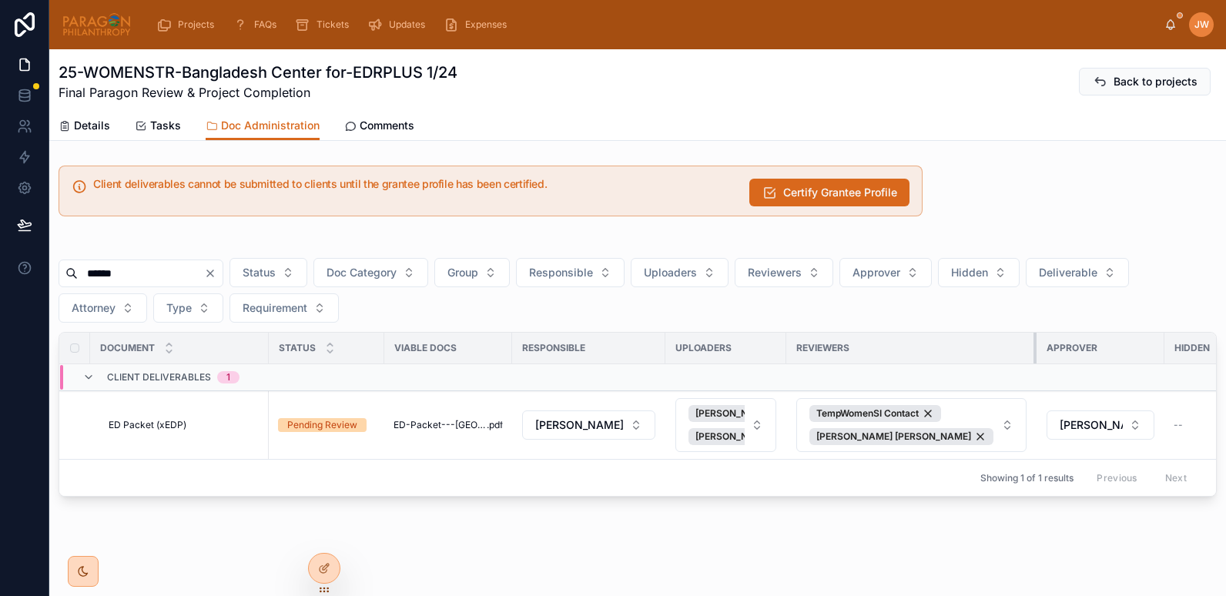
drag, startPoint x: 907, startPoint y: 350, endPoint x: 1042, endPoint y: 343, distance: 135.0
click at [1042, 343] on tr "Document Status Viable Docs Responsible Uploaders Reviewers Approver Hidden Cli…" at bounding box center [945, 349] width 1772 height 32
click at [924, 411] on div "TempWomenSI Contact" at bounding box center [876, 413] width 132 height 17
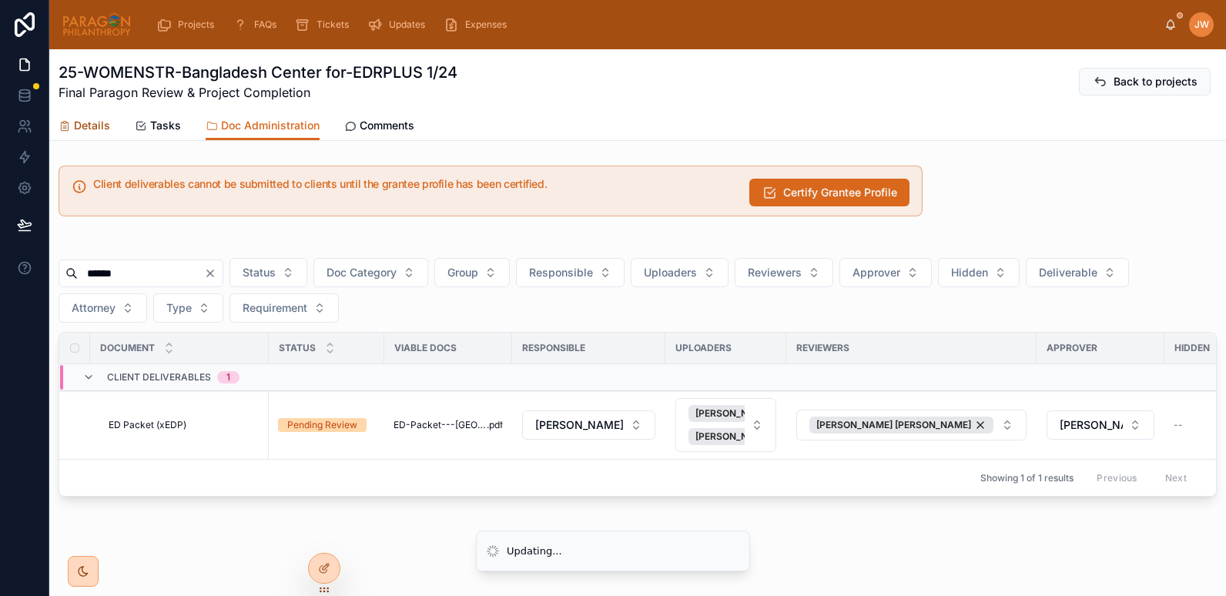
click at [90, 133] on link "Details" at bounding box center [85, 127] width 52 height 31
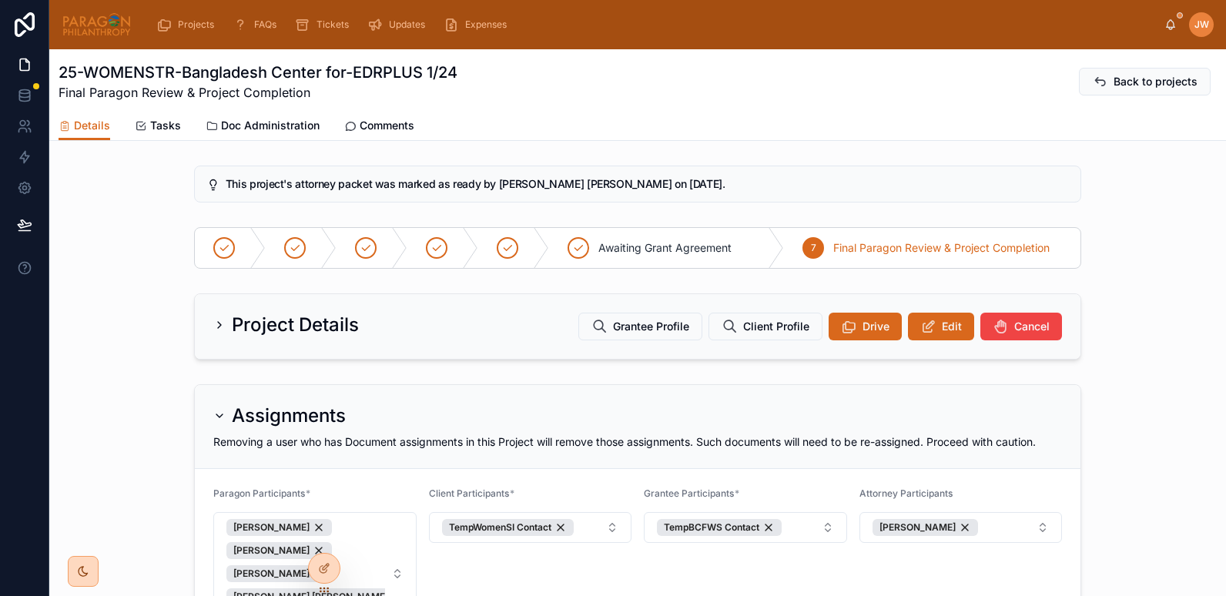
click at [87, 26] on img at bounding box center [97, 24] width 70 height 25
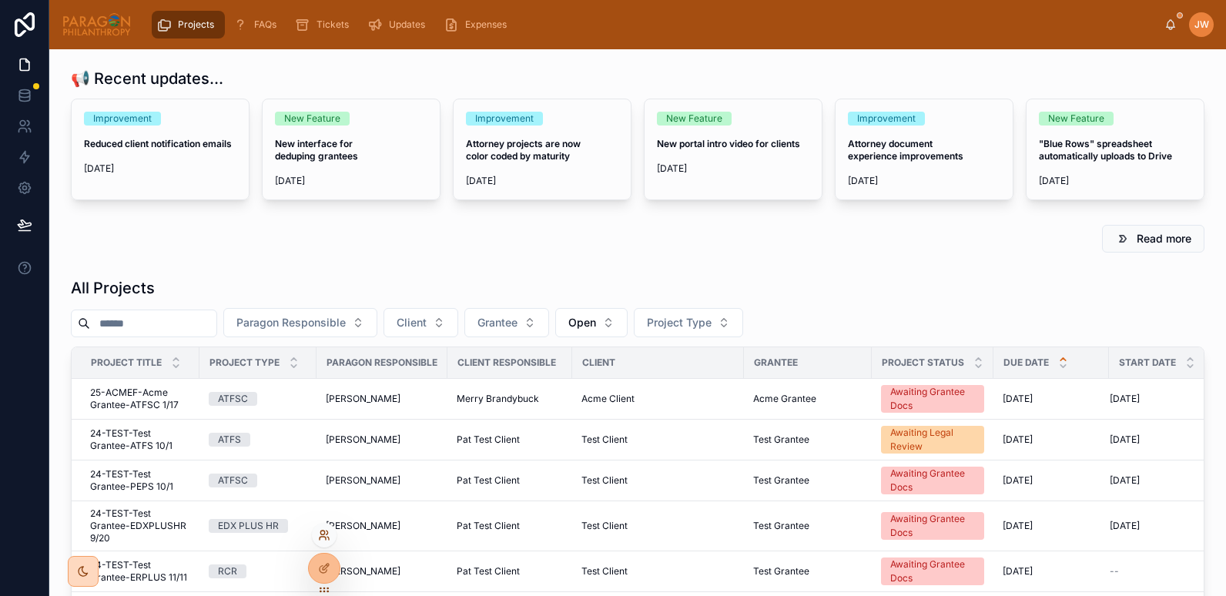
click at [324, 532] on icon at bounding box center [324, 535] width 12 height 12
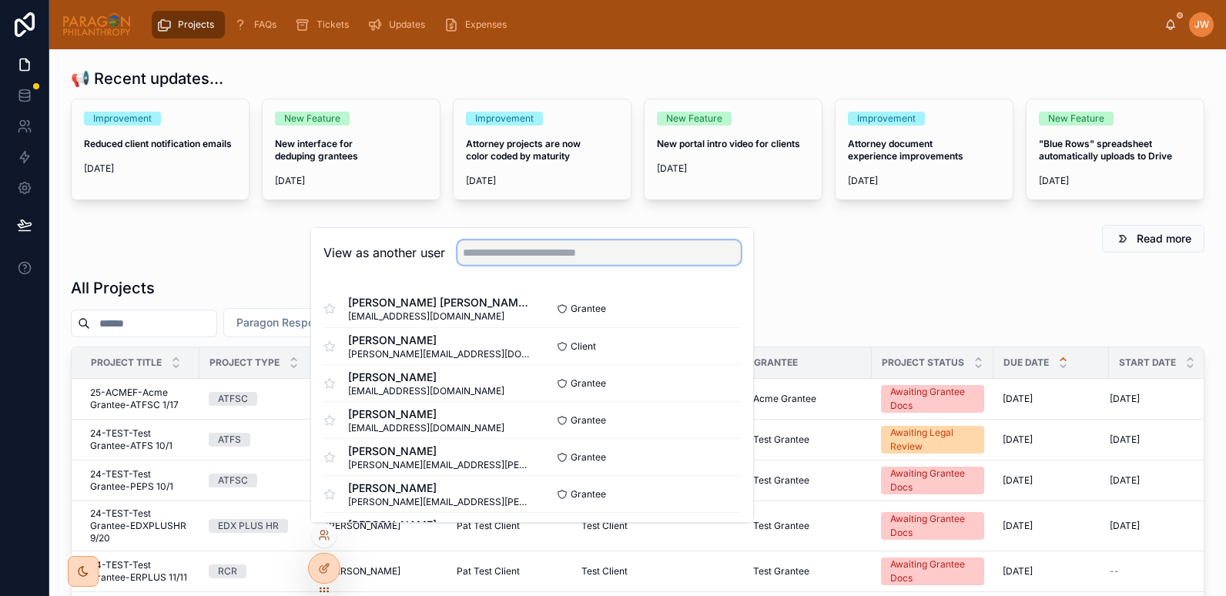
click at [535, 244] on input "text" at bounding box center [599, 252] width 283 height 25
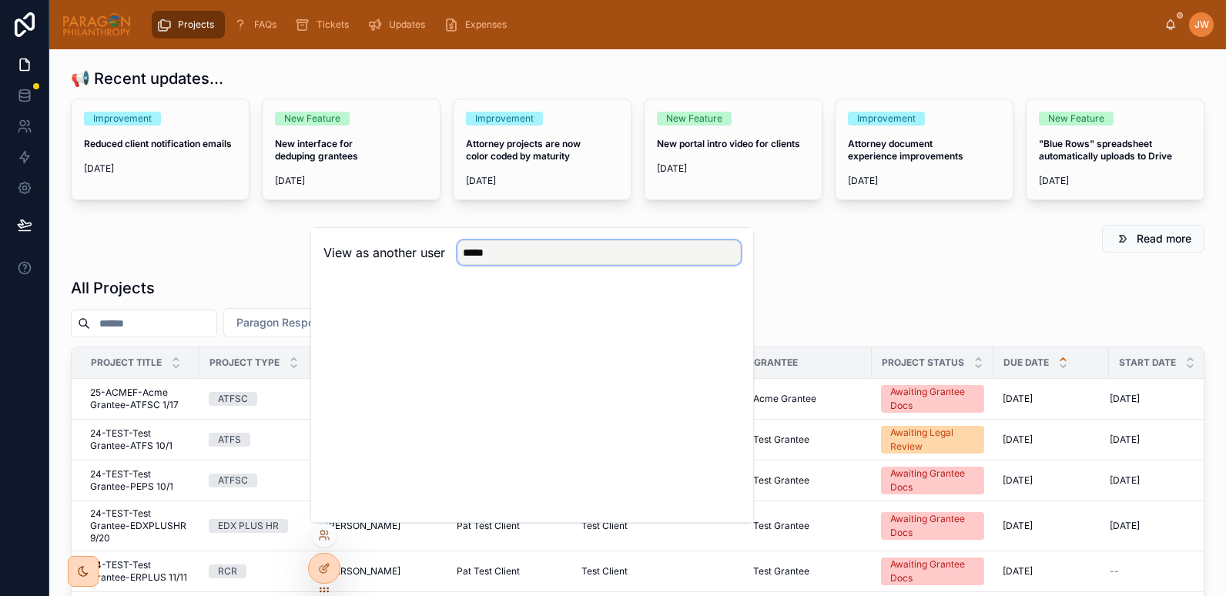
drag, startPoint x: 522, startPoint y: 255, endPoint x: 481, endPoint y: 256, distance: 40.1
click at [481, 256] on input "*****" at bounding box center [599, 252] width 283 height 25
type input "*"
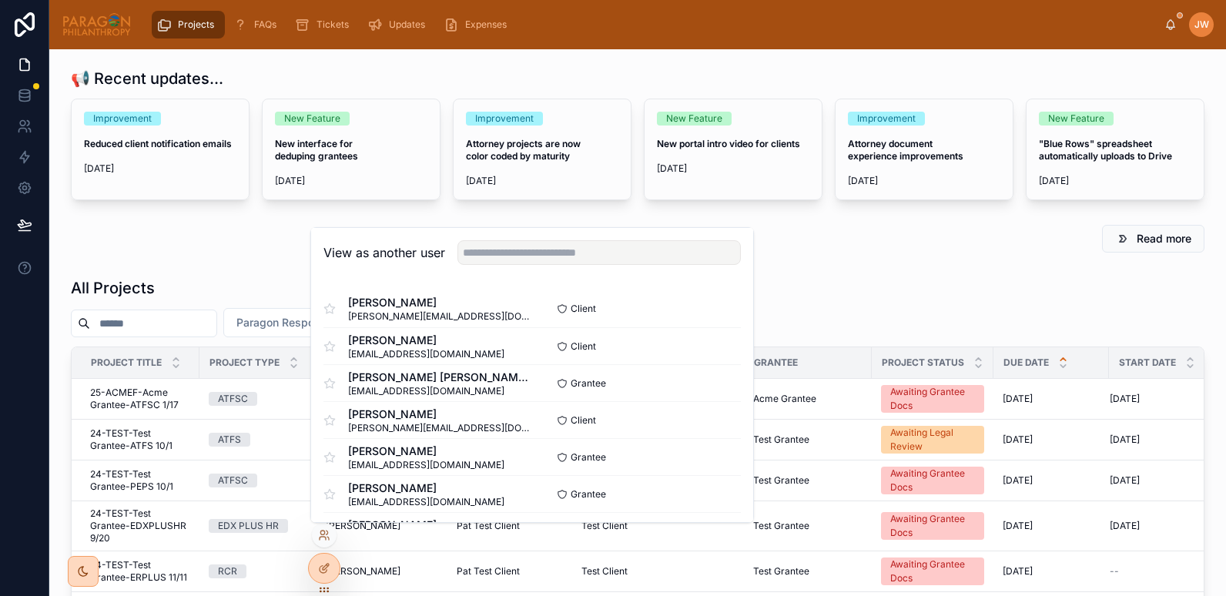
click at [220, 249] on div "Read more" at bounding box center [638, 239] width 1134 height 28
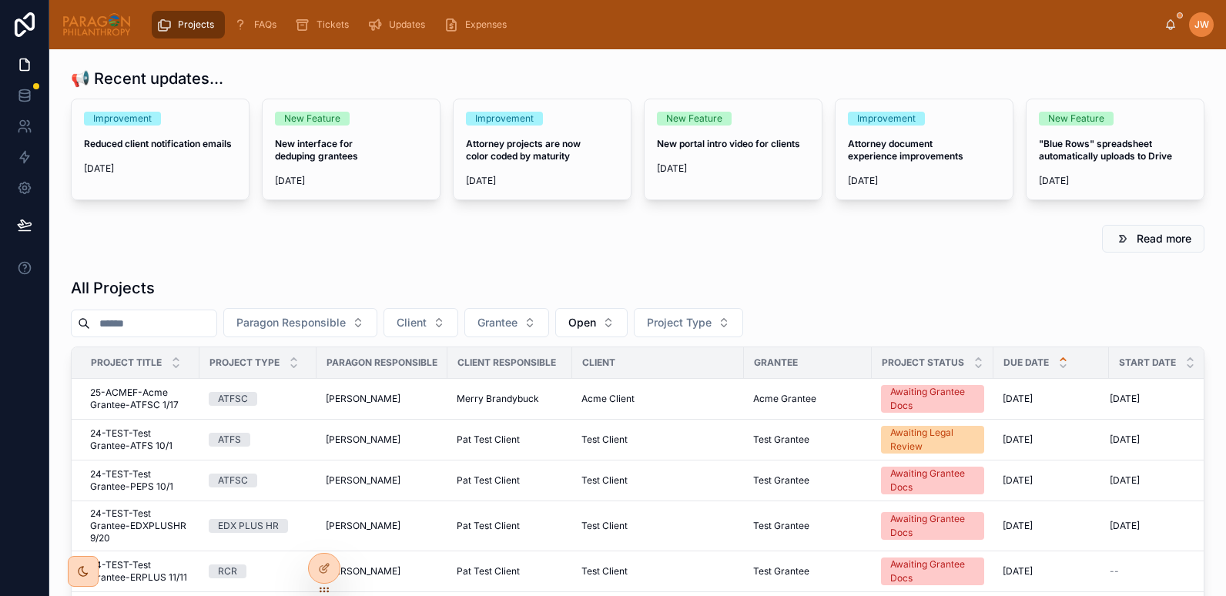
click at [141, 317] on input "text" at bounding box center [153, 324] width 126 height 22
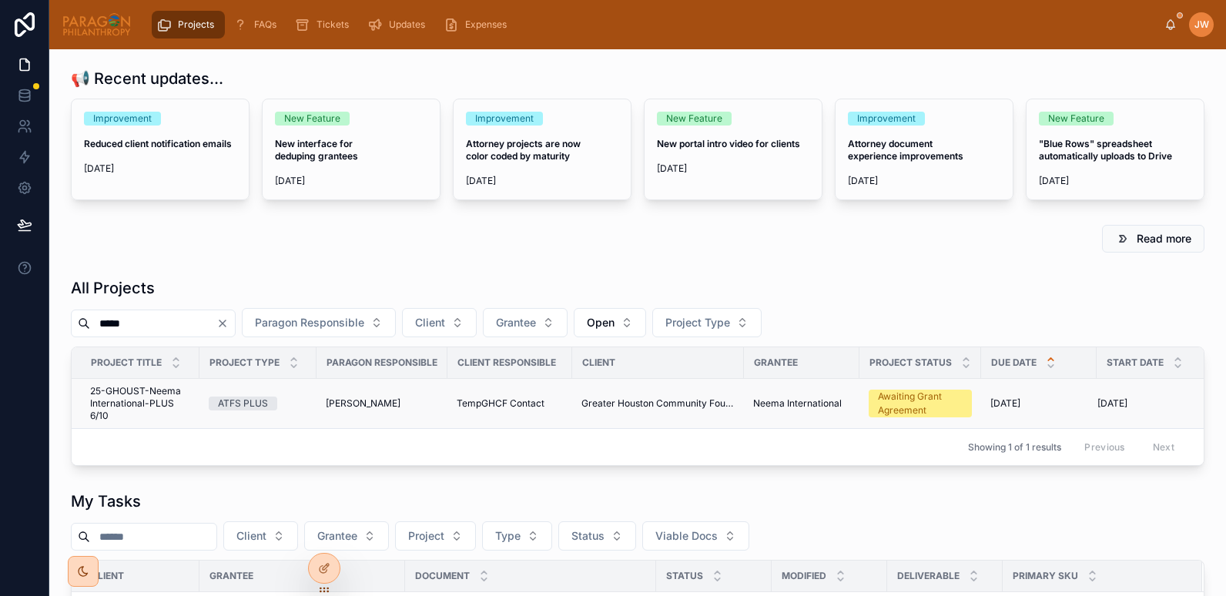
type input "*****"
click at [138, 398] on span "25-GHOUST-Neema International-PLUS 6/10" at bounding box center [140, 403] width 100 height 37
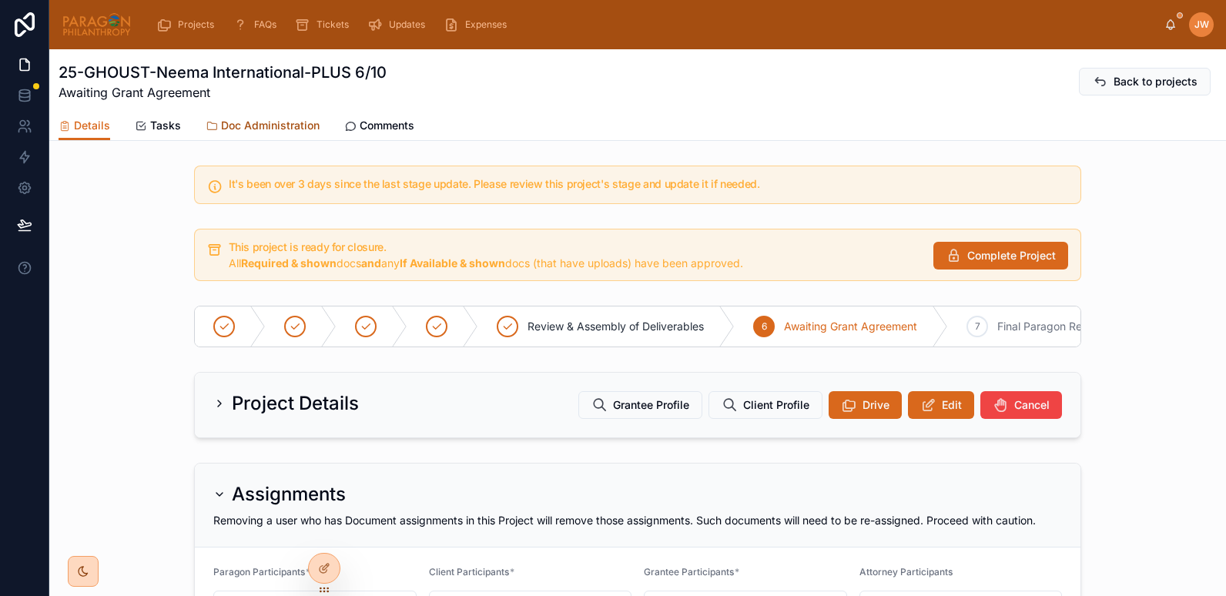
click at [261, 126] on span "Doc Administration" at bounding box center [270, 125] width 99 height 15
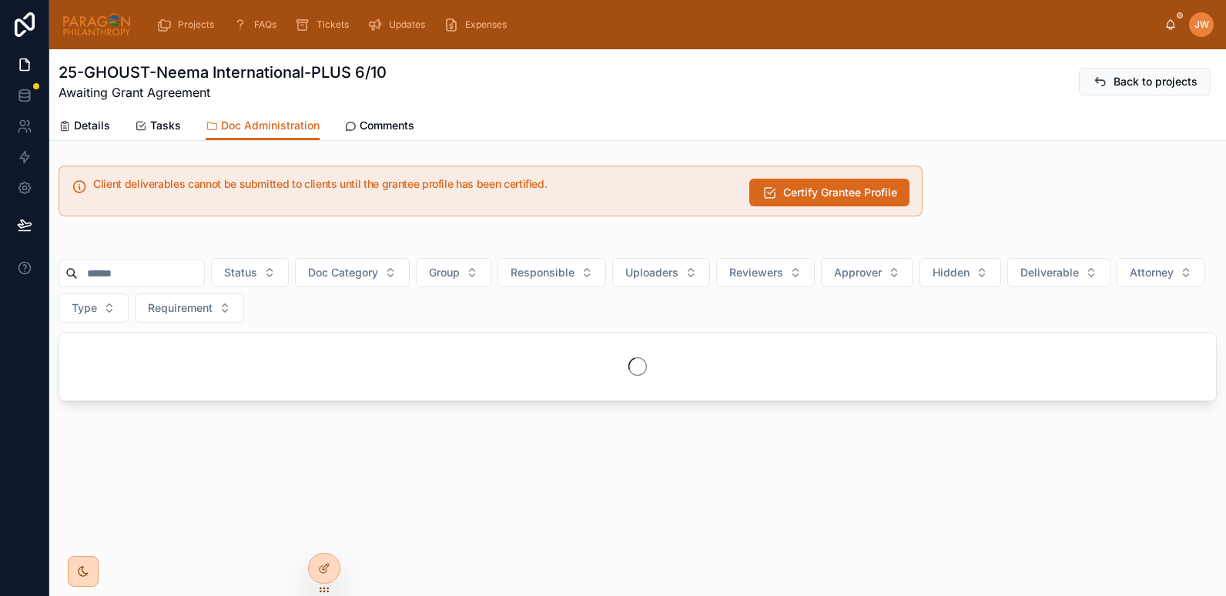
click at [154, 275] on input "text" at bounding box center [141, 274] width 126 height 22
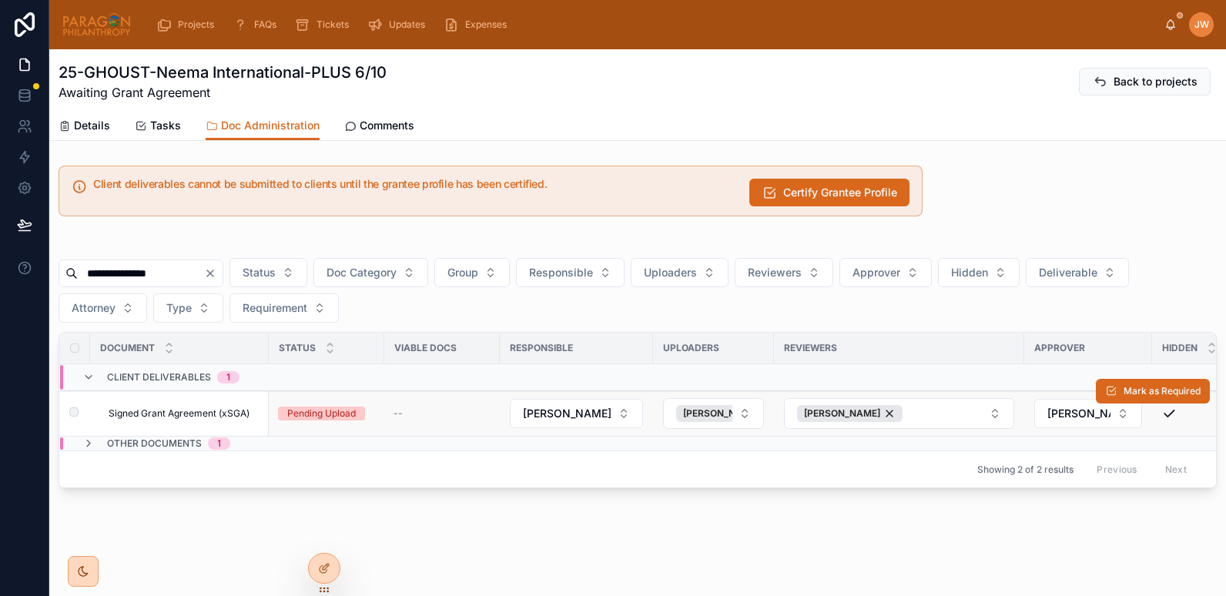
type input "**********"
click at [173, 426] on td "Signed Grant Agreement (xSGA) Signed Grant Agreement (xSGA)" at bounding box center [179, 413] width 179 height 45
click at [163, 417] on span "Signed Grant Agreement (xSGA)" at bounding box center [179, 414] width 141 height 12
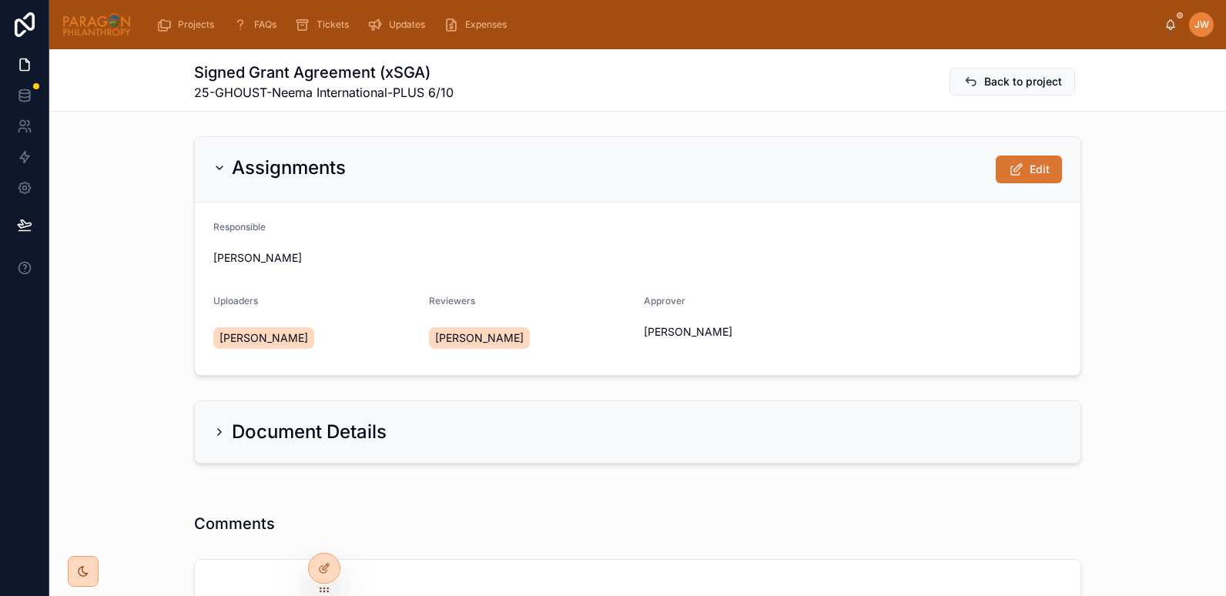
click at [1008, 173] on icon at bounding box center [1016, 169] width 16 height 15
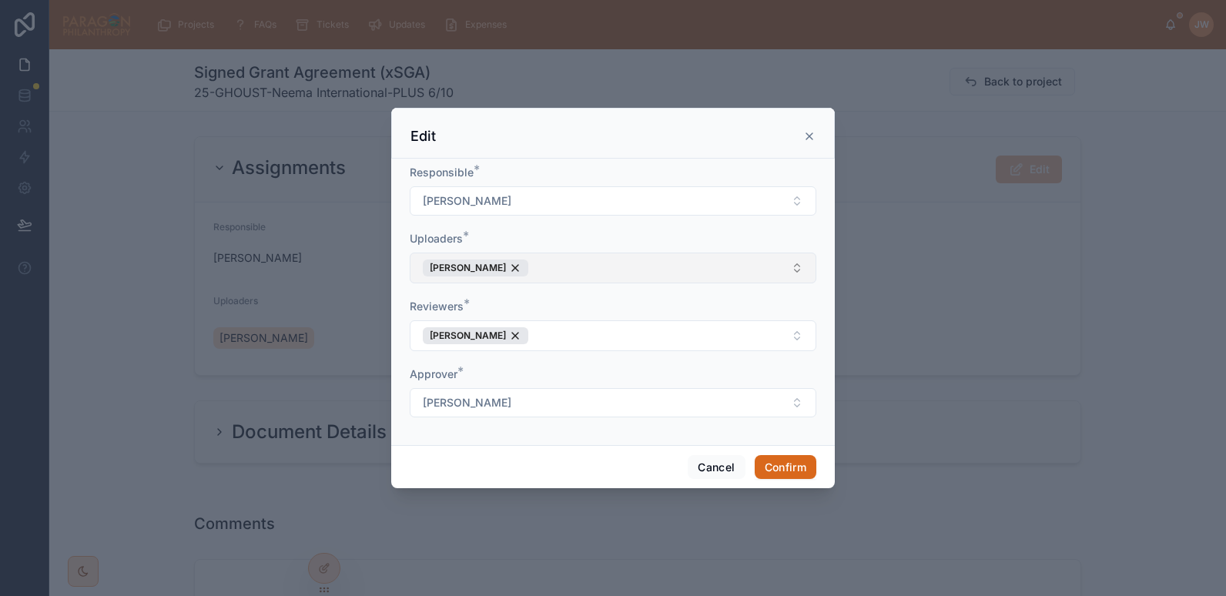
click at [548, 267] on button "[PERSON_NAME]" at bounding box center [613, 268] width 407 height 31
type input "*******"
click at [468, 330] on span "[PERSON_NAME]" at bounding box center [464, 331] width 89 height 15
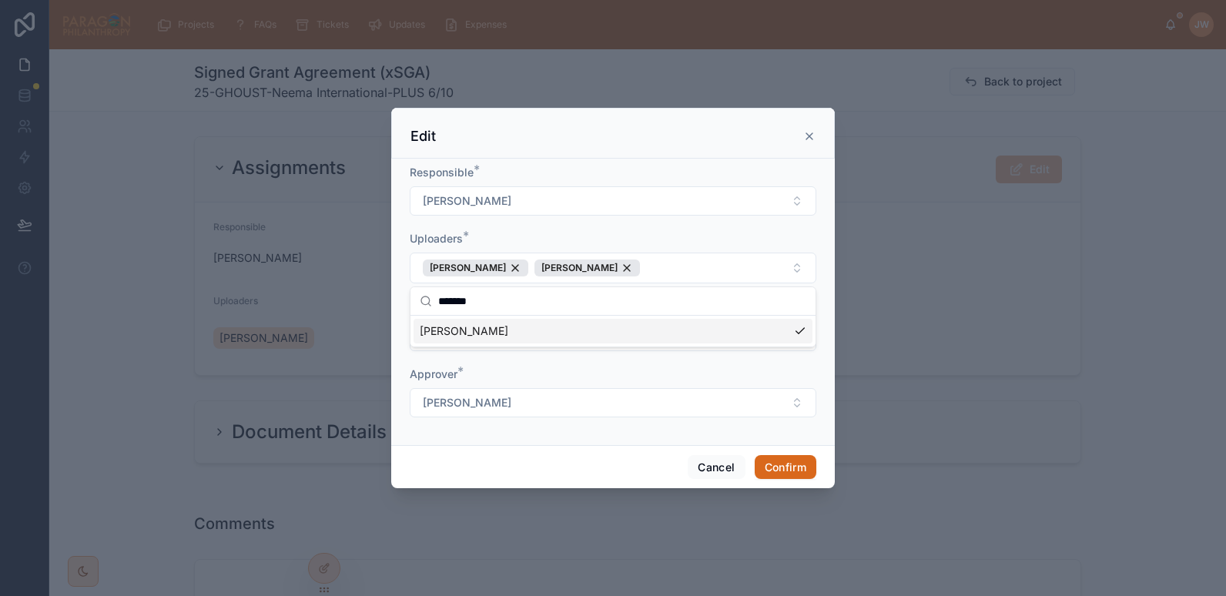
click at [586, 233] on div "Uploaders *" at bounding box center [613, 238] width 407 height 15
click at [518, 335] on div "[PERSON_NAME]" at bounding box center [476, 335] width 106 height 17
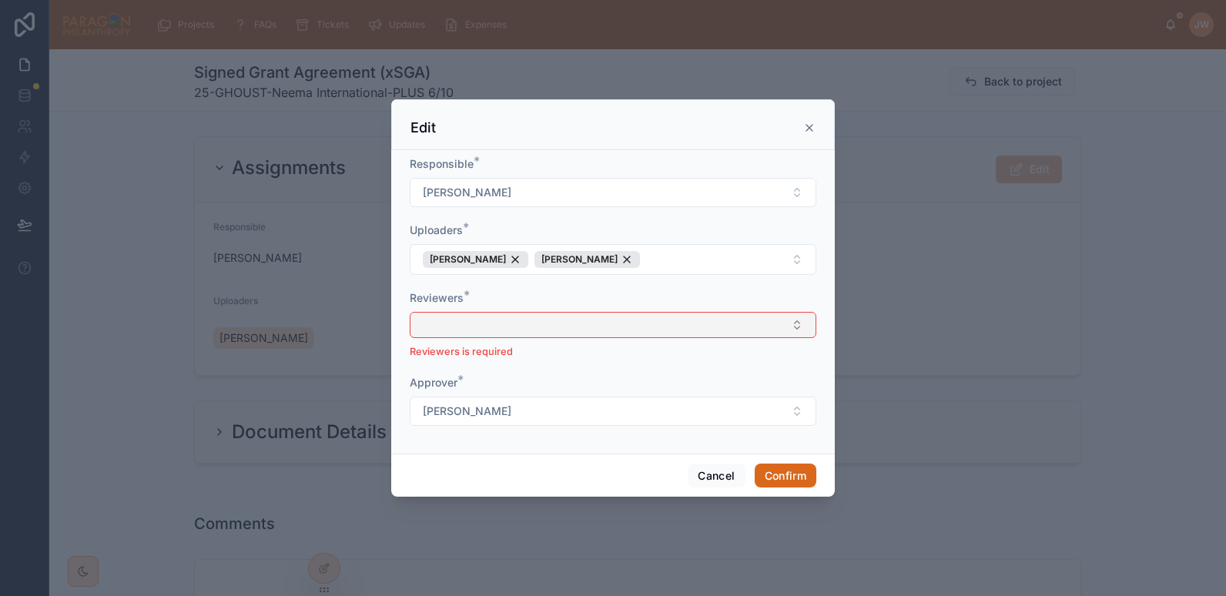
click at [510, 330] on button "Select Button" at bounding box center [613, 325] width 407 height 26
type input "*******"
click at [449, 387] on span "[PERSON_NAME]" at bounding box center [464, 385] width 89 height 15
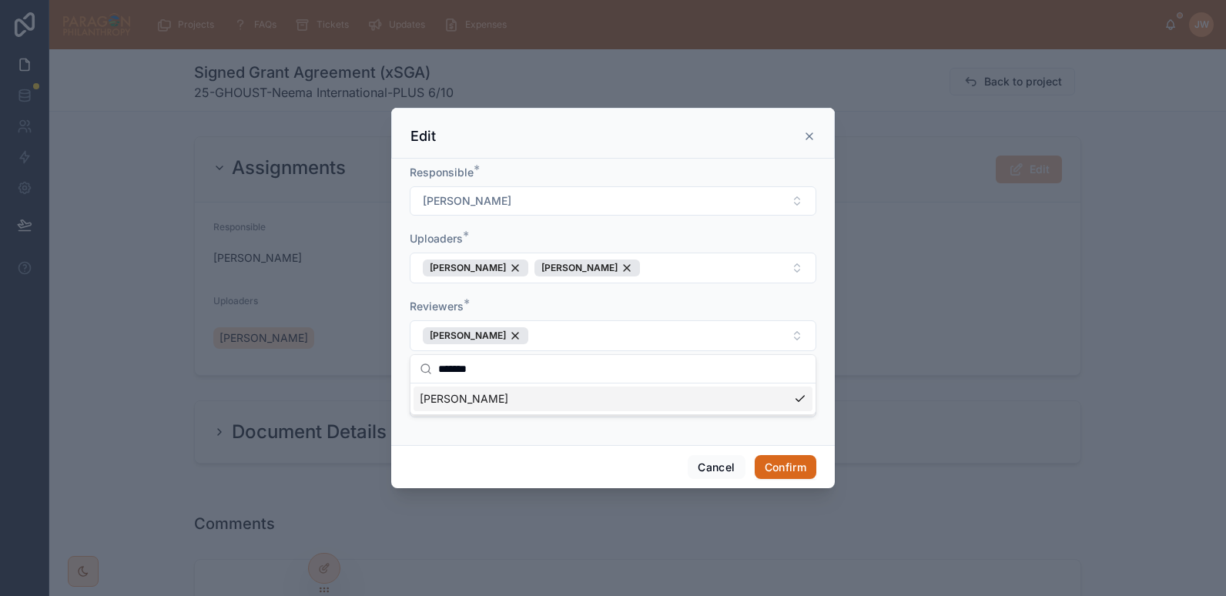
click at [463, 399] on span "[PERSON_NAME]" at bounding box center [464, 398] width 89 height 15
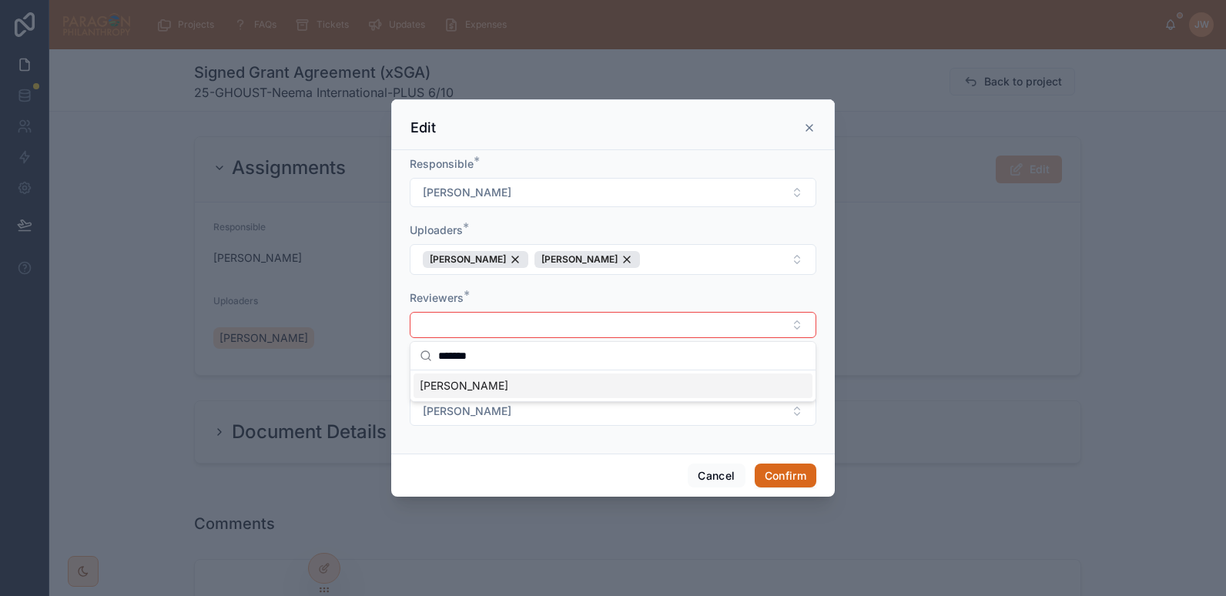
click at [483, 294] on div "Reviewers *" at bounding box center [613, 297] width 407 height 15
click at [518, 414] on button "[PERSON_NAME]" at bounding box center [613, 411] width 407 height 29
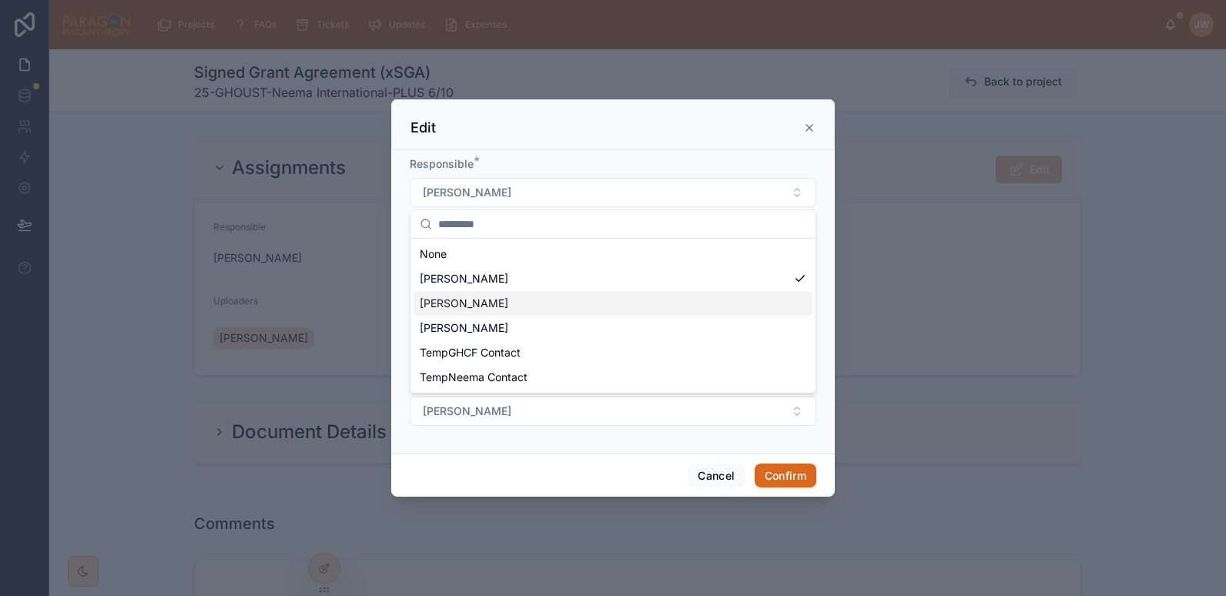
click at [474, 299] on span "[PERSON_NAME]" at bounding box center [464, 303] width 89 height 15
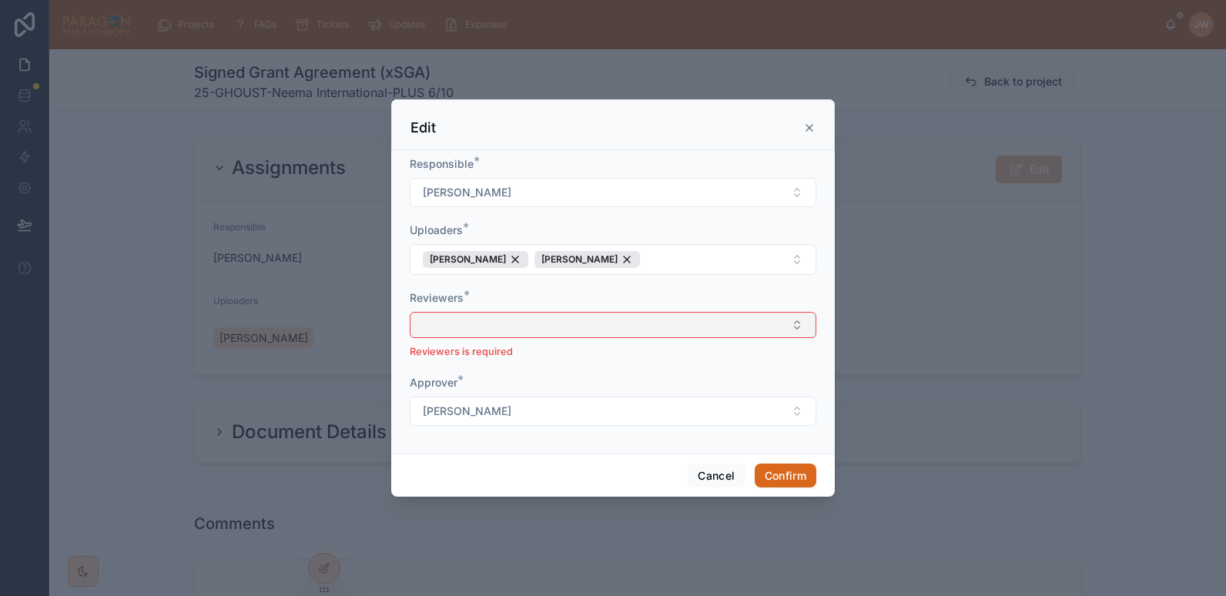
click at [567, 324] on button "Select Button" at bounding box center [613, 325] width 407 height 26
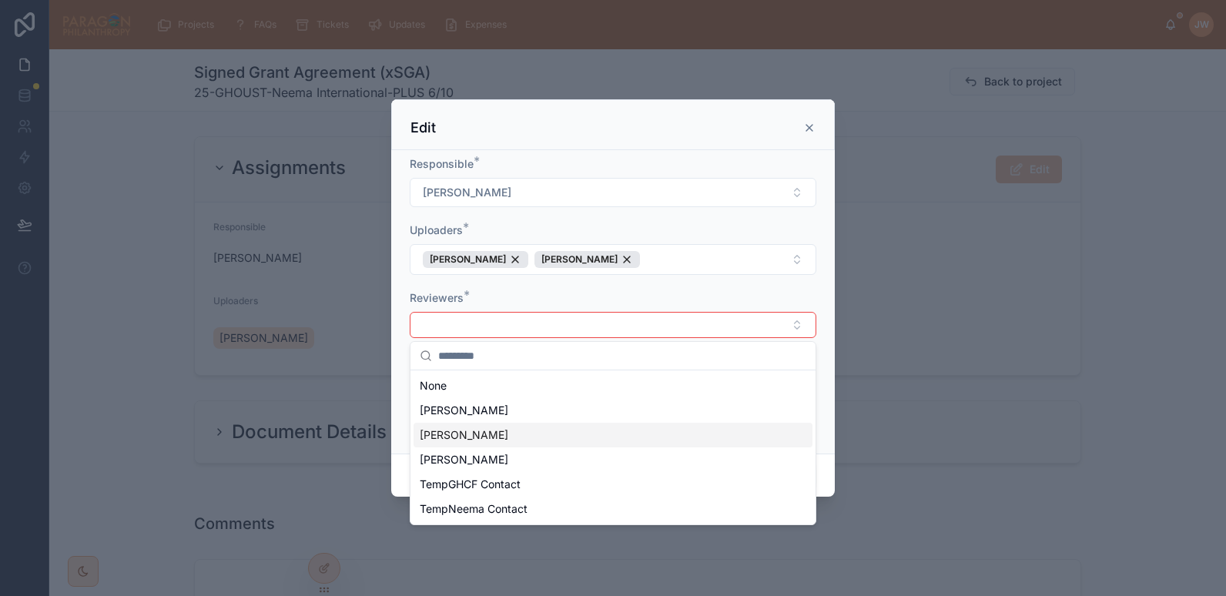
click at [451, 443] on div "[PERSON_NAME]" at bounding box center [613, 435] width 399 height 25
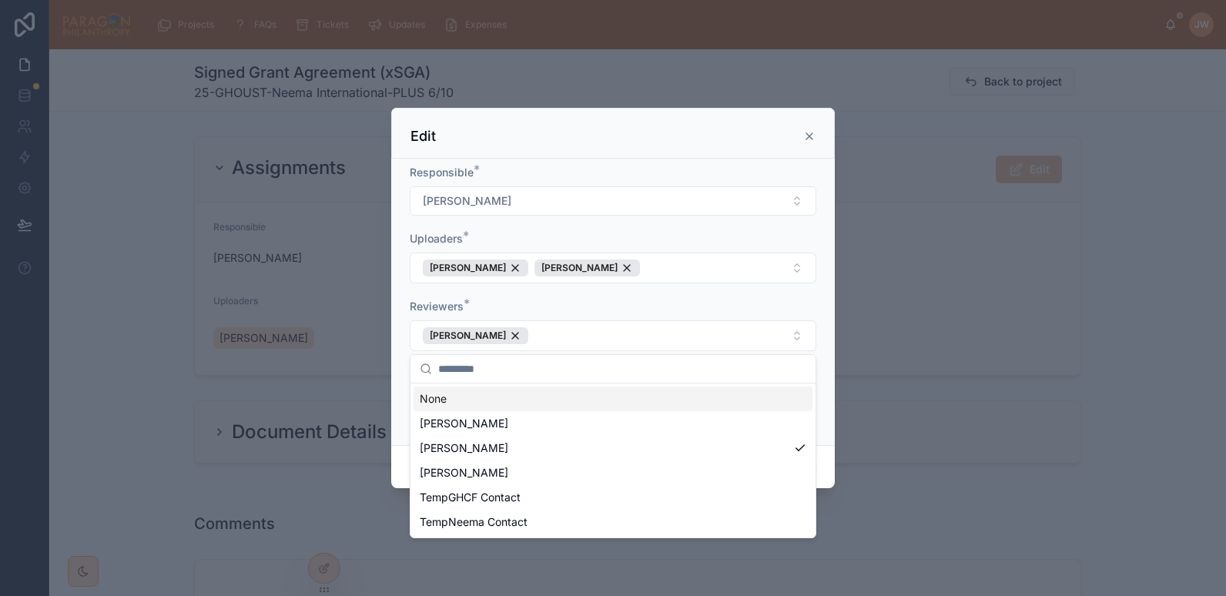
click at [509, 229] on form "Responsible * Daria Kolomiiets Uploaders * Jessica Watkins Daria Kolomiiets Rev…" at bounding box center [613, 299] width 407 height 268
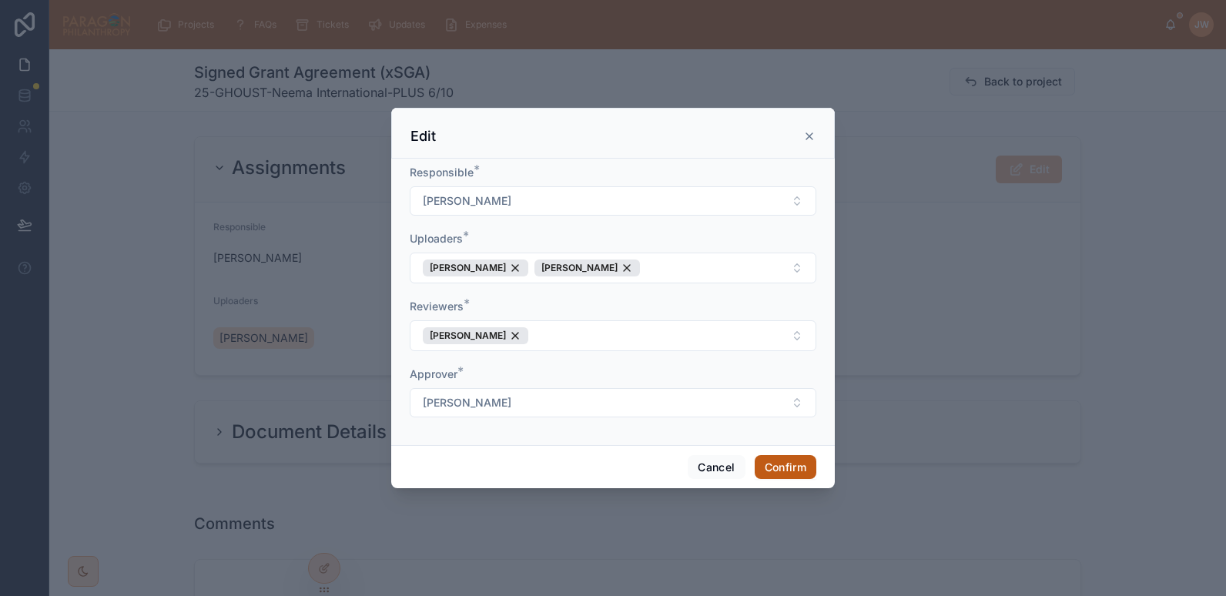
click at [796, 468] on button "Confirm" at bounding box center [786, 467] width 62 height 25
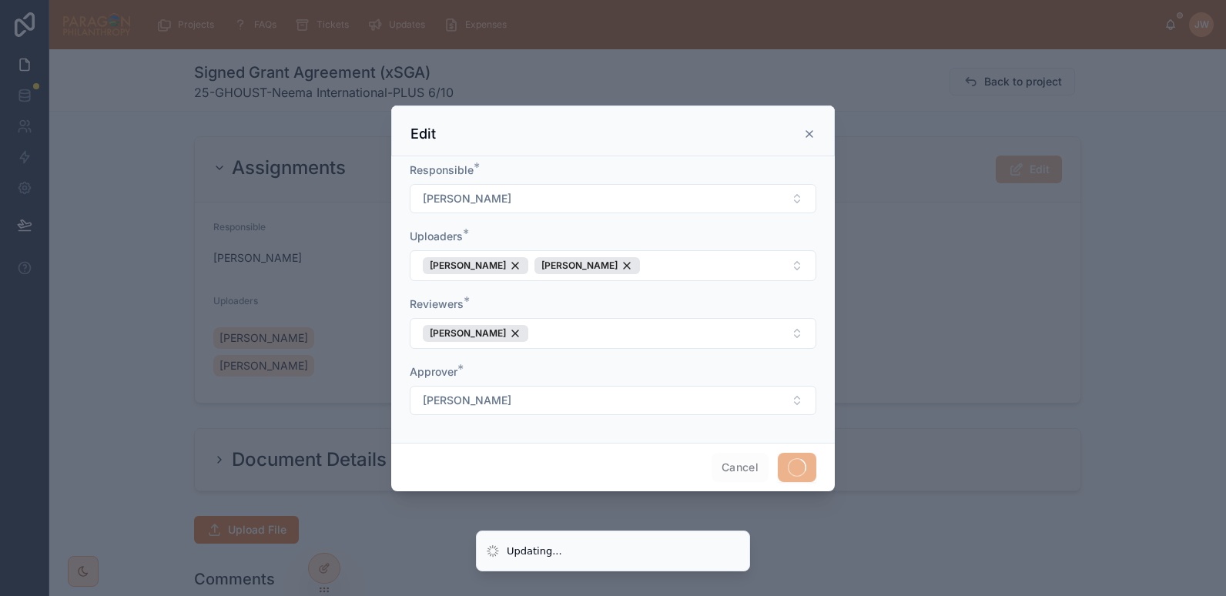
click at [243, 509] on div at bounding box center [613, 298] width 1226 height 596
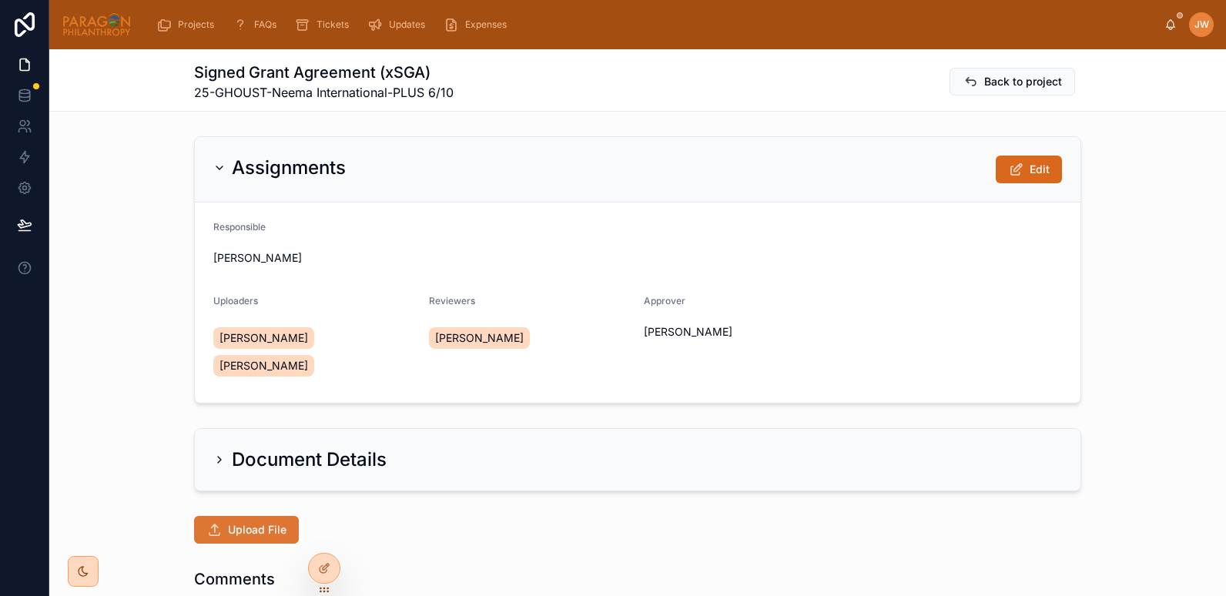
click at [254, 516] on button "Upload File" at bounding box center [246, 530] width 105 height 28
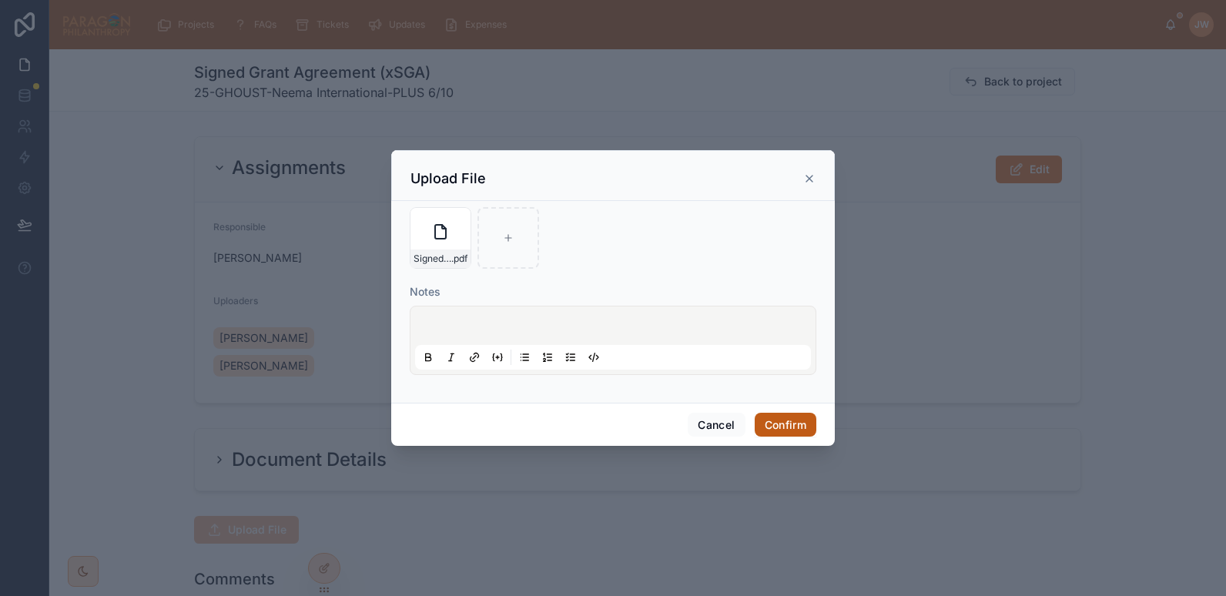
click at [778, 421] on button "Confirm" at bounding box center [786, 425] width 62 height 25
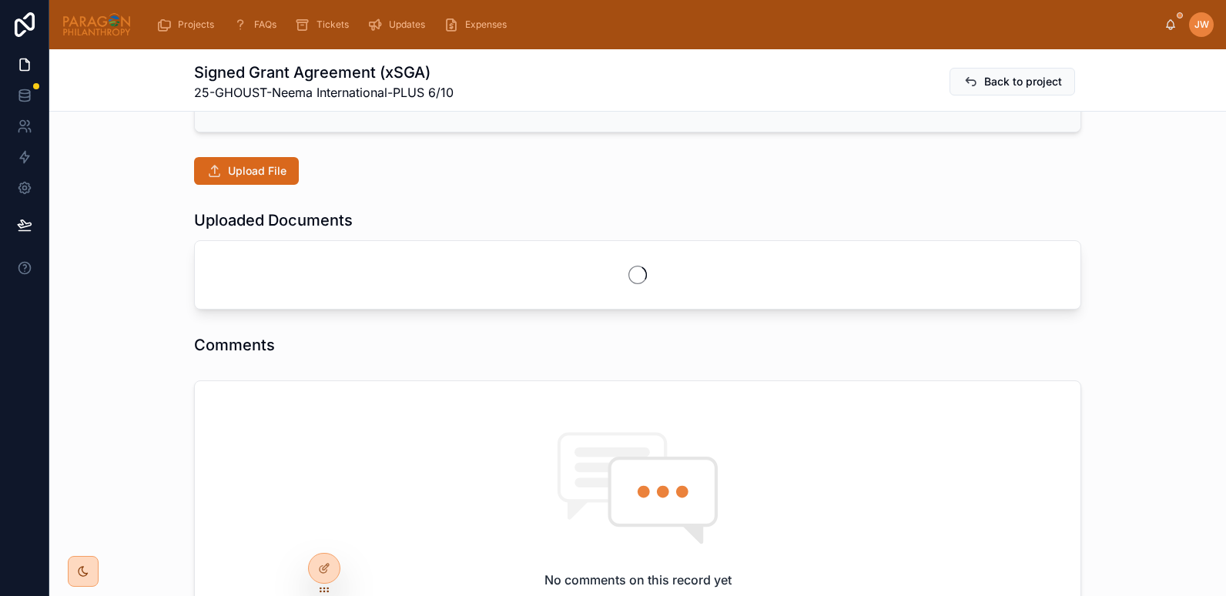
scroll to position [361, 0]
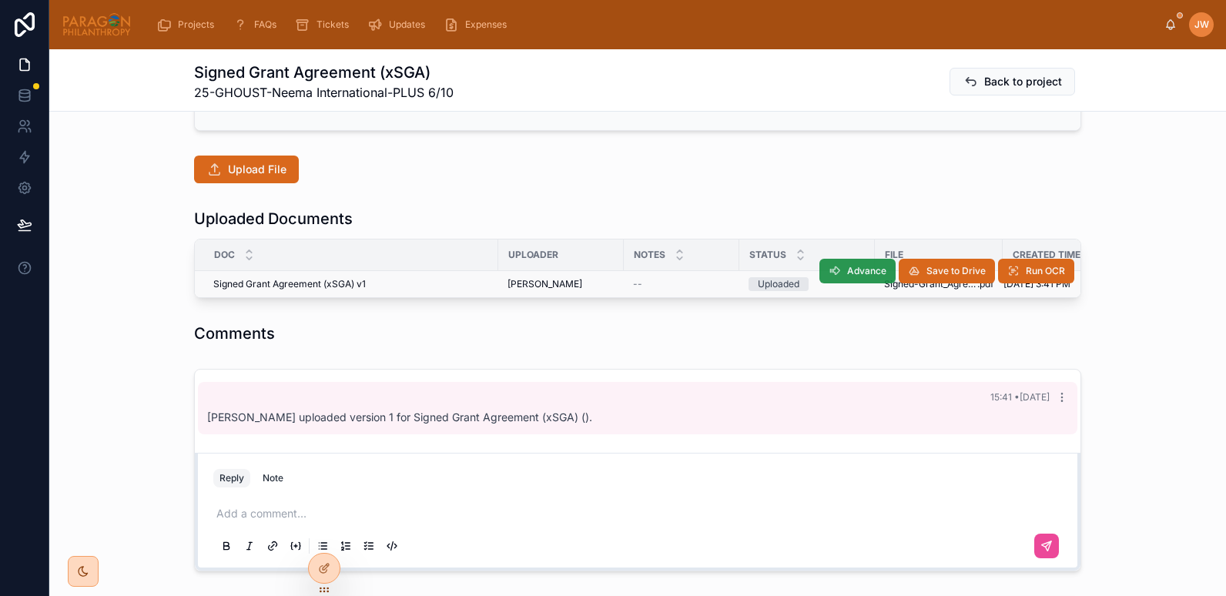
click at [847, 265] on span "Advance" at bounding box center [866, 271] width 39 height 12
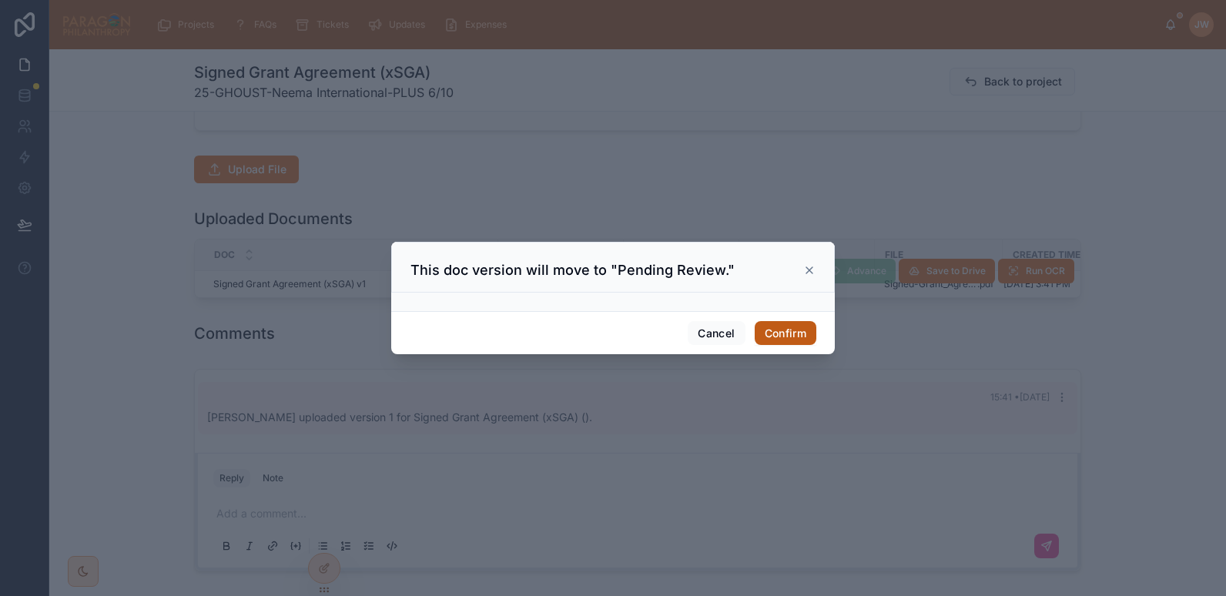
click at [793, 332] on button "Confirm" at bounding box center [786, 333] width 62 height 25
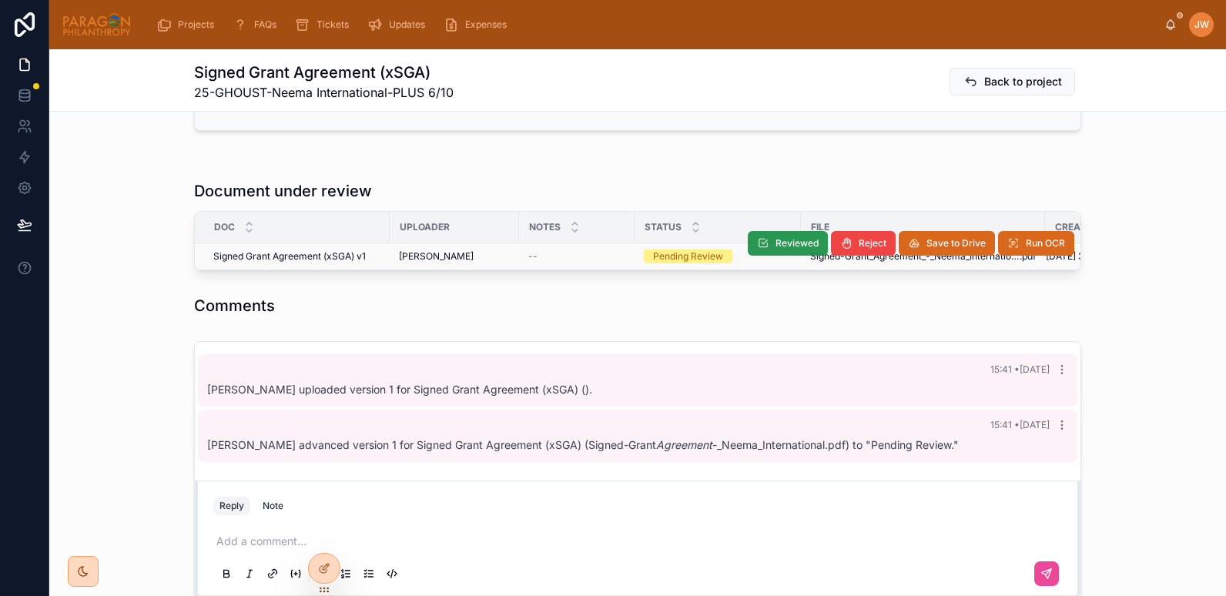
click at [763, 237] on icon at bounding box center [763, 243] width 12 height 12
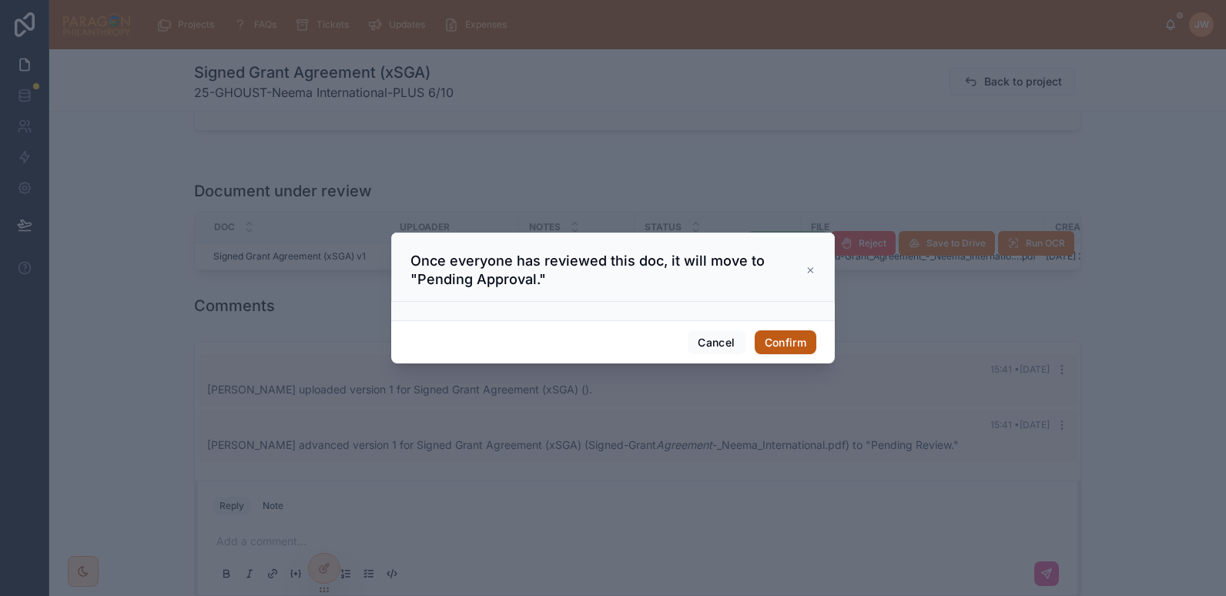
click at [787, 344] on button "Confirm" at bounding box center [786, 342] width 62 height 25
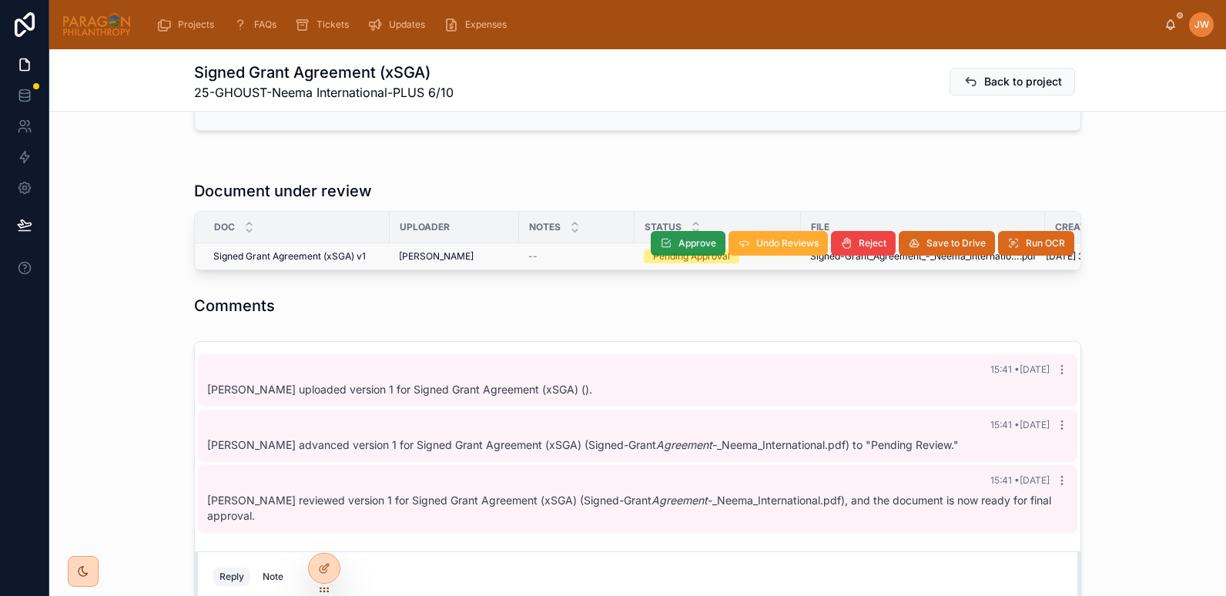
click at [679, 237] on span "Approve" at bounding box center [698, 243] width 38 height 12
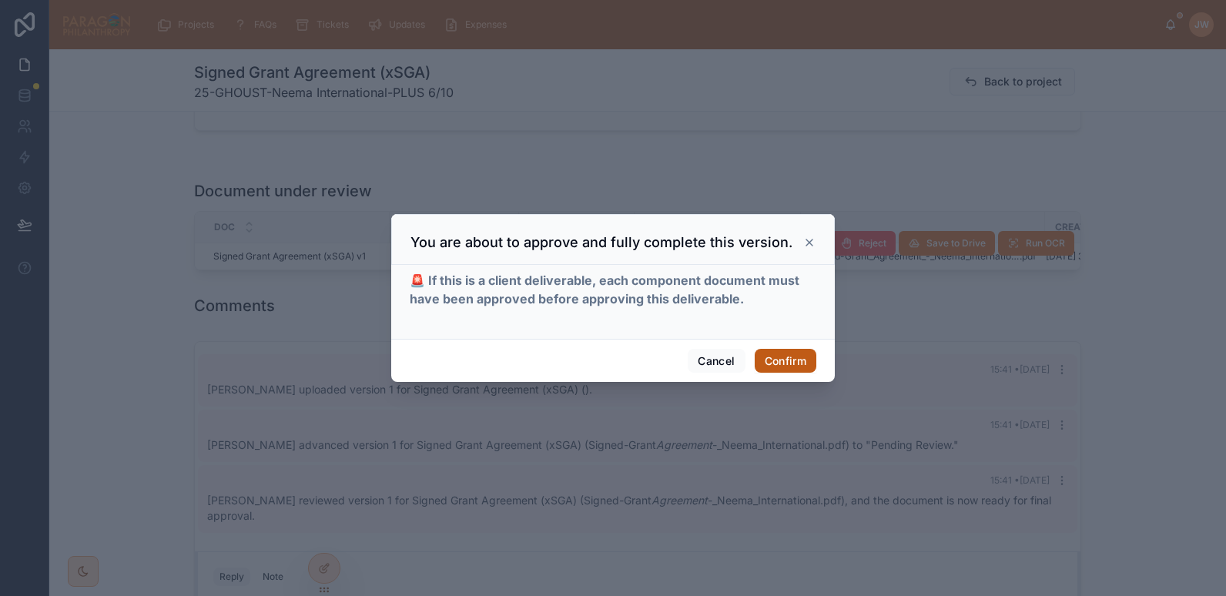
click at [780, 361] on button "Confirm" at bounding box center [786, 361] width 62 height 25
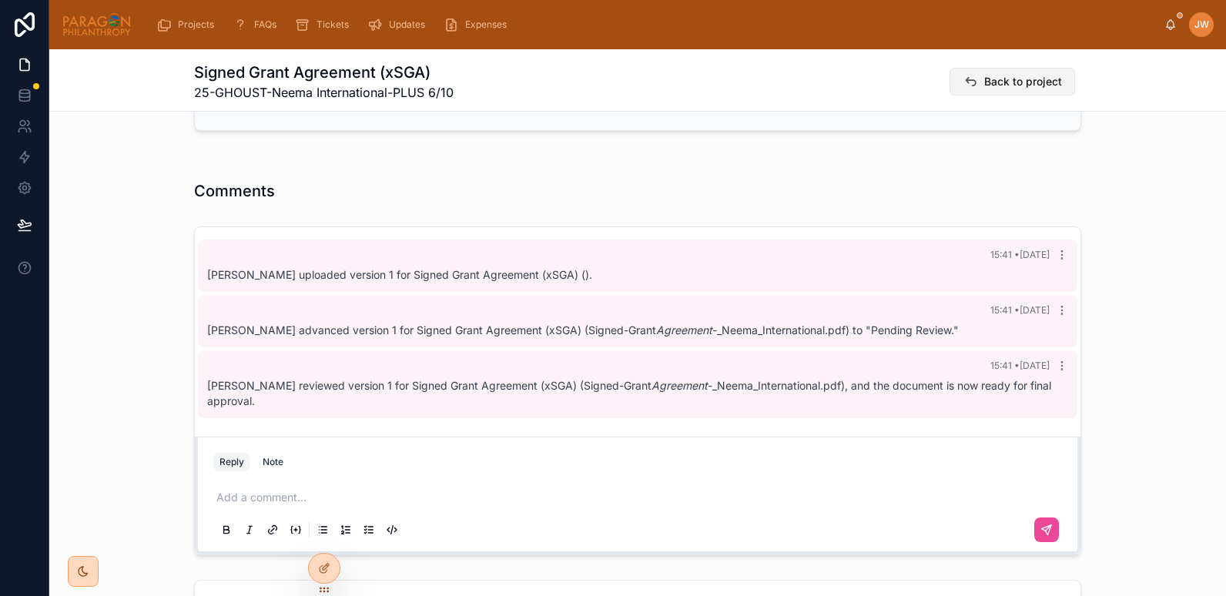
click at [989, 79] on span "Back to project" at bounding box center [1023, 81] width 78 height 15
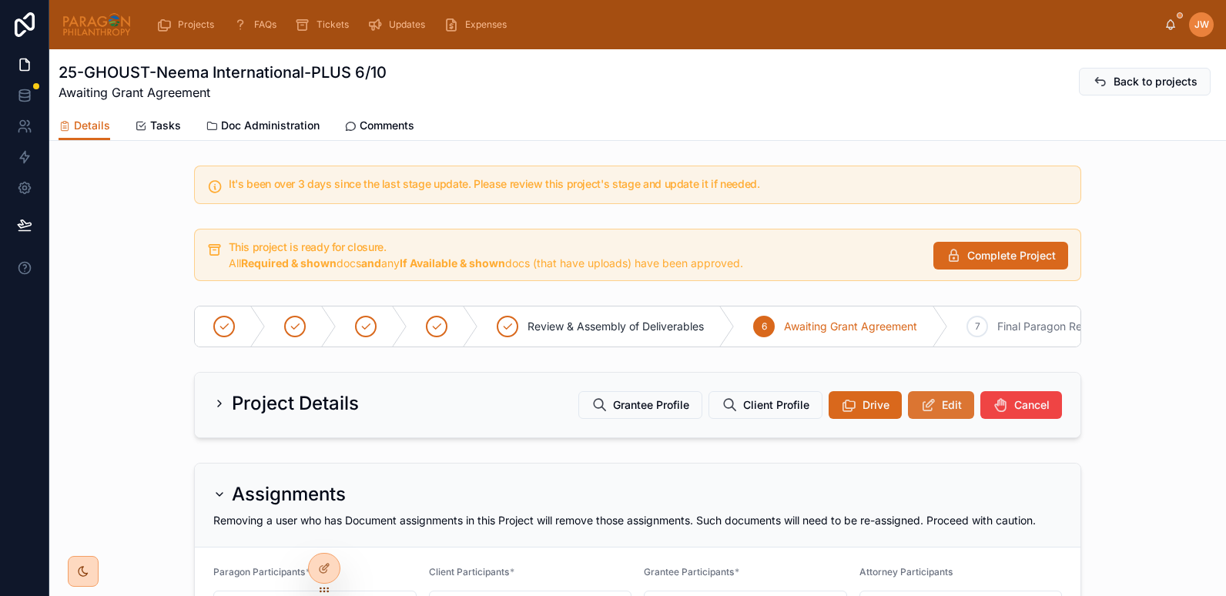
click at [932, 409] on button "Edit" at bounding box center [941, 405] width 66 height 28
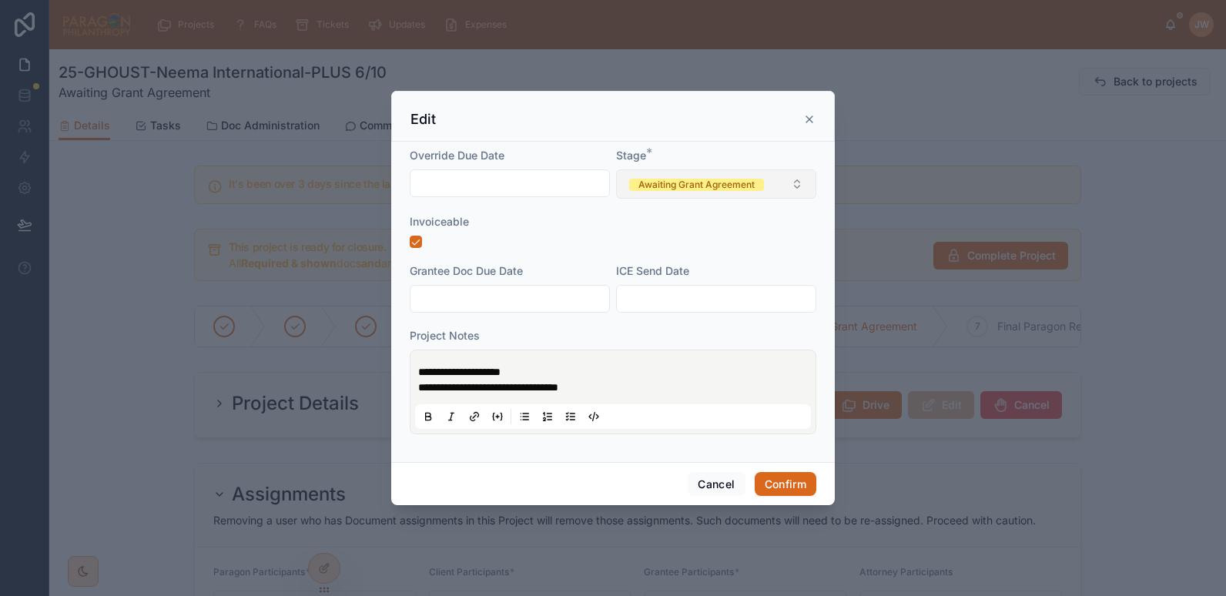
click at [726, 179] on div "Awaiting Grant Agreement" at bounding box center [697, 185] width 116 height 12
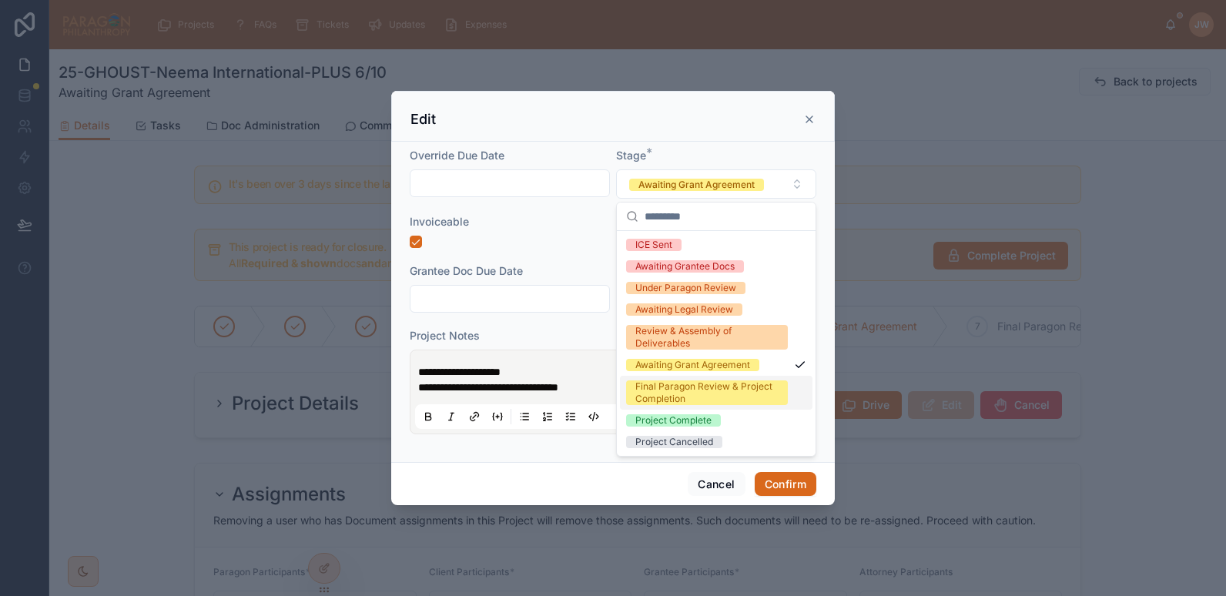
click at [662, 391] on div "Final Paragon Review & Project Completion" at bounding box center [707, 393] width 143 height 25
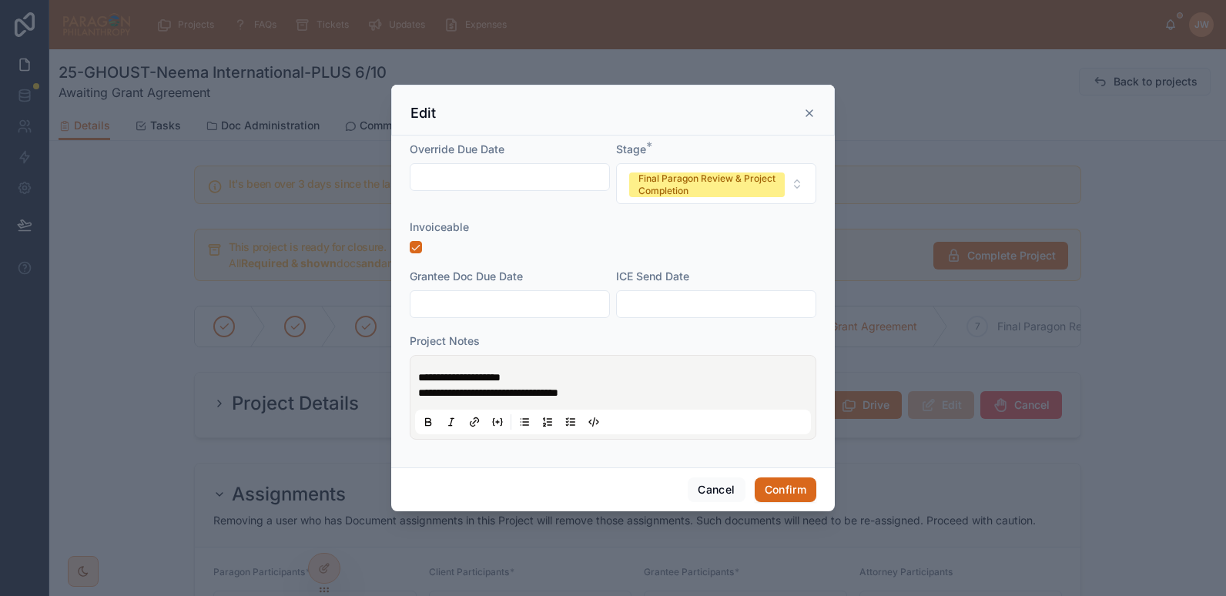
click at [582, 230] on div "Invoiceable" at bounding box center [613, 227] width 407 height 15
click at [776, 484] on button "Confirm" at bounding box center [786, 490] width 62 height 25
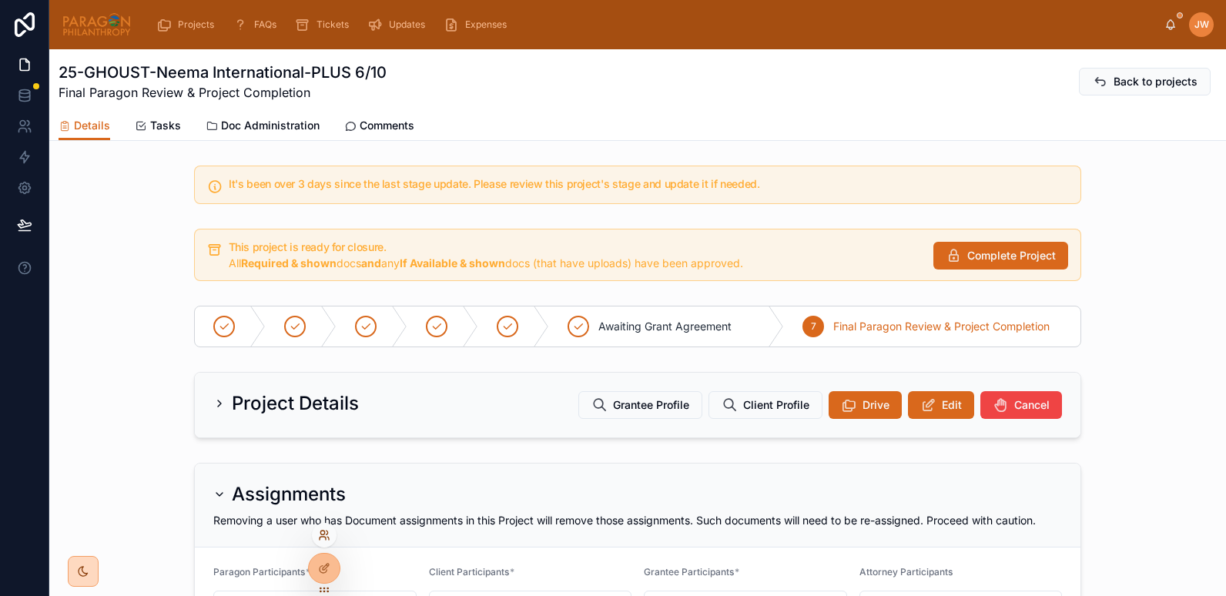
click at [324, 538] on icon at bounding box center [324, 535] width 12 height 12
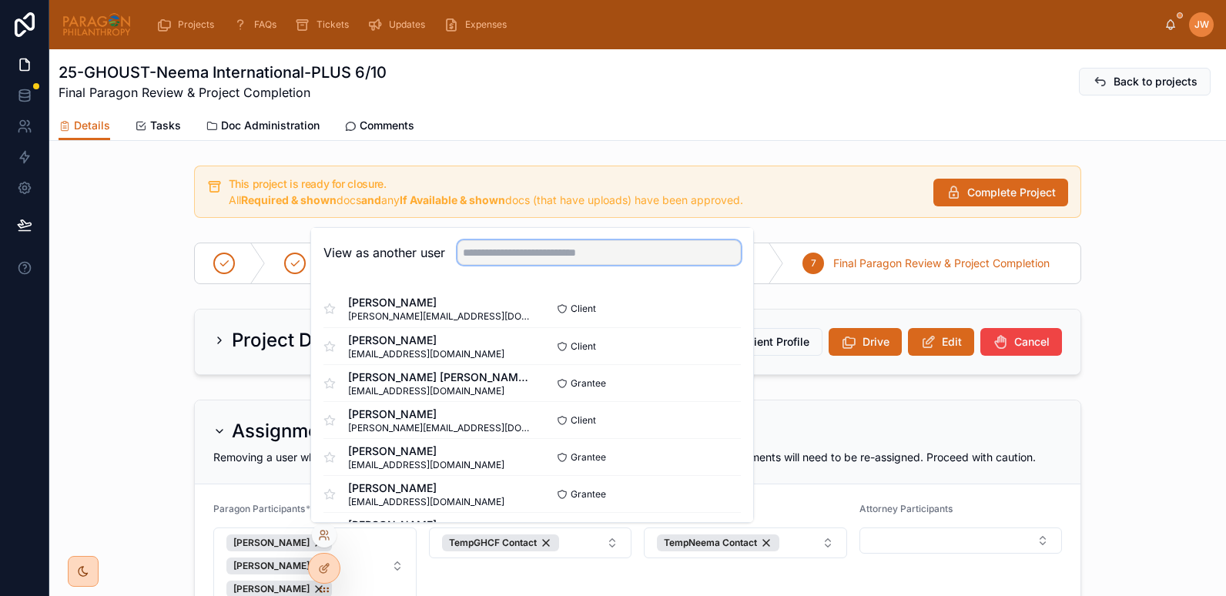
click at [519, 254] on input "text" at bounding box center [599, 252] width 283 height 25
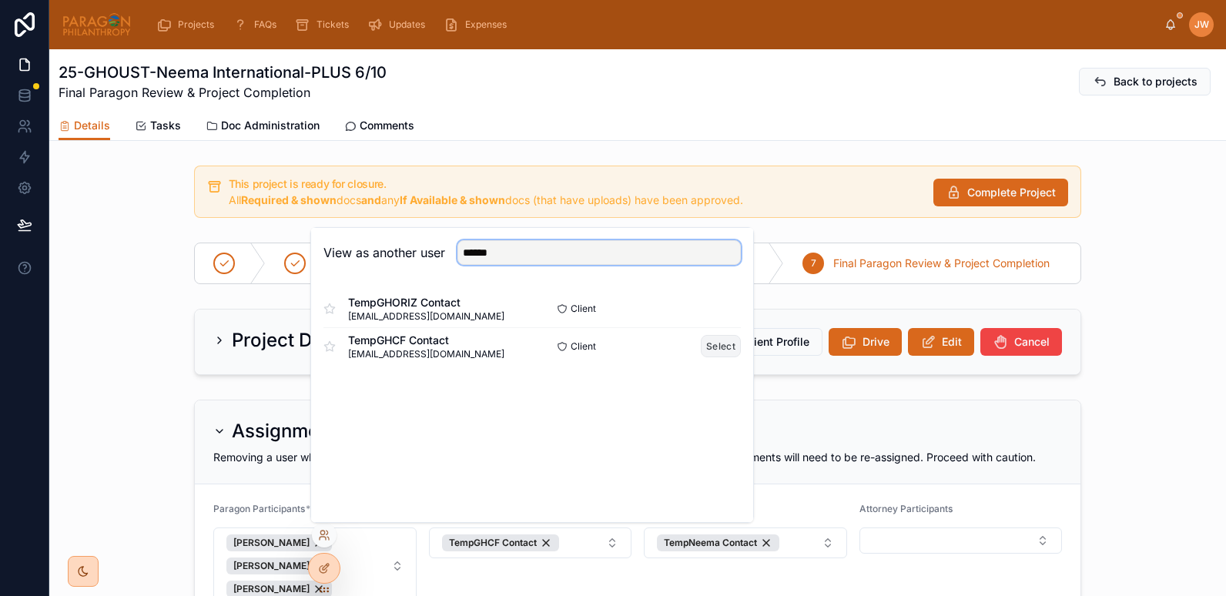
type input "******"
click at [728, 349] on button "Select" at bounding box center [721, 346] width 40 height 22
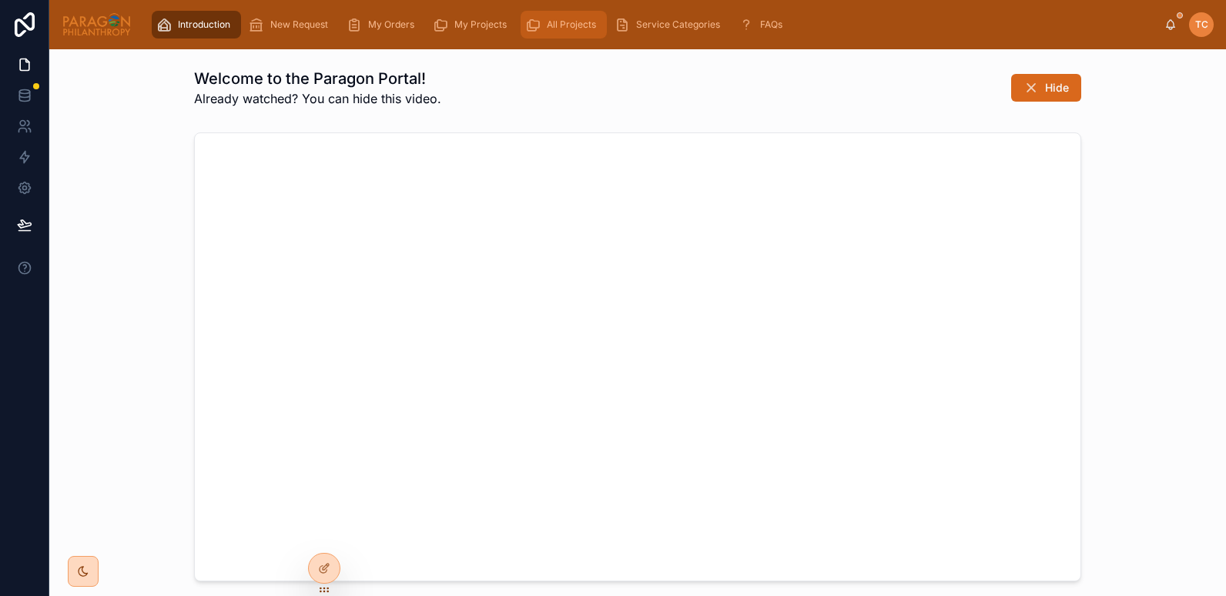
click at [570, 31] on div "All Projects" at bounding box center [563, 24] width 77 height 25
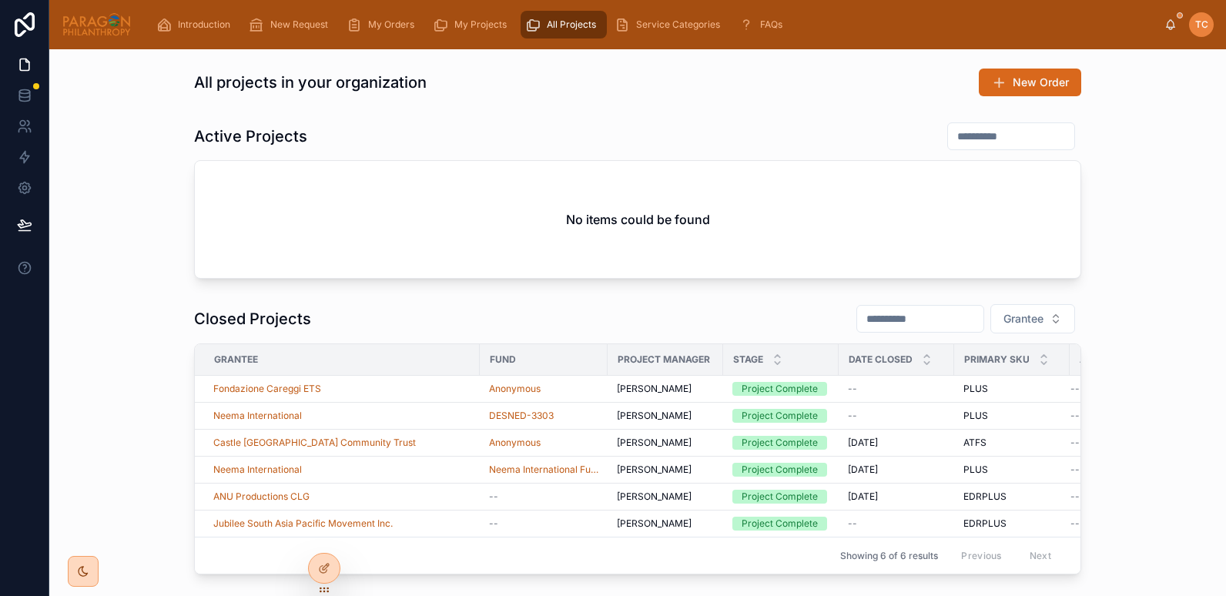
click at [471, 41] on div "Introduction New Request My Orders My Projects All Projects Service Categories …" at bounding box center [654, 25] width 1021 height 34
click at [462, 30] on span "My Projects" at bounding box center [480, 24] width 52 height 12
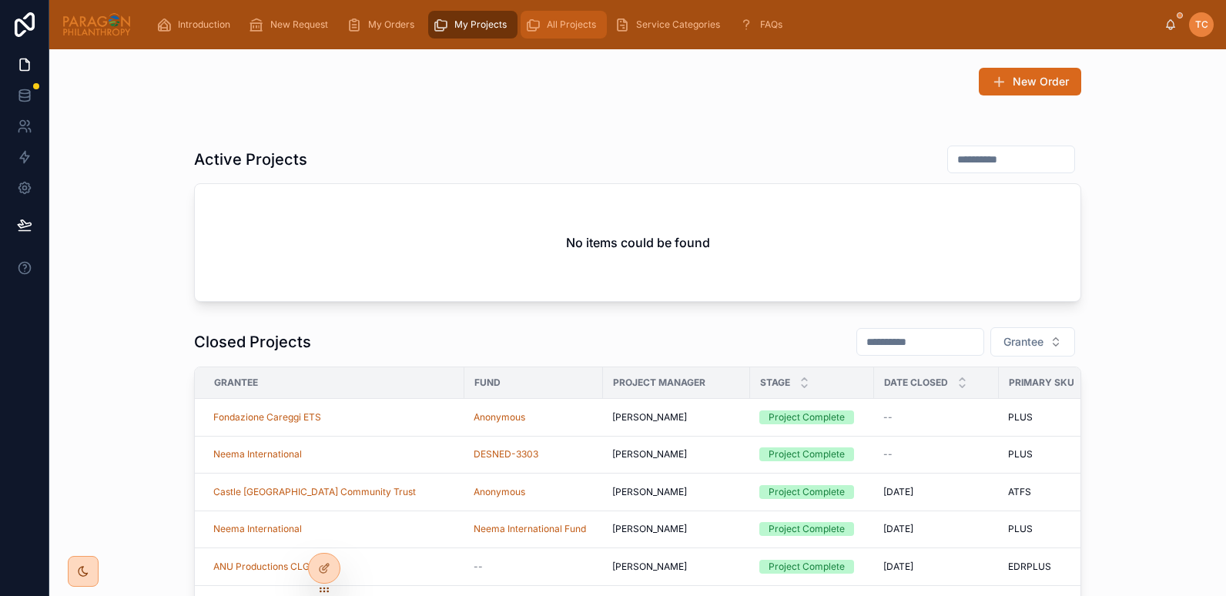
click at [560, 23] on span "All Projects" at bounding box center [571, 24] width 49 height 12
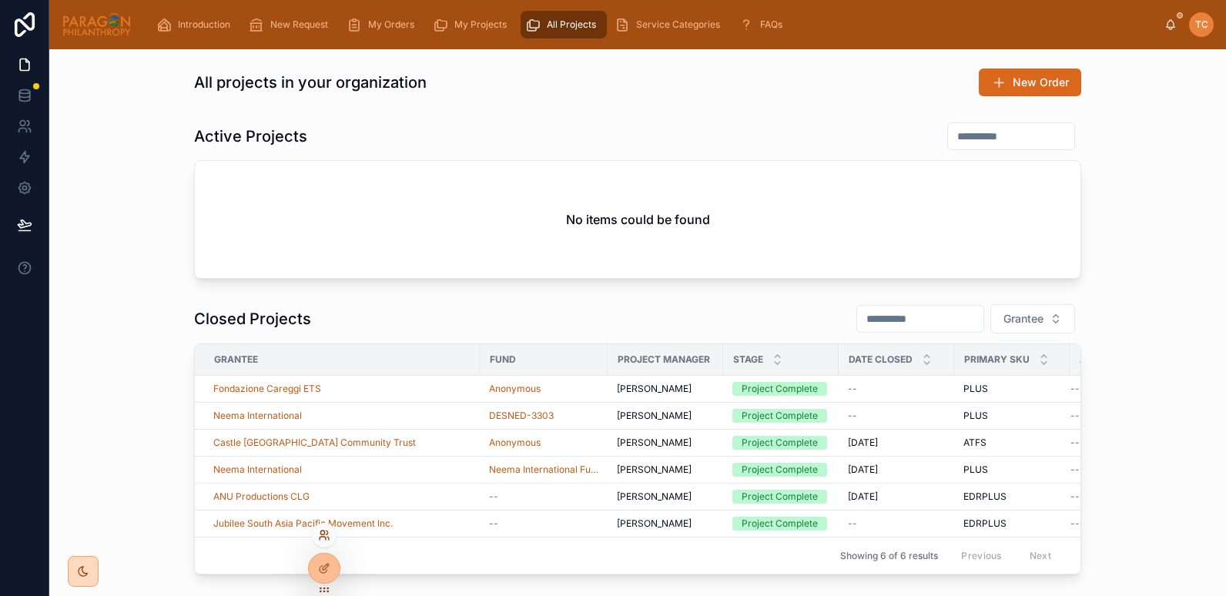
click at [319, 536] on icon at bounding box center [324, 535] width 12 height 12
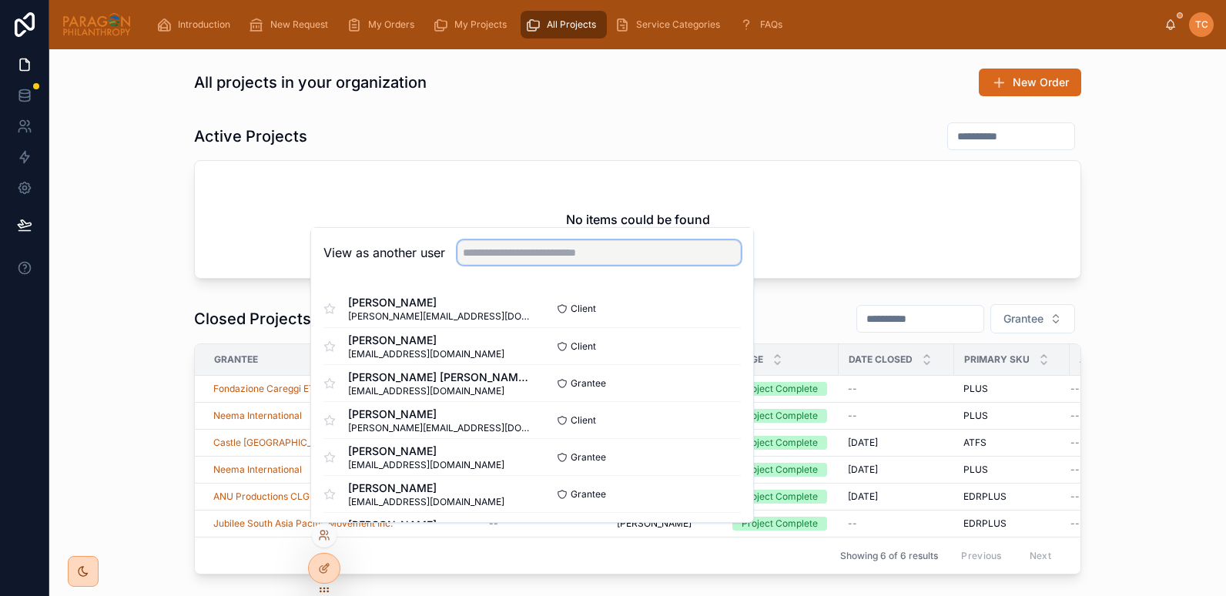
click at [480, 256] on input "text" at bounding box center [599, 252] width 283 height 25
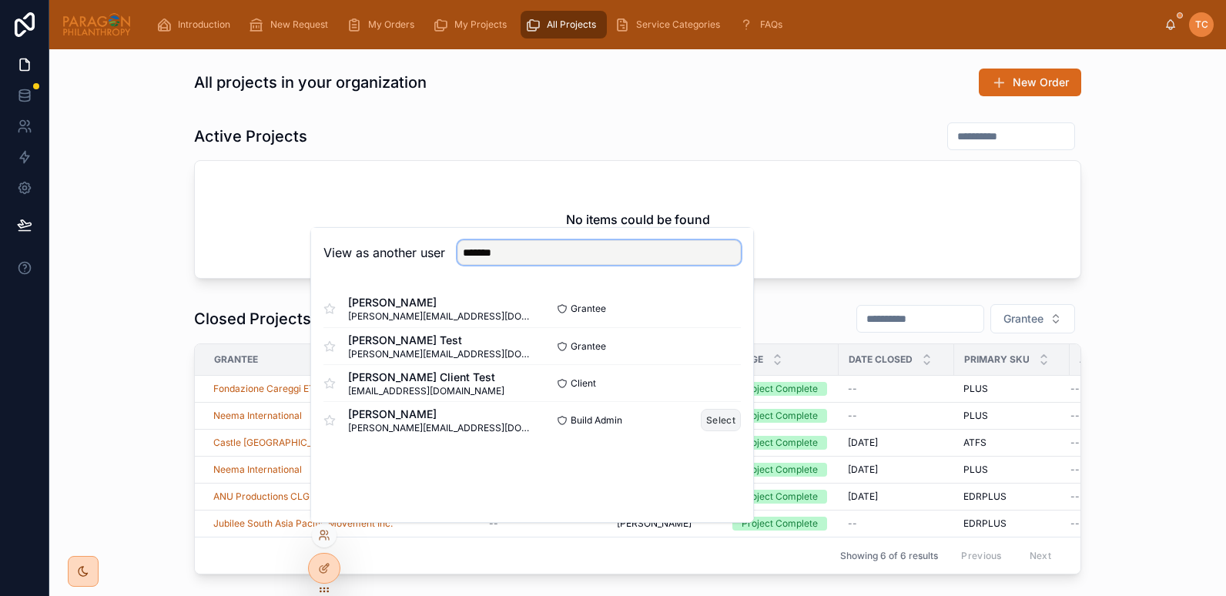
type input "*******"
click at [726, 427] on button "Select" at bounding box center [721, 420] width 40 height 22
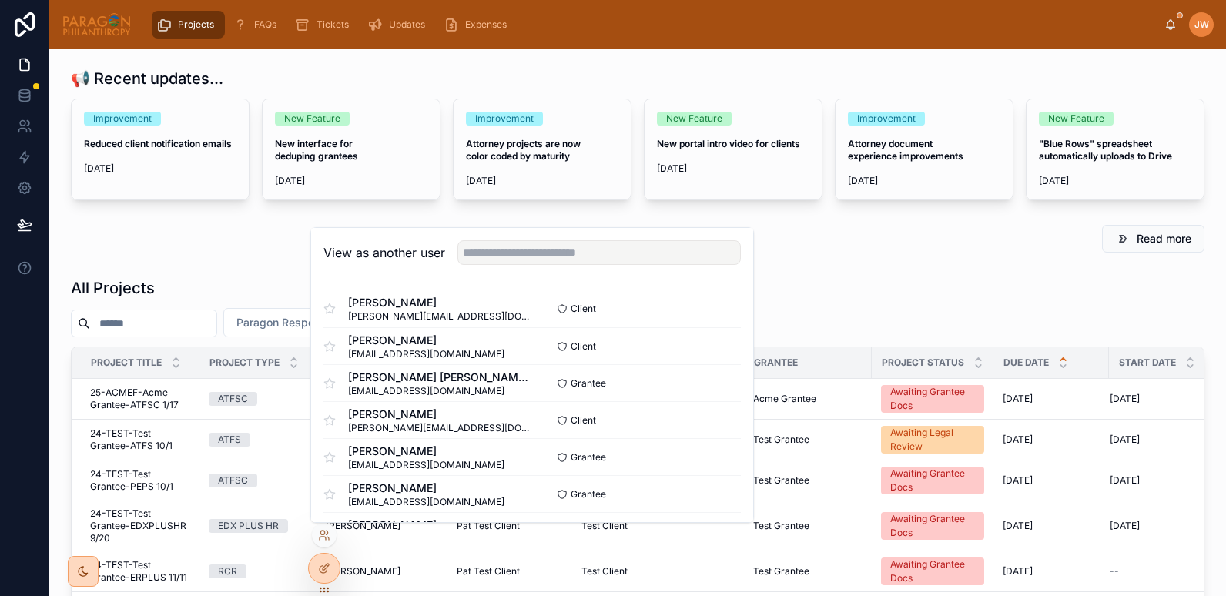
click at [209, 242] on div "Read more" at bounding box center [638, 239] width 1134 height 28
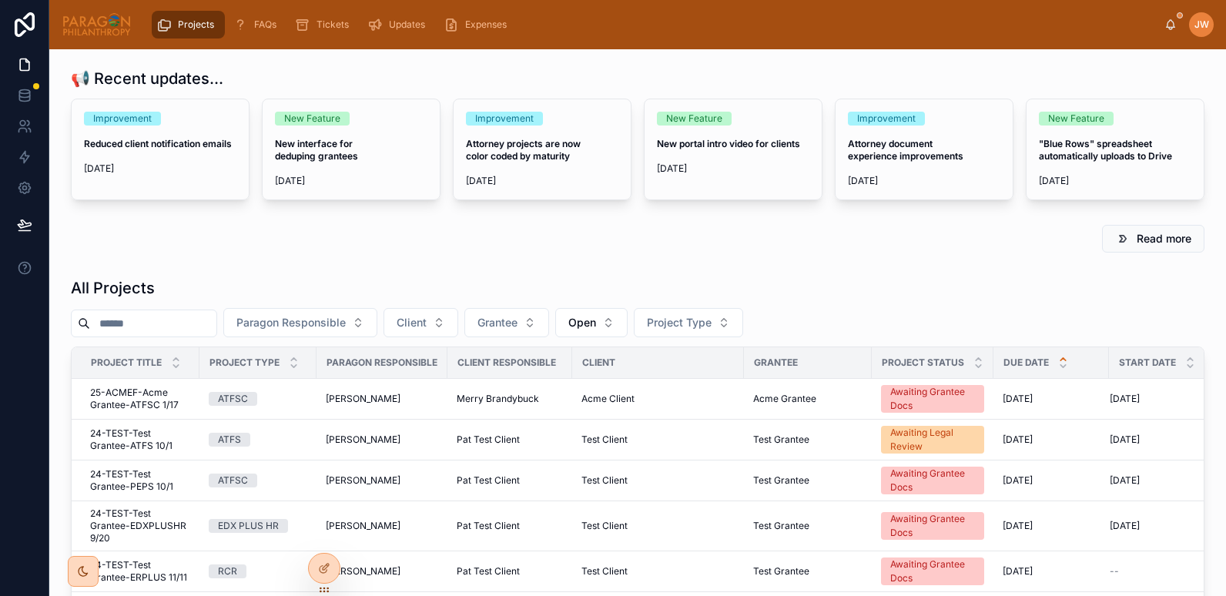
click at [159, 331] on input "text" at bounding box center [153, 324] width 126 height 22
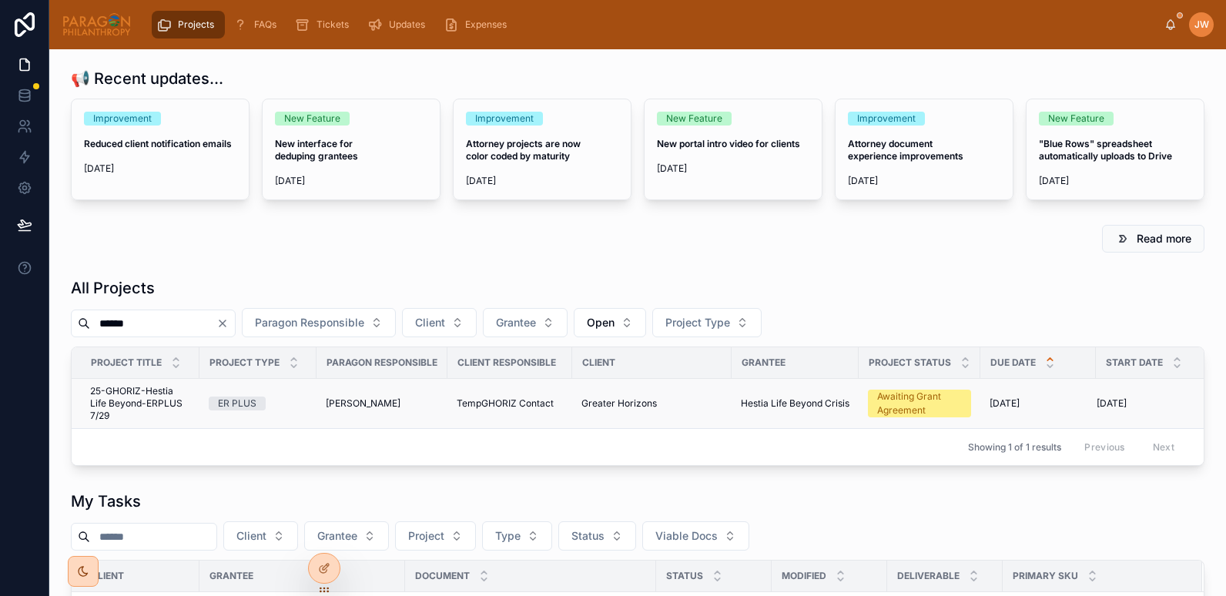
type input "******"
click at [123, 401] on span "25-GHORIZ-Hestia Life Beyond-ERPLUS 7/29" at bounding box center [140, 403] width 100 height 37
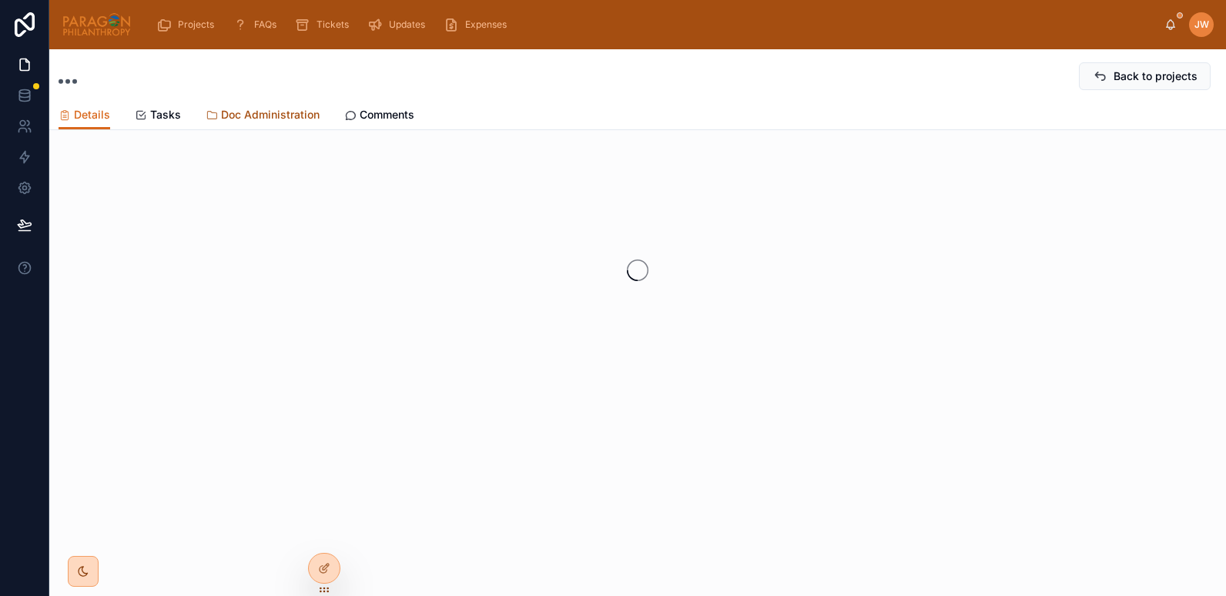
click at [239, 122] on span "Doc Administration" at bounding box center [270, 114] width 99 height 15
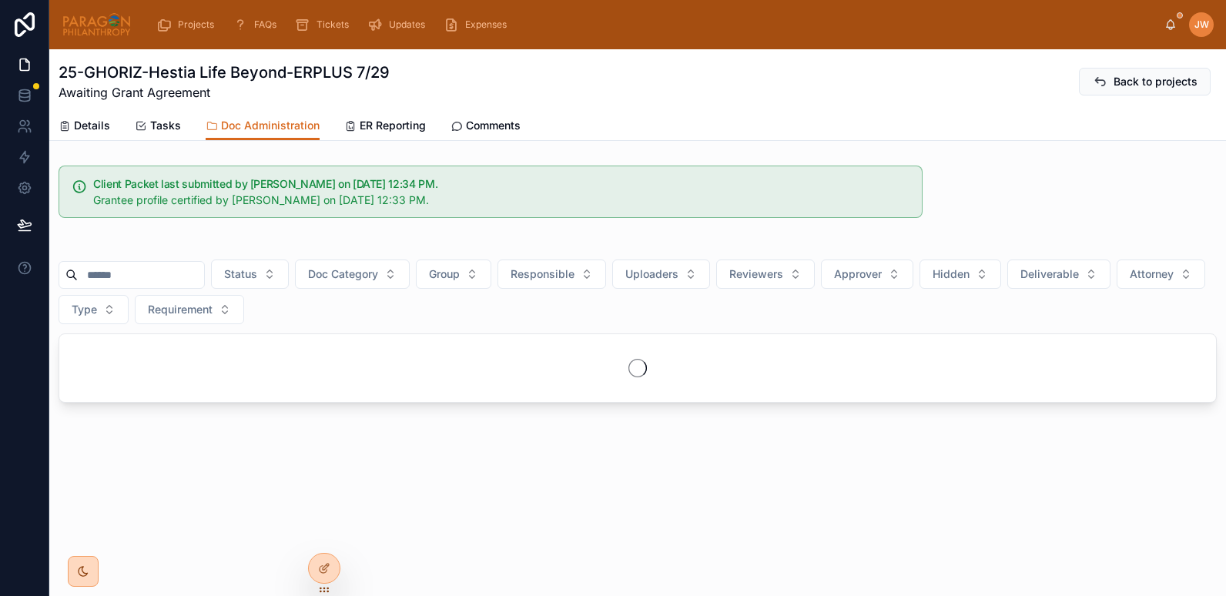
click at [133, 279] on input "text" at bounding box center [141, 275] width 126 height 22
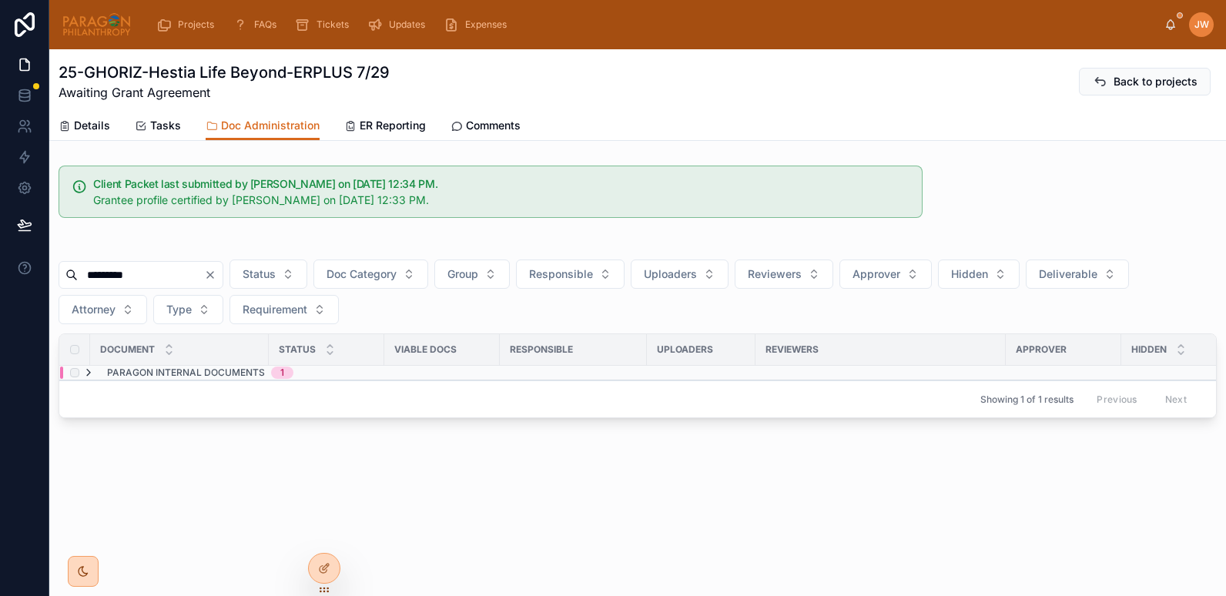
type input "*********"
click at [91, 372] on icon at bounding box center [88, 373] width 12 height 12
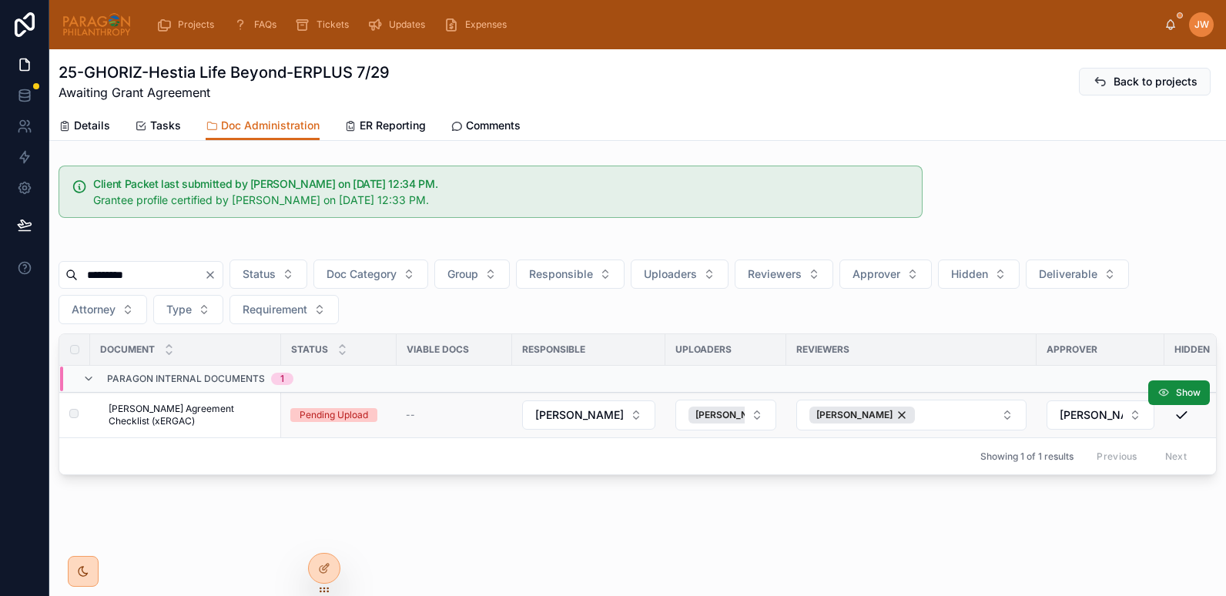
click at [174, 410] on span "[PERSON_NAME] Agreement Checklist (xERGAC)" at bounding box center [190, 415] width 163 height 25
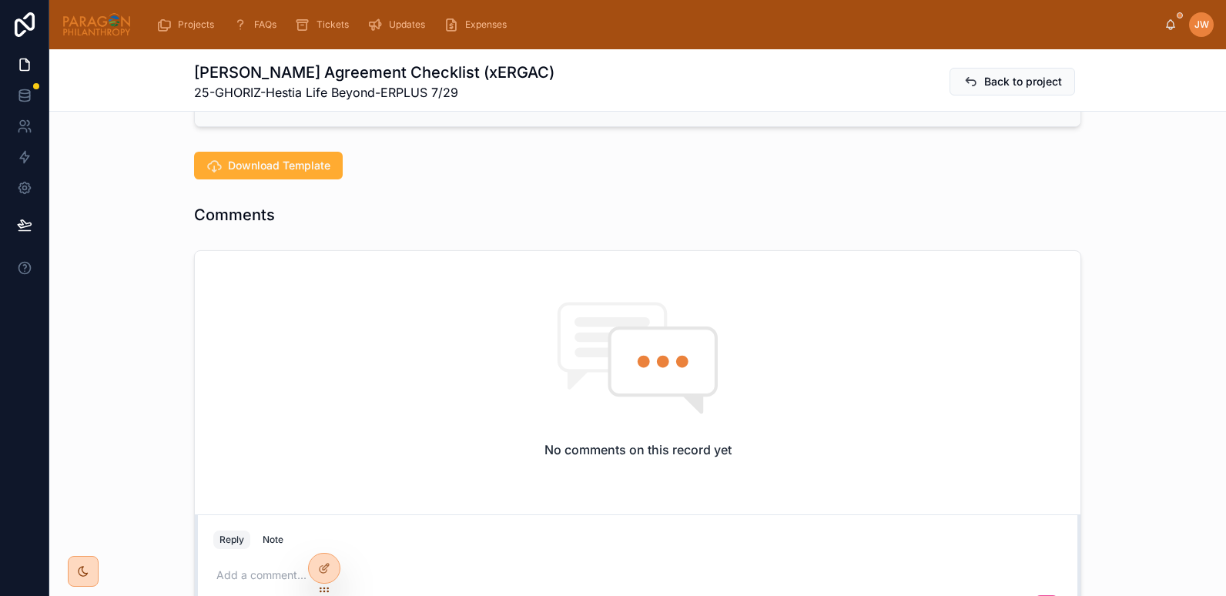
scroll to position [339, 0]
click at [230, 173] on button "Download Template" at bounding box center [268, 163] width 149 height 28
